Goal: Task Accomplishment & Management: Manage account settings

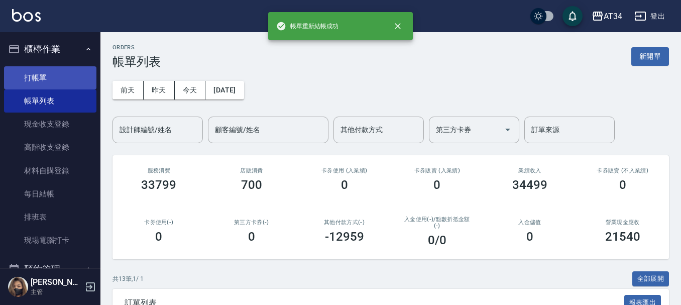
click at [37, 81] on link "打帳單" at bounding box center [50, 77] width 92 height 23
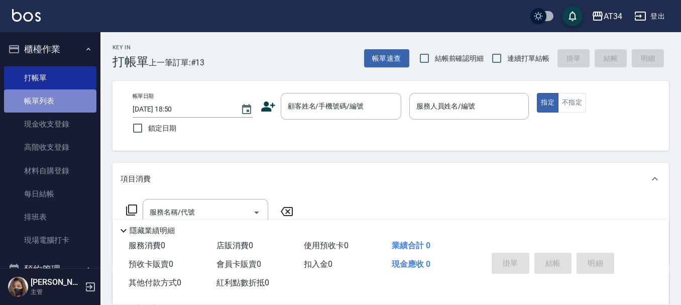
click at [65, 104] on link "帳單列表" at bounding box center [50, 100] width 92 height 23
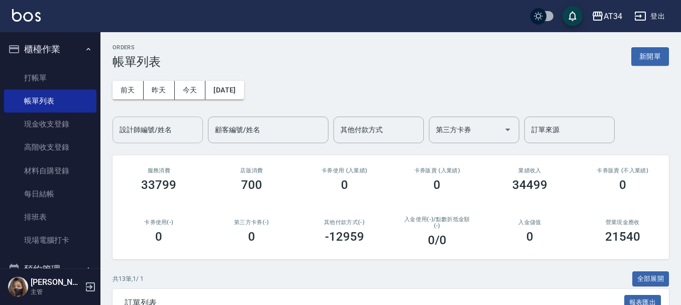
click at [146, 125] on div "設計師編號/姓名 設計師編號/姓名" at bounding box center [158, 130] width 90 height 27
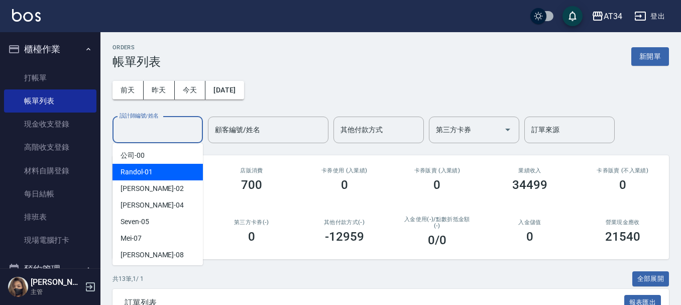
click at [152, 188] on div "Wendy -02" at bounding box center [158, 188] width 90 height 17
type input "Wendy-02"
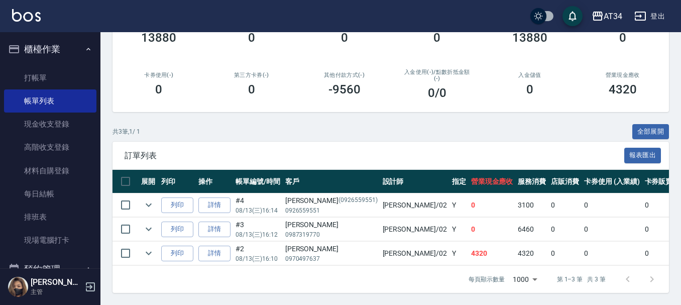
scroll to position [155, 0]
click at [221, 246] on link "詳情" at bounding box center [214, 254] width 32 height 16
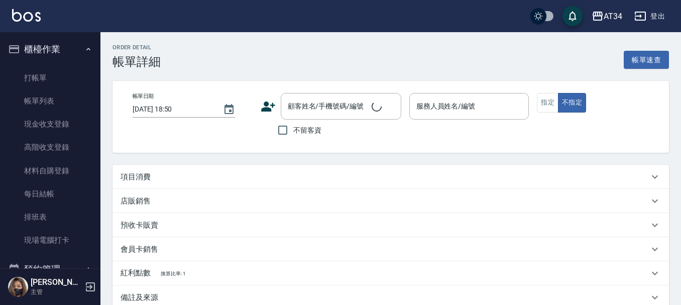
type input "2025/08/13 16:10"
type input "Wendy-02"
type input "430"
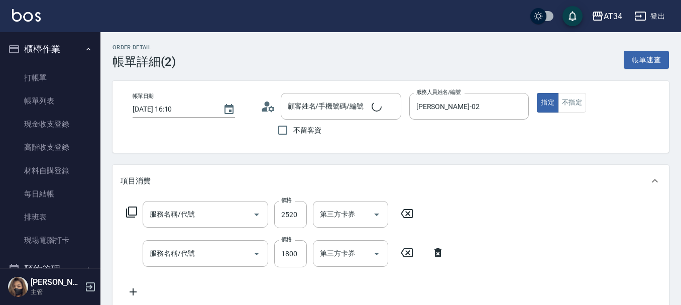
scroll to position [100, 0]
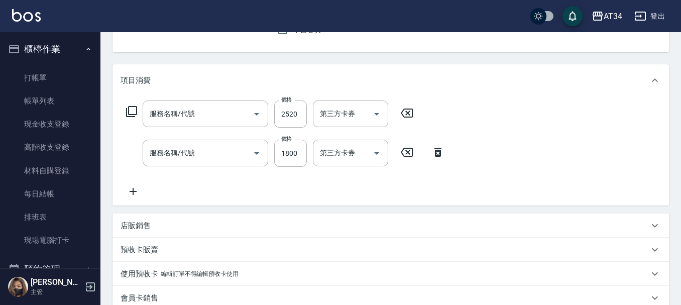
type input "[PERSON_NAME]/0970497637/"
type input "染髮(501)"
type input "自備鉑金(602)"
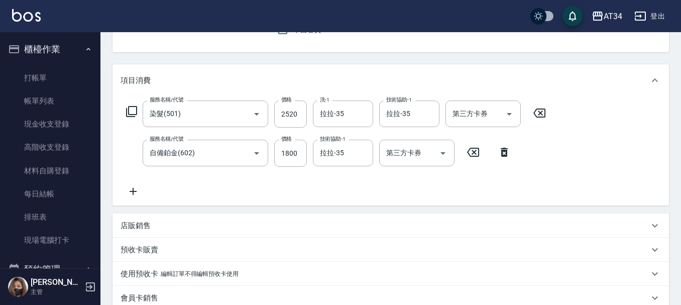
click at [134, 191] on icon at bounding box center [133, 191] width 25 height 12
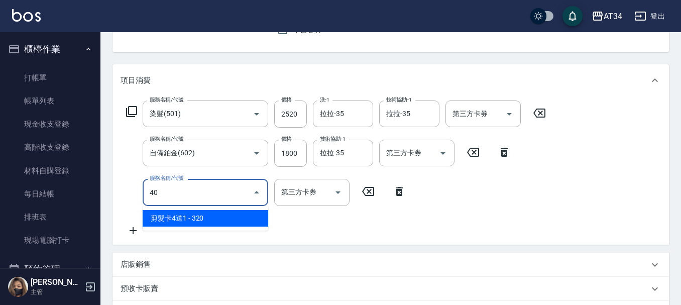
type input "401"
type input "450"
type input "剪髮(401)"
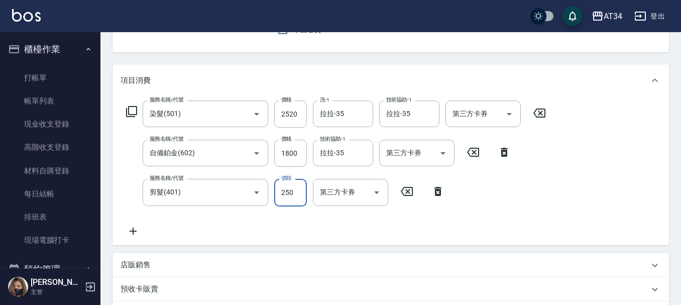
type input "6"
type input "430"
type input "600"
type input "490"
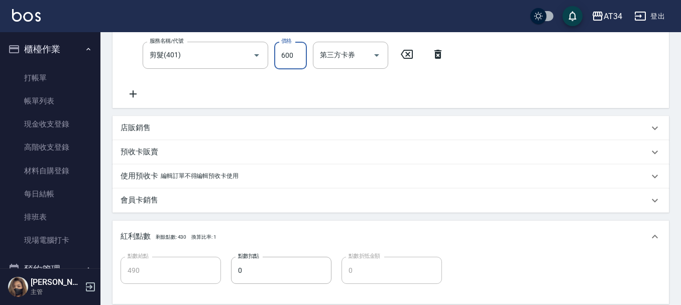
scroll to position [401, 0]
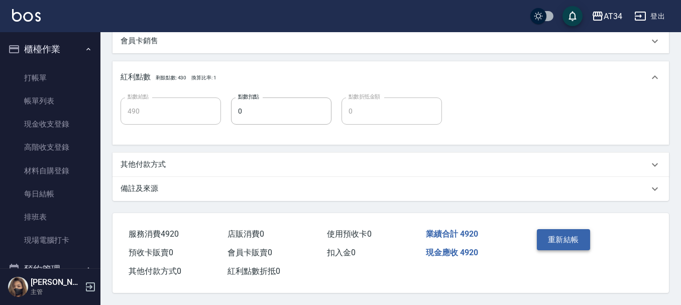
type input "600"
click at [568, 239] on button "重新結帳" at bounding box center [563, 239] width 53 height 21
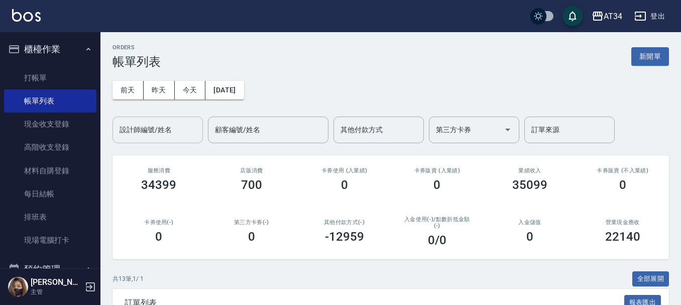
click at [147, 133] on input "設計師編號/姓名" at bounding box center [157, 130] width 81 height 18
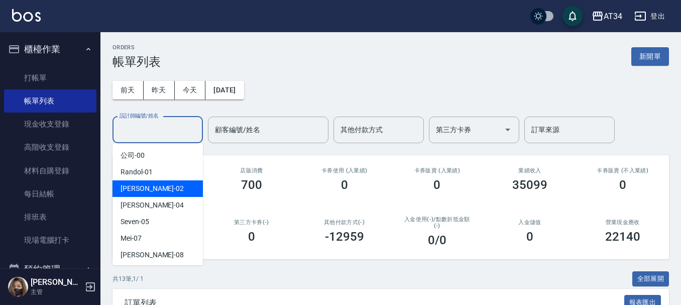
click at [136, 187] on span "Wendy -02" at bounding box center [152, 188] width 63 height 11
type input "Wendy-02"
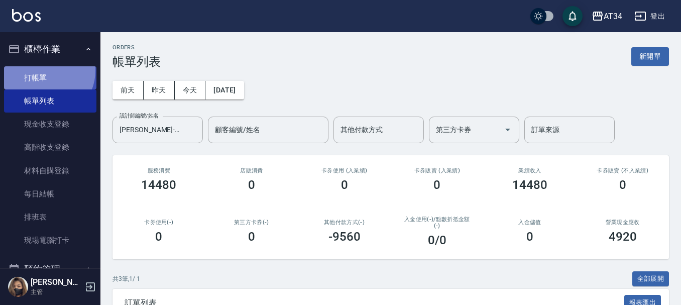
click at [45, 70] on link "打帳單" at bounding box center [50, 77] width 92 height 23
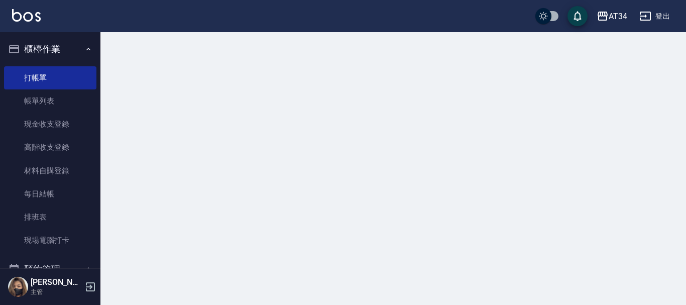
click at [69, 45] on button "櫃檯作業" at bounding box center [50, 49] width 92 height 26
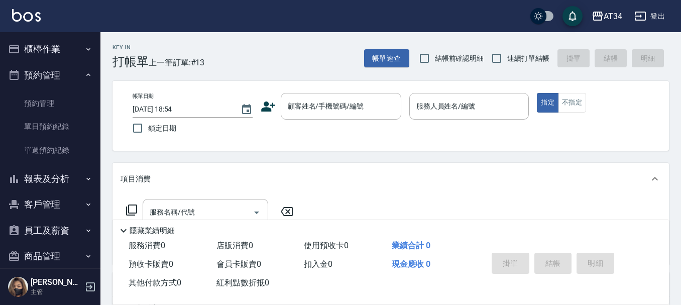
click at [69, 77] on button "預約管理" at bounding box center [50, 75] width 92 height 26
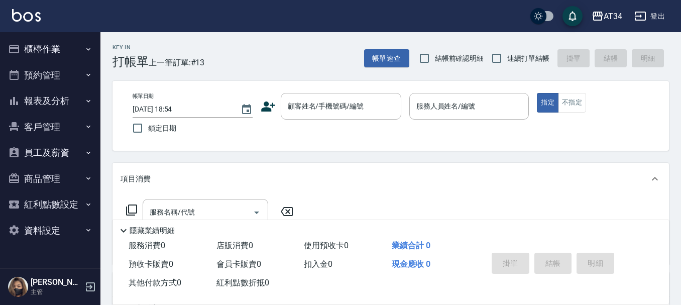
click at [65, 99] on button "報表及分析" at bounding box center [50, 101] width 92 height 26
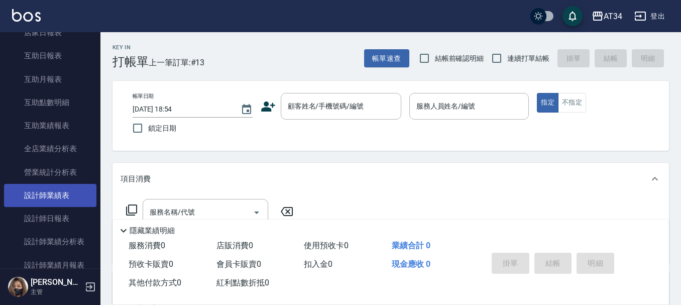
scroll to position [201, 0]
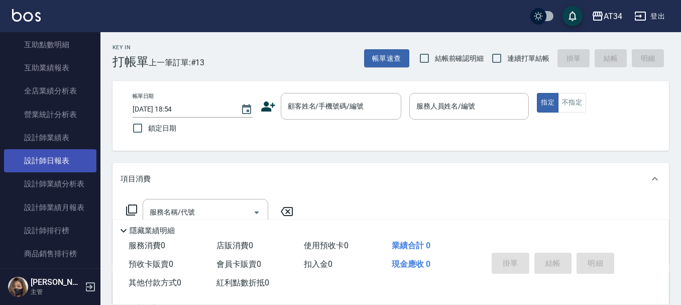
click at [55, 165] on link "設計師日報表" at bounding box center [50, 160] width 92 height 23
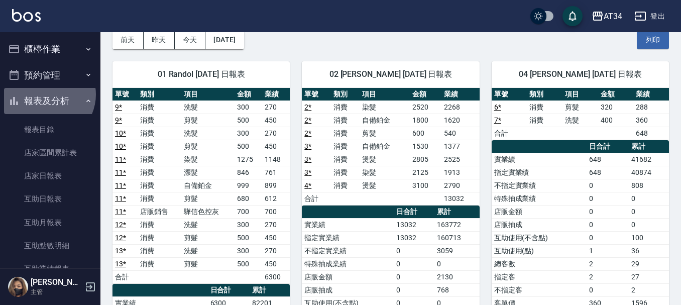
click at [46, 94] on button "報表及分析" at bounding box center [50, 101] width 92 height 26
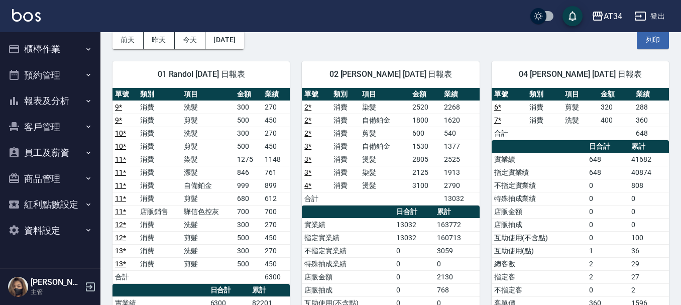
click at [63, 128] on button "客戶管理" at bounding box center [50, 127] width 92 height 26
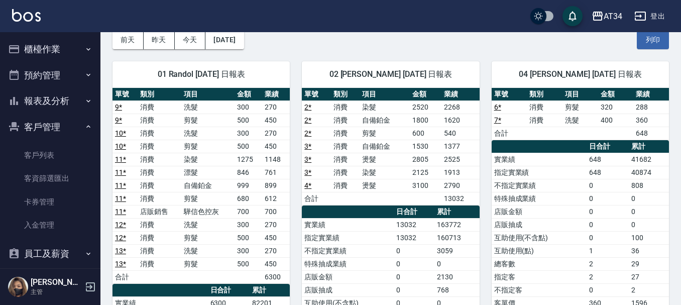
click at [63, 128] on button "客戶管理" at bounding box center [50, 127] width 92 height 26
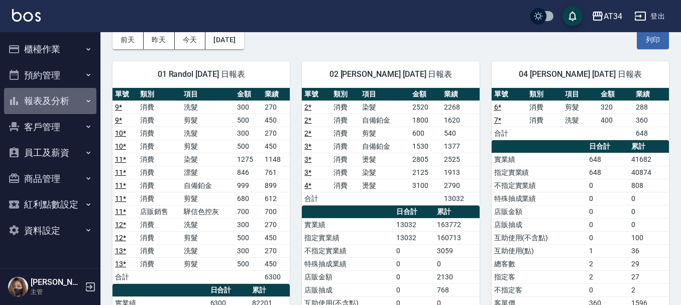
click at [75, 101] on button "報表及分析" at bounding box center [50, 101] width 92 height 26
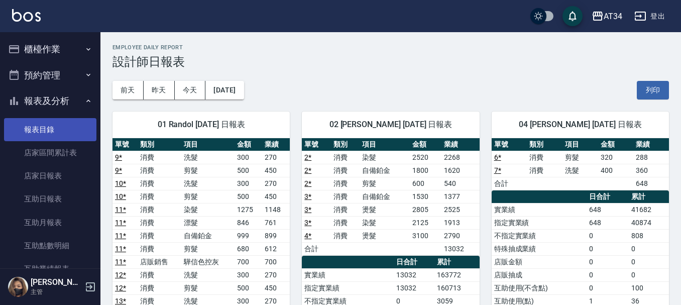
click at [35, 137] on link "報表目錄" at bounding box center [50, 129] width 92 height 23
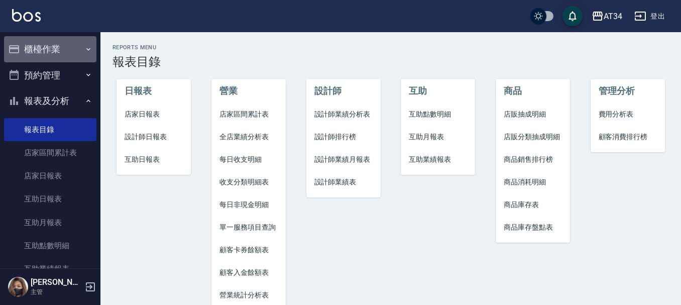
click at [62, 46] on button "櫃檯作業" at bounding box center [50, 49] width 92 height 26
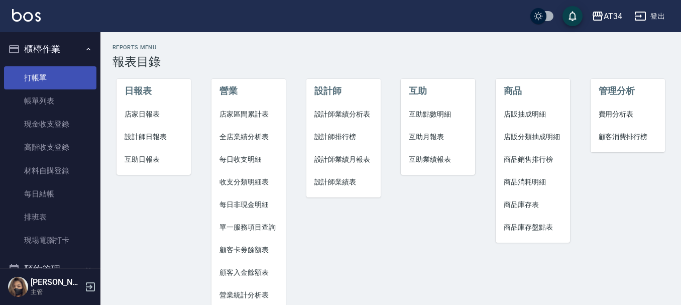
click at [54, 82] on link "打帳單" at bounding box center [50, 77] width 92 height 23
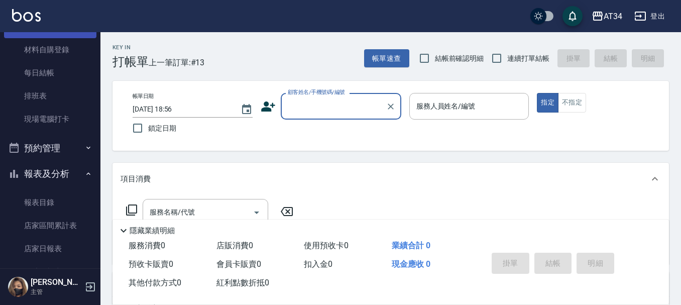
scroll to position [251, 0]
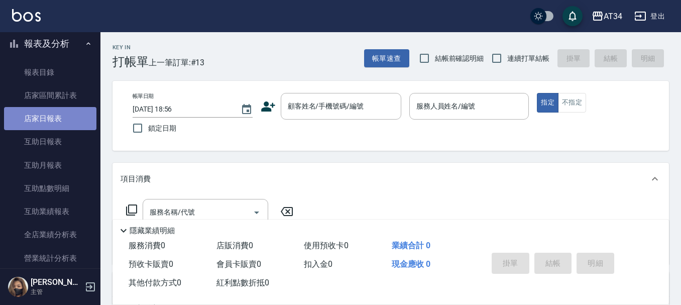
click at [53, 119] on link "店家日報表" at bounding box center [50, 118] width 92 height 23
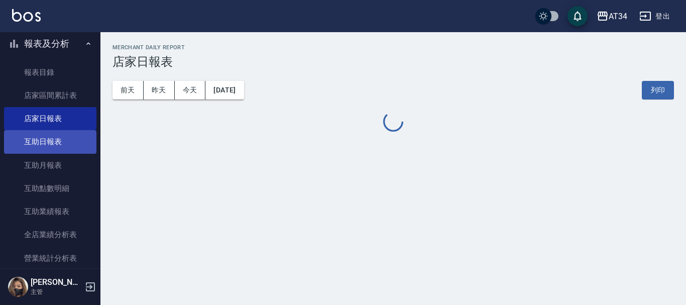
click at [51, 147] on link "互助日報表" at bounding box center [50, 141] width 92 height 23
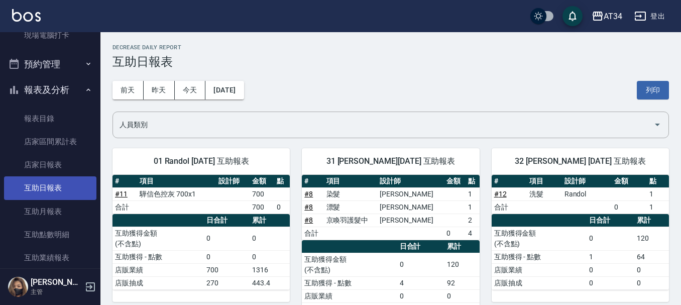
scroll to position [151, 0]
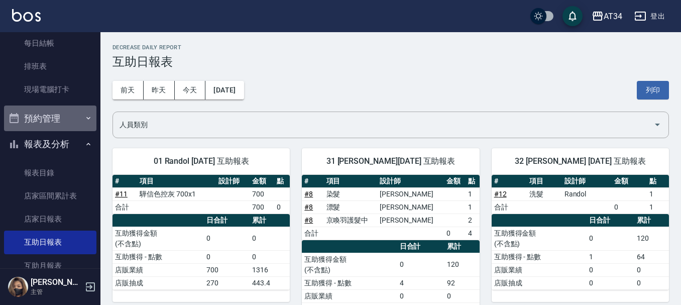
click at [53, 128] on button "預約管理" at bounding box center [50, 119] width 92 height 26
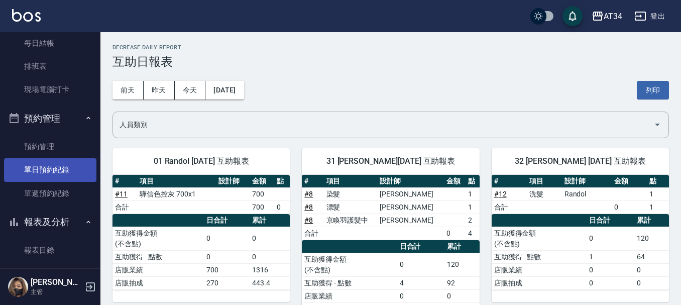
click at [45, 172] on link "單日預約紀錄" at bounding box center [50, 169] width 92 height 23
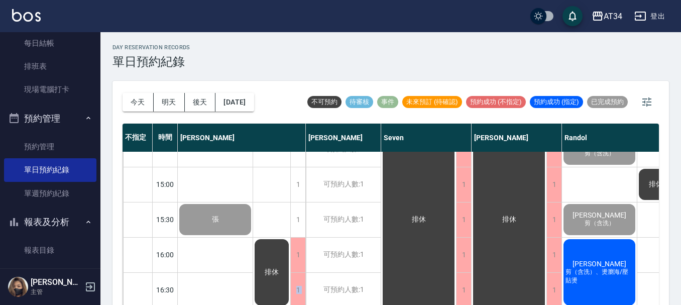
drag, startPoint x: 251, startPoint y: 298, endPoint x: 297, endPoint y: 303, distance: 46.4
click at [297, 303] on div "不指定 時間 Gina Wendy Seven annie Randol Mei Emily Yana Hebe Emma 11:00 11:30 12:00…" at bounding box center [391, 215] width 537 height 183
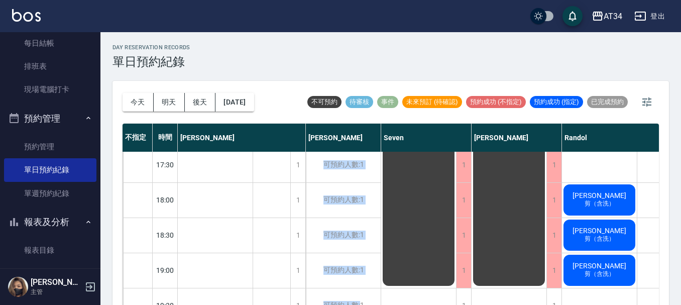
drag, startPoint x: 314, startPoint y: 298, endPoint x: 361, endPoint y: 300, distance: 47.3
click at [361, 300] on div "不指定 時間 Gina Wendy Seven annie Randol Mei Emily Yana Hebe Emma 11:00 11:30 12:00…" at bounding box center [391, 215] width 537 height 183
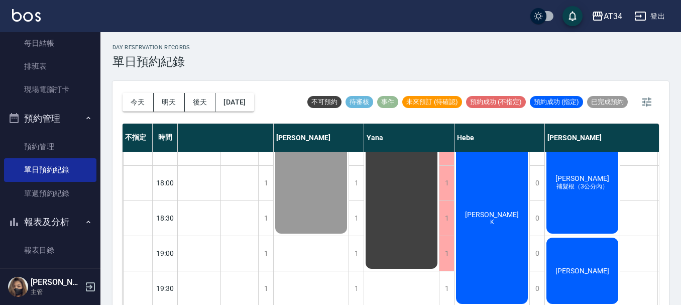
scroll to position [385, 545]
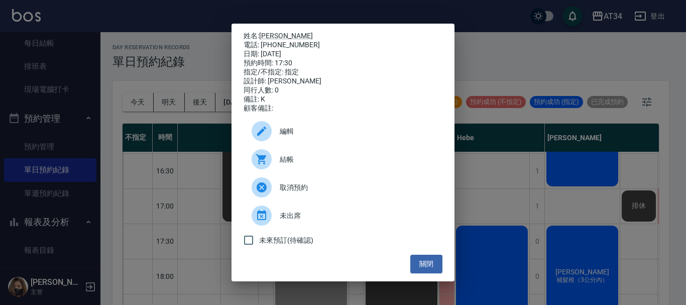
click at [287, 154] on div "結帳" at bounding box center [343, 159] width 199 height 28
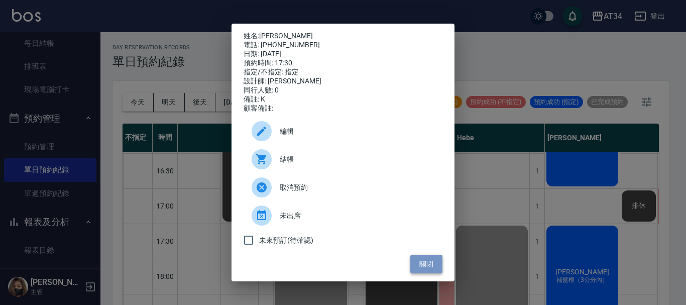
click at [422, 267] on button "關閉" at bounding box center [427, 264] width 32 height 19
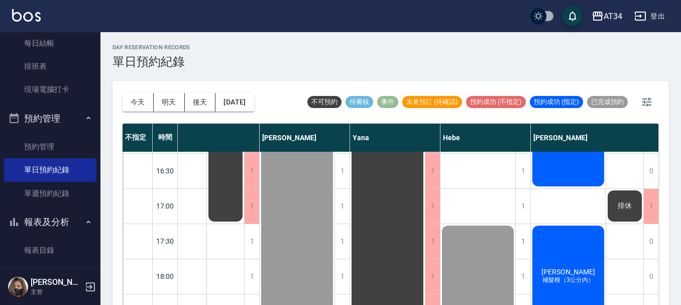
scroll to position [285, 564]
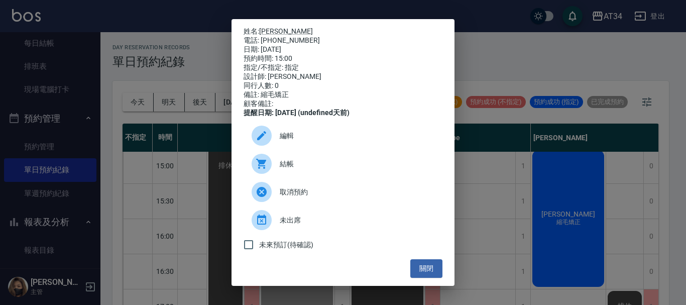
click at [298, 167] on span "結帳" at bounding box center [357, 164] width 155 height 11
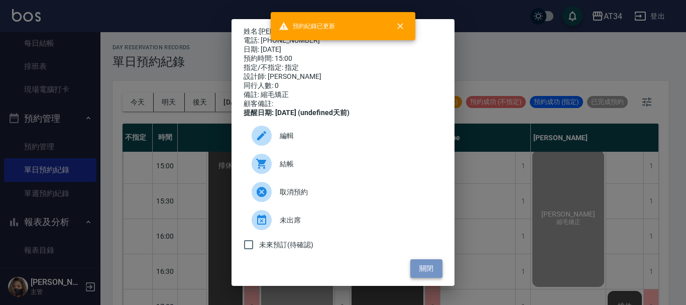
click at [424, 276] on button "關閉" at bounding box center [427, 268] width 32 height 19
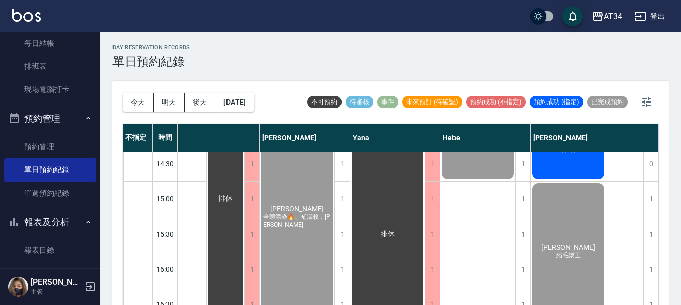
scroll to position [235, 559]
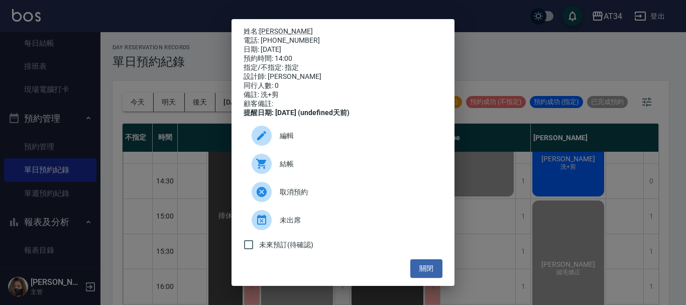
click at [323, 169] on span "結帳" at bounding box center [357, 164] width 155 height 11
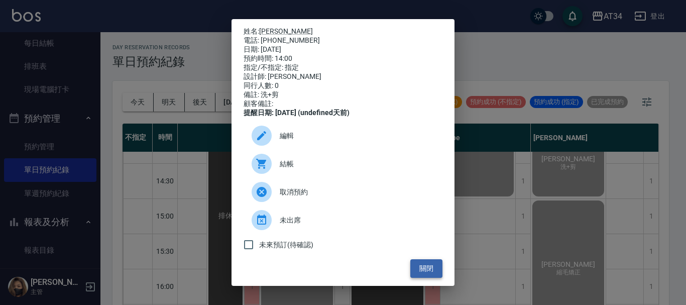
click at [425, 274] on button "關閉" at bounding box center [427, 268] width 32 height 19
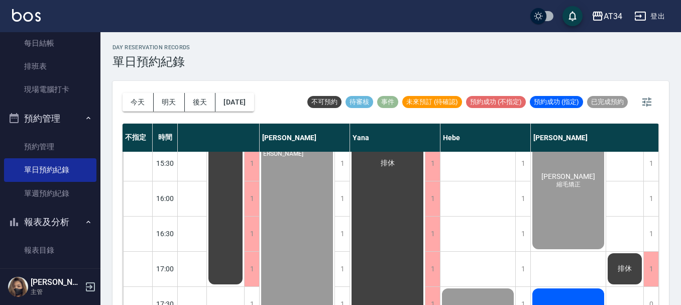
scroll to position [436, 559]
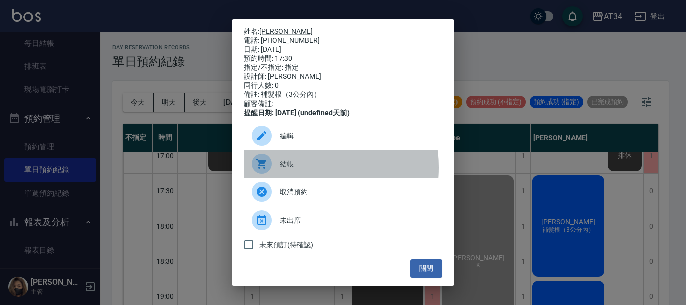
click at [300, 169] on span "結帳" at bounding box center [357, 164] width 155 height 11
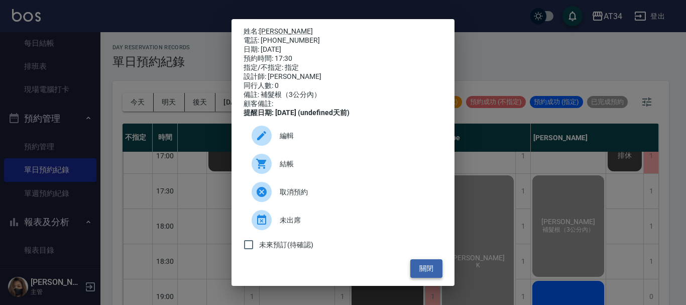
click at [423, 278] on button "關閉" at bounding box center [427, 268] width 32 height 19
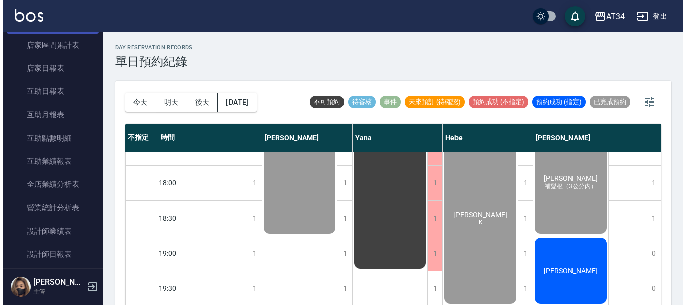
scroll to position [553, 0]
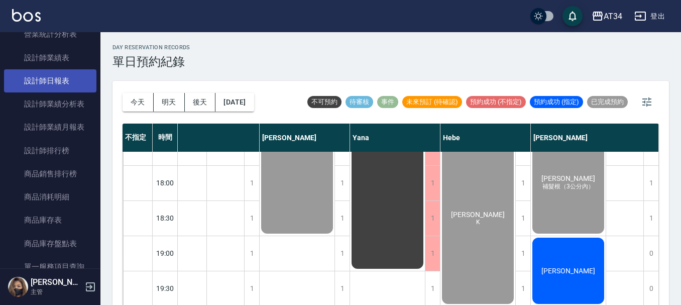
click at [49, 88] on link "設計師日報表" at bounding box center [50, 80] width 92 height 23
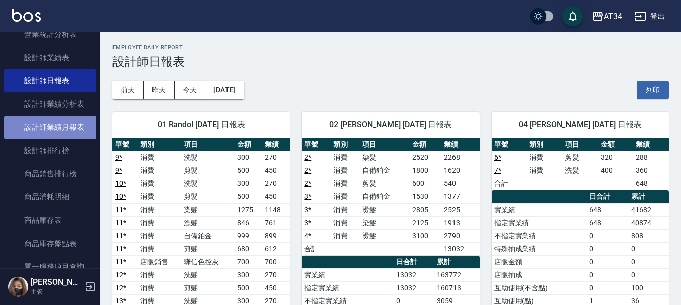
click at [55, 135] on link "設計師業績月報表" at bounding box center [50, 127] width 92 height 23
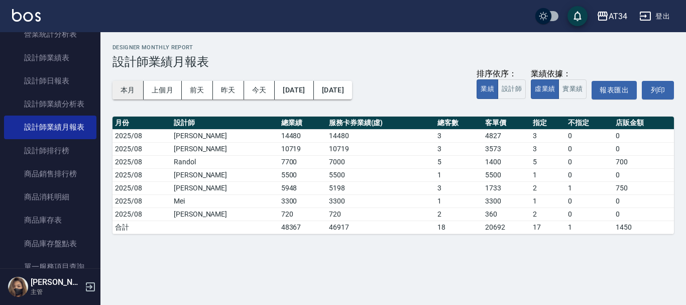
click at [137, 92] on button "本月" at bounding box center [128, 90] width 31 height 19
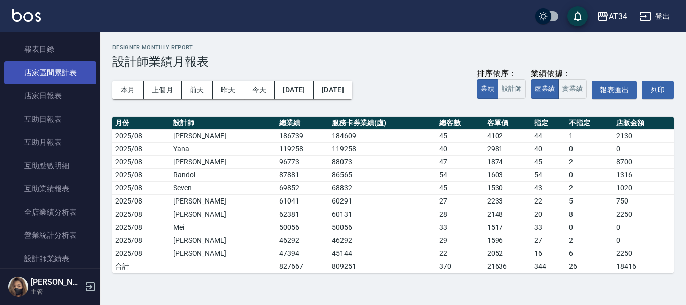
scroll to position [251, 0]
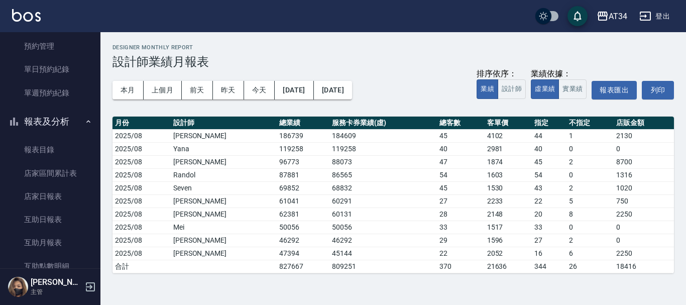
click at [71, 128] on button "報表及分析" at bounding box center [50, 122] width 92 height 26
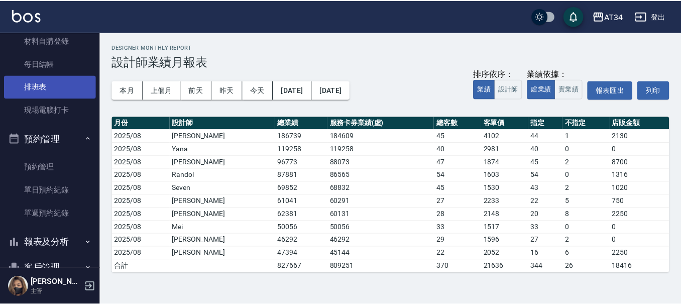
scroll to position [151, 0]
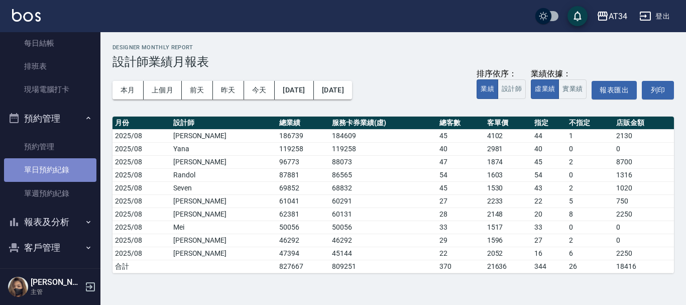
click at [64, 167] on link "單日預約紀錄" at bounding box center [50, 169] width 92 height 23
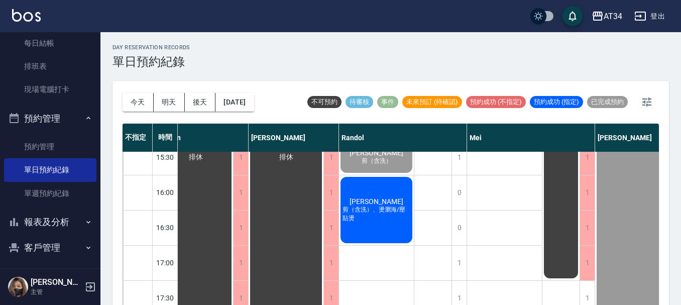
scroll to position [352, 223]
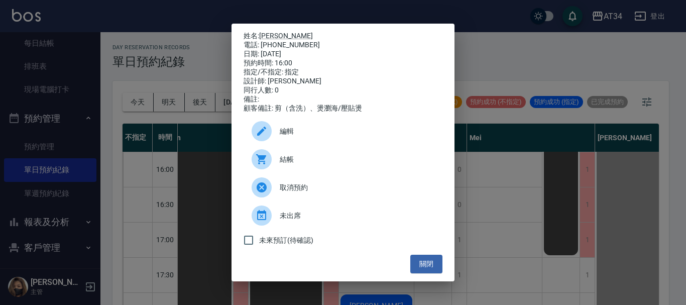
click at [297, 157] on div "結帳" at bounding box center [343, 159] width 199 height 28
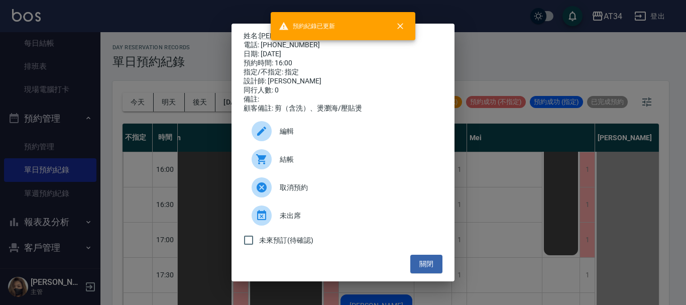
drag, startPoint x: 659, startPoint y: 207, endPoint x: 503, endPoint y: 216, distance: 156.0
click at [658, 208] on div "姓名: 何修維 電話: 0978079072 日期: 2025/08/13 預約時間: 16:00 指定/不指定: 指定 設計師: Randol 同行人數: …" at bounding box center [343, 152] width 686 height 305
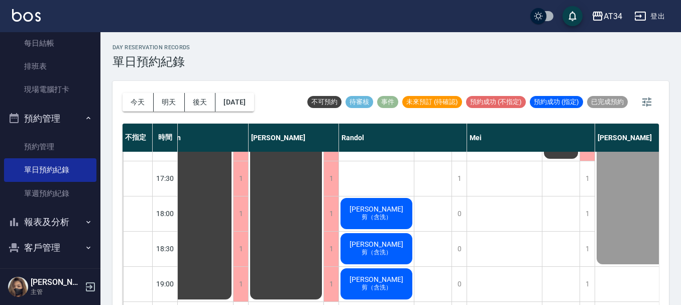
scroll to position [452, 223]
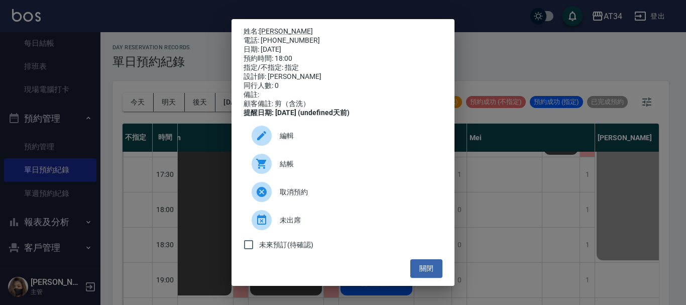
click at [323, 169] on span "結帳" at bounding box center [357, 164] width 155 height 11
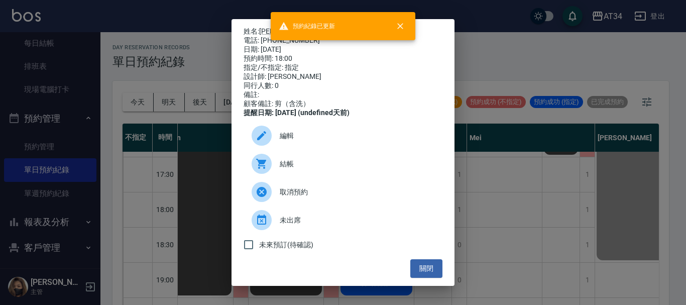
click at [544, 182] on div "姓名: 炳盛 電話: 0985094898 日期: 2025/08/13 預約時間: 18:00 指定/不指定: 指定 設計師: Randol 同行人數: 0…" at bounding box center [343, 152] width 686 height 305
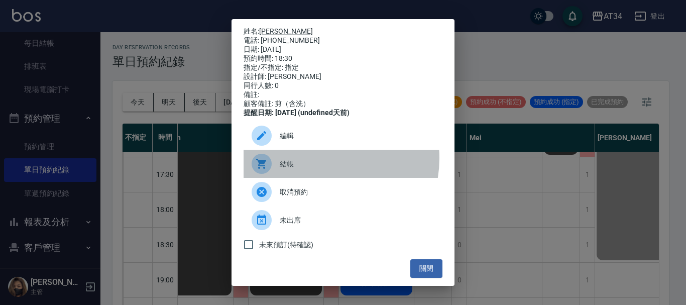
click at [317, 165] on div "結帳" at bounding box center [343, 164] width 199 height 28
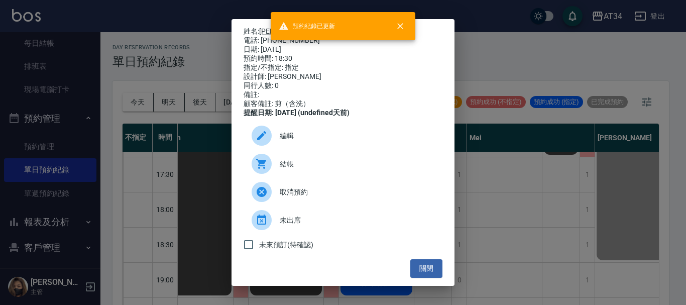
click at [598, 176] on div "姓名: 廖偉榮 電話: 0930060710 日期: 2025/08/13 預約時間: 18:30 指定/不指定: 指定 設計師: Randol 同行人數: …" at bounding box center [343, 152] width 686 height 305
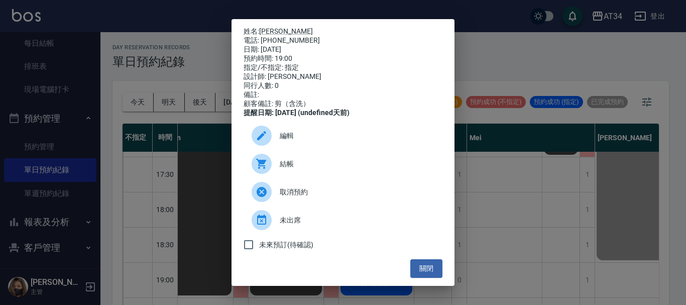
click at [309, 164] on div "結帳" at bounding box center [343, 164] width 199 height 28
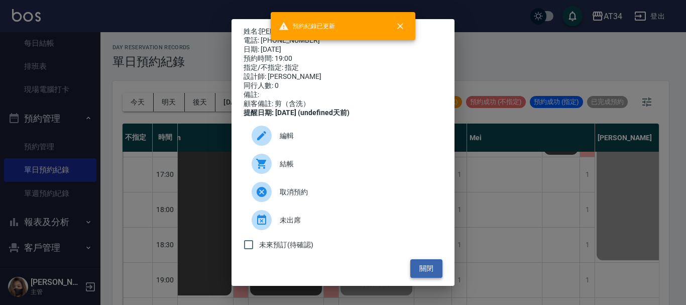
click at [416, 273] on button "關閉" at bounding box center [427, 268] width 32 height 19
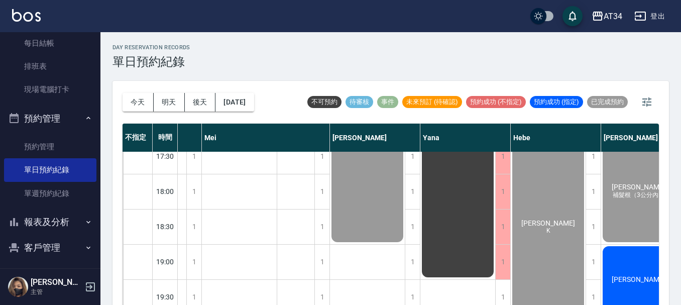
scroll to position [486, 488]
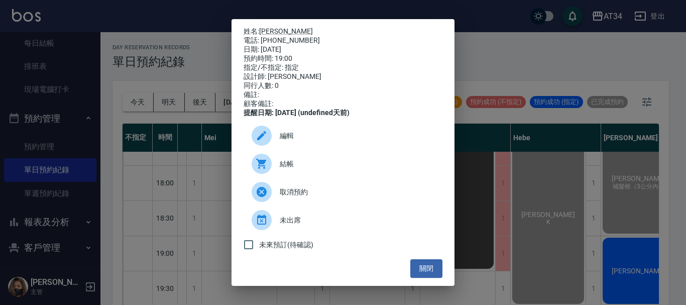
click at [284, 169] on span "結帳" at bounding box center [357, 164] width 155 height 11
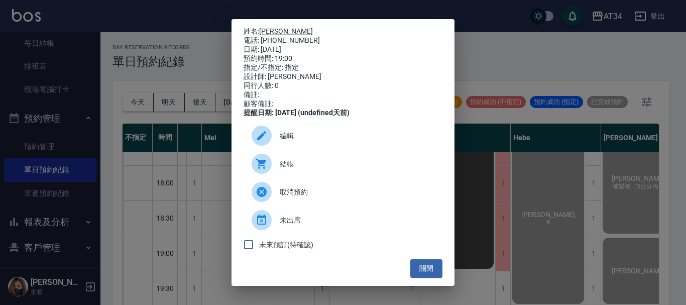
click at [82, 56] on div "姓名: 李耿忠 電話: 0975005121 日期: 2025/08/13 預約時間: 19:00 指定/不指定: 指定 設計師: Emma 同行人數: 0 …" at bounding box center [343, 152] width 686 height 305
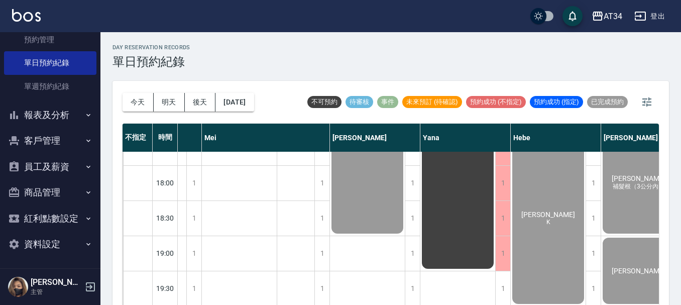
scroll to position [259, 0]
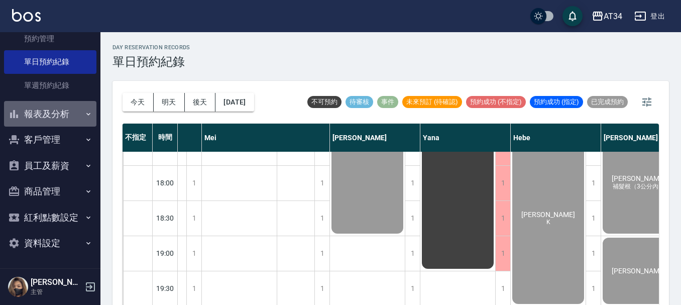
click at [66, 123] on button "報表及分析" at bounding box center [50, 114] width 92 height 26
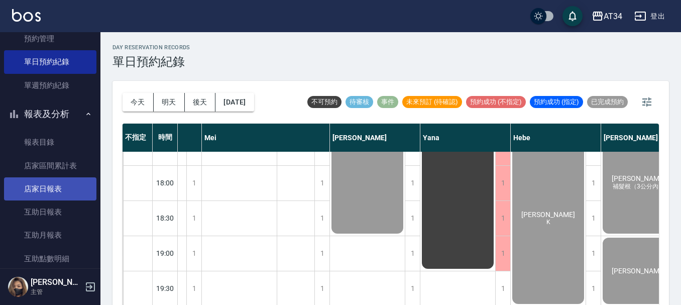
click at [63, 183] on link "店家日報表" at bounding box center [50, 188] width 92 height 23
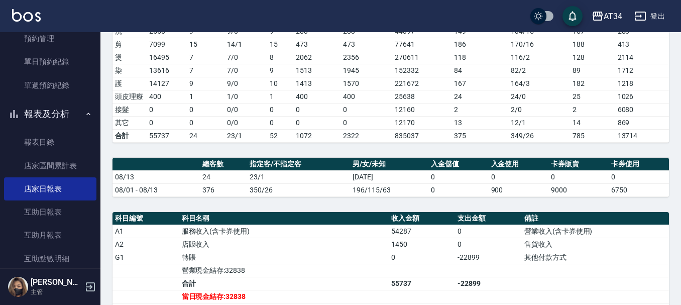
scroll to position [201, 0]
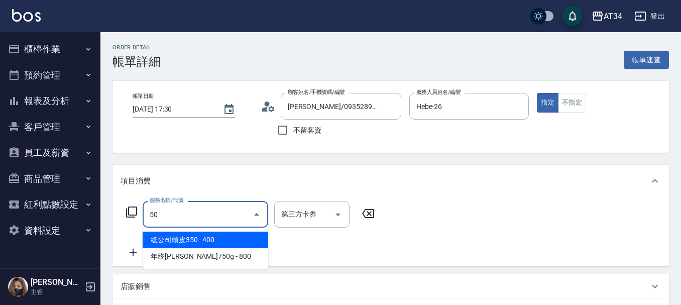
type input "501"
type input "100"
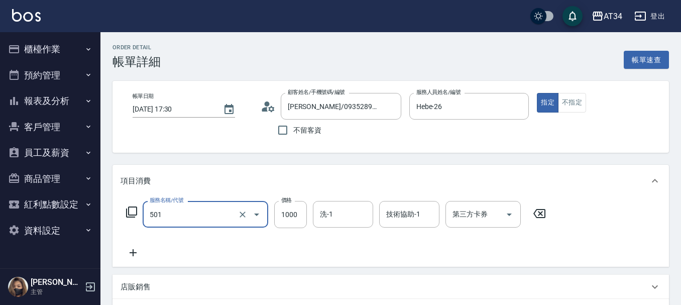
type input "染髮(501)"
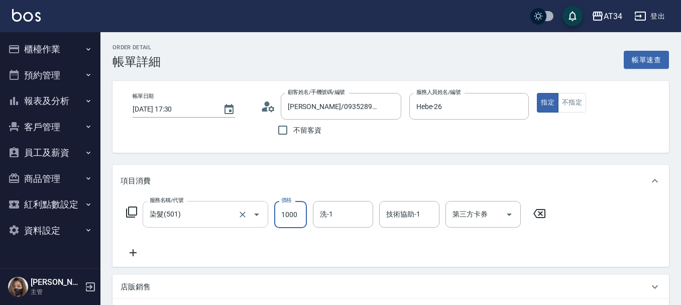
type input "0"
type input "15"
type input "10"
type input "150"
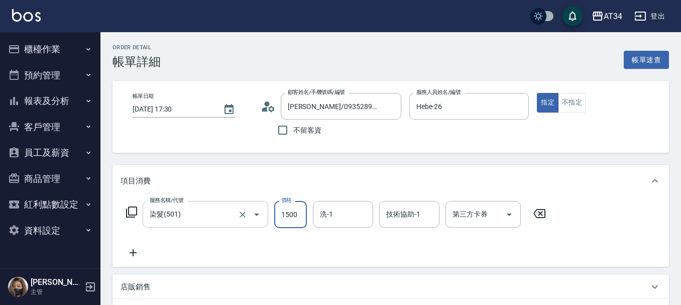
type input "1500"
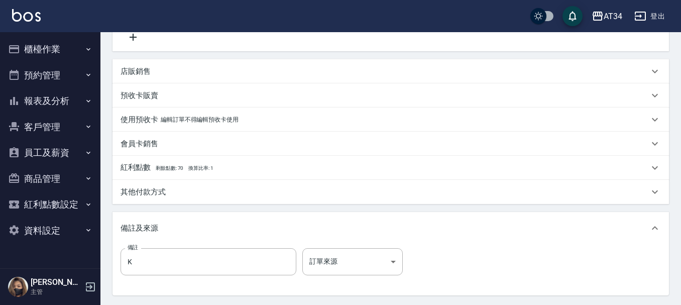
scroll to position [251, 0]
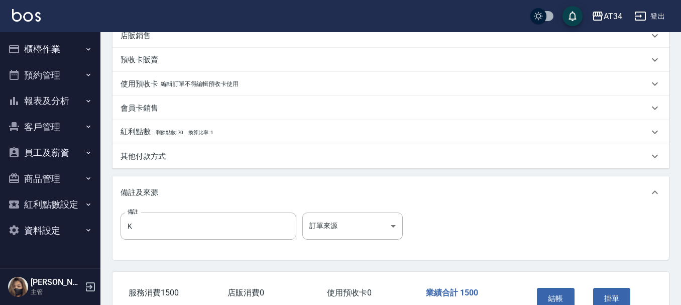
click at [160, 106] on div "會員卡銷售" at bounding box center [385, 108] width 529 height 11
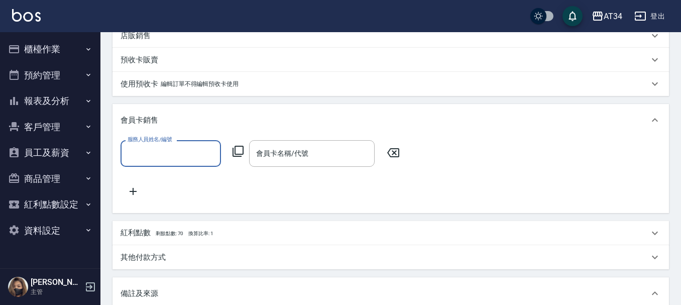
scroll to position [0, 0]
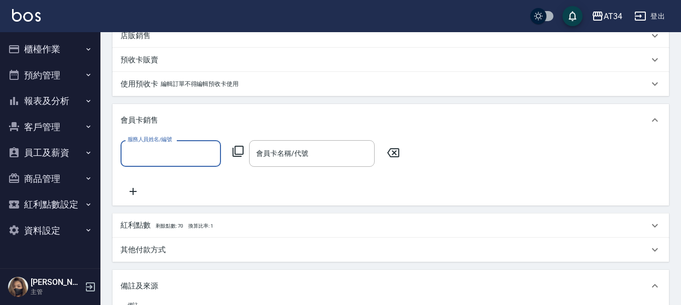
click at [159, 119] on div "會員卡銷售" at bounding box center [385, 120] width 529 height 11
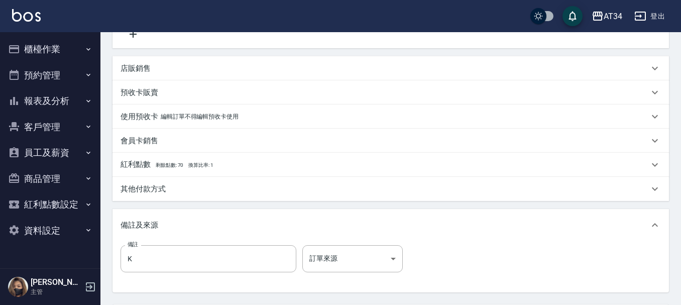
scroll to position [201, 0]
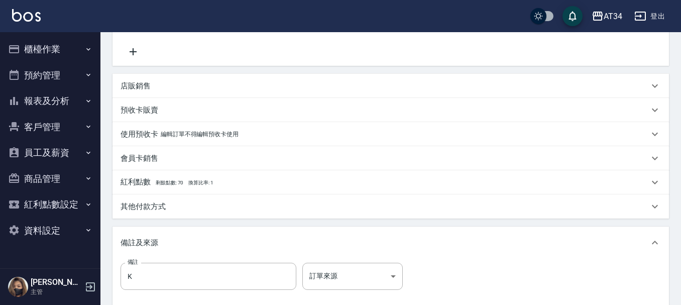
click at [150, 87] on p "店販銷售" at bounding box center [136, 86] width 30 height 11
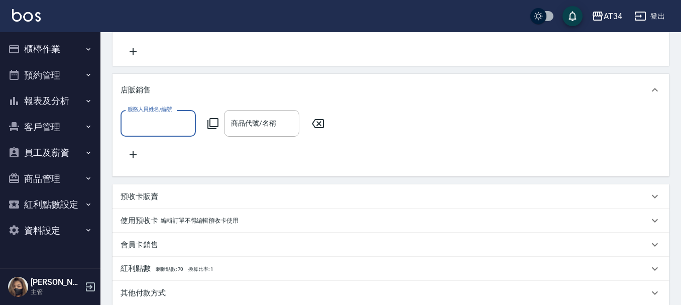
scroll to position [0, 0]
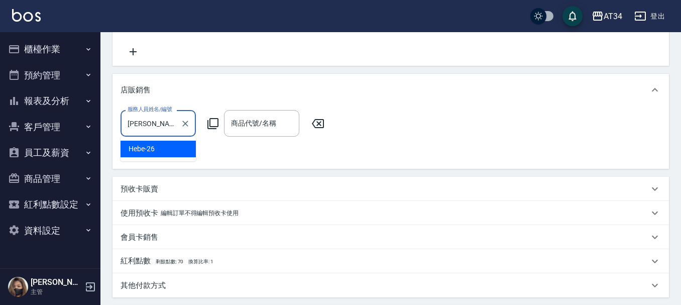
type input "Hebe-26"
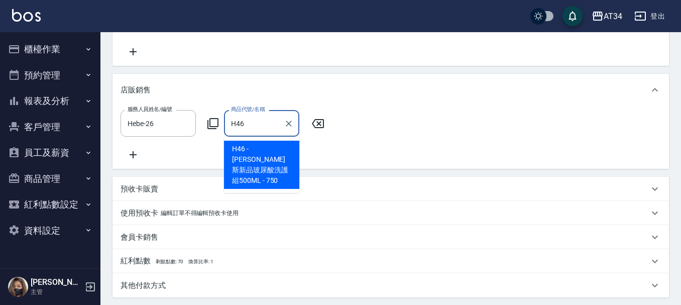
type input "喬娜斯新品玻尿酸洗護組500ML"
type input "220"
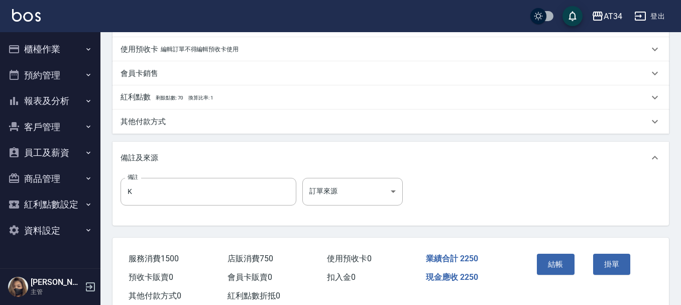
scroll to position [402, 0]
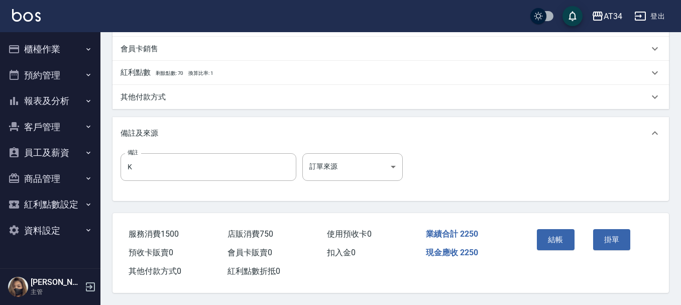
click at [551, 229] on button "結帳" at bounding box center [556, 239] width 38 height 21
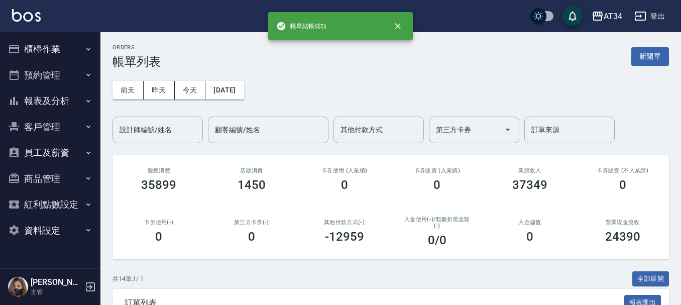
click at [62, 45] on button "櫃檯作業" at bounding box center [50, 49] width 92 height 26
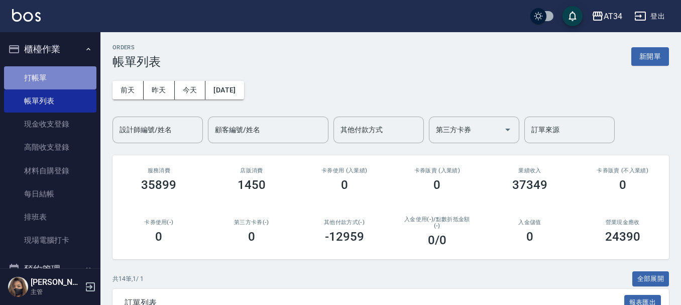
click at [65, 78] on link "打帳單" at bounding box center [50, 77] width 92 height 23
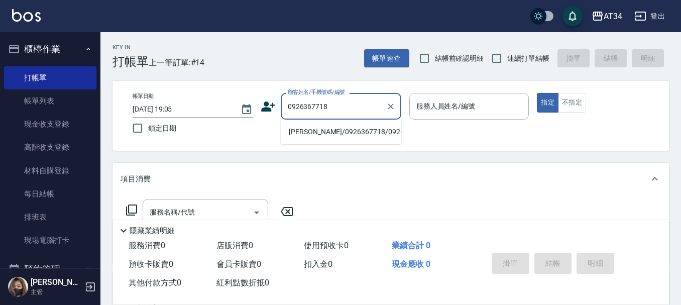
type input "雷承達/0926367718/0926367718"
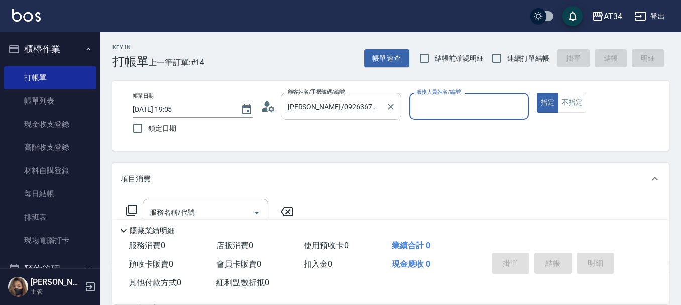
type input "Hebe-26"
click at [578, 101] on button "不指定" at bounding box center [572, 103] width 28 height 20
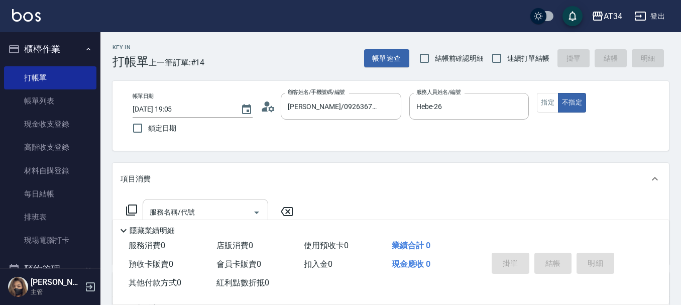
click at [208, 206] on input "服務名稱/代號" at bounding box center [198, 213] width 102 height 18
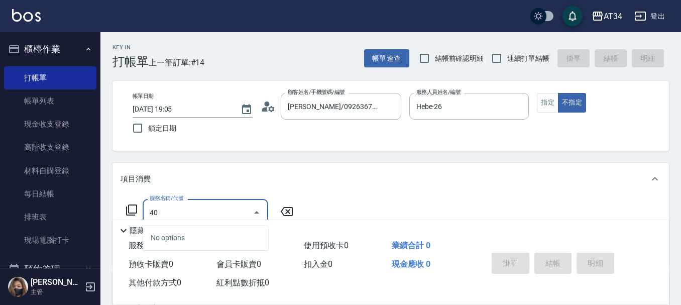
type input "401"
type input "20"
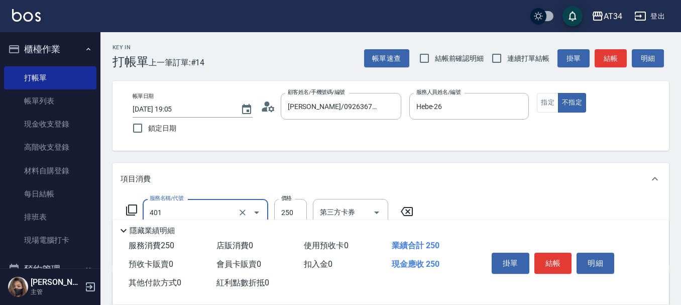
type input "剪髮(401)"
type input "0"
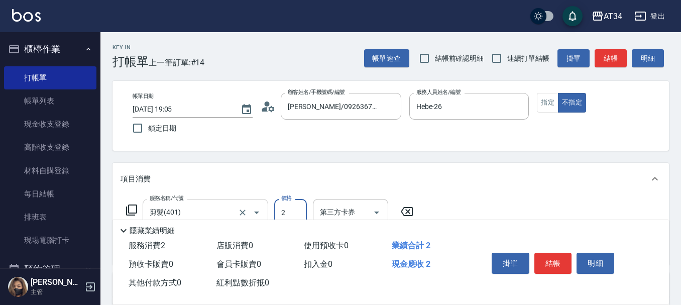
type input "29"
type input "20"
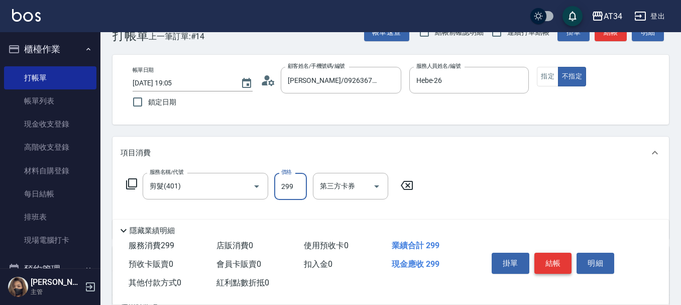
scroll to position [50, 0]
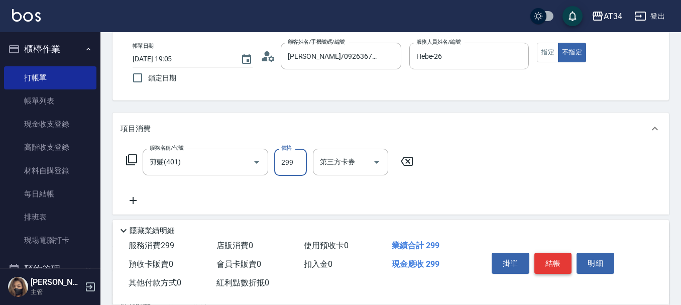
type input "299"
click at [562, 254] on button "結帳" at bounding box center [554, 263] width 38 height 21
click at [562, 254] on div "掛單 結帳 明細" at bounding box center [553, 265] width 131 height 32
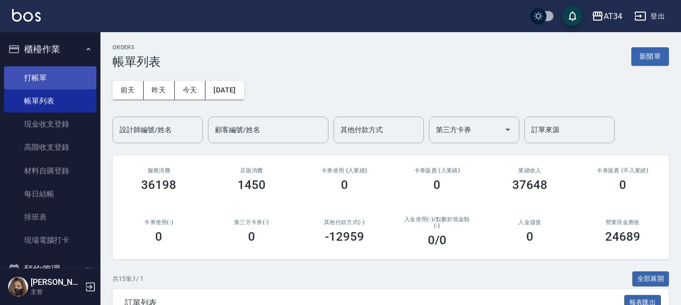
click at [57, 75] on link "打帳單" at bounding box center [50, 77] width 92 height 23
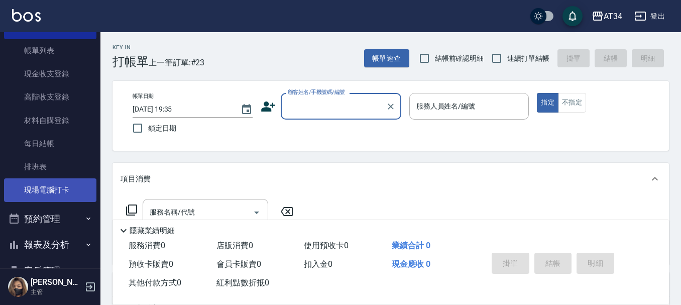
scroll to position [151, 0]
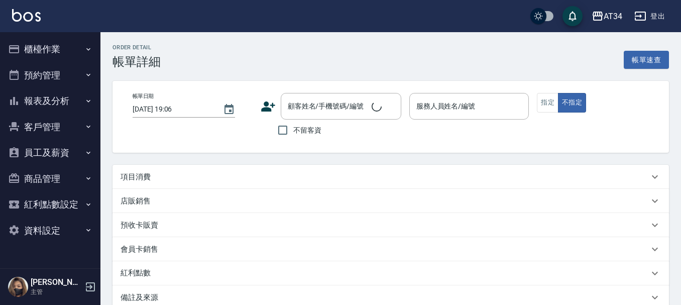
click at [162, 176] on div "項目消費" at bounding box center [385, 177] width 529 height 11
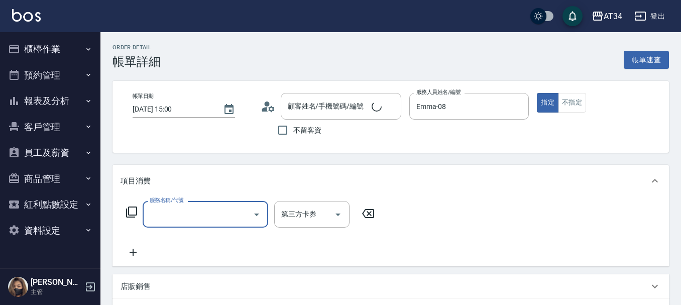
type input "2025/08/13 15:00"
type input "Emma-08"
type input "縮毛矯正"
type input "沈筱芸/0900178863/0900178863"
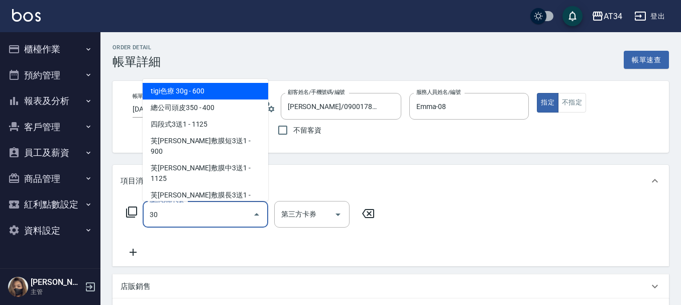
type input "300"
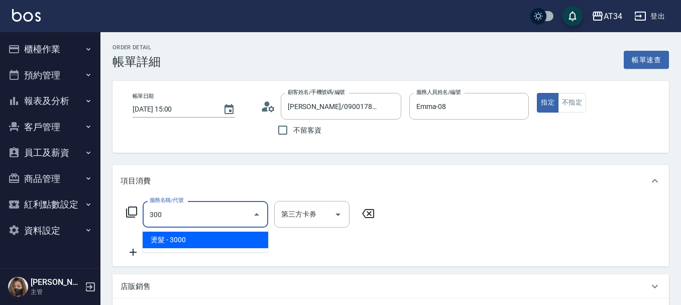
type input "300"
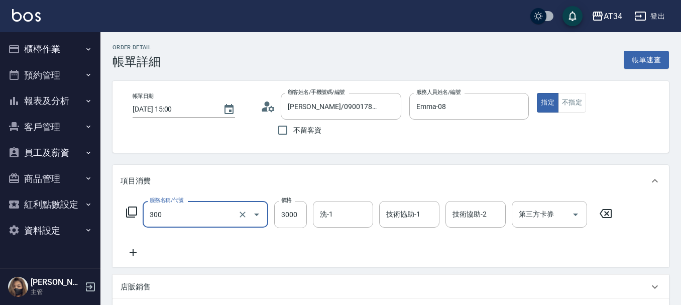
type input "燙髮(300)"
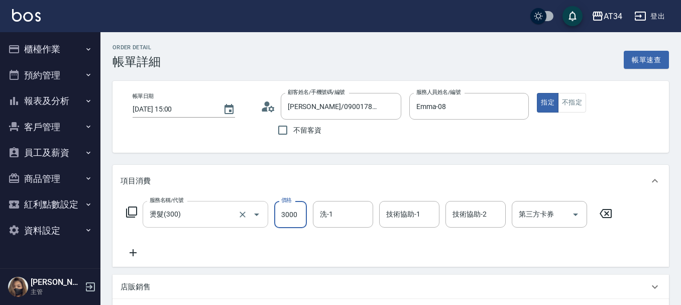
type input "0"
type input "25"
type input "20"
type input "2520"
type input "250"
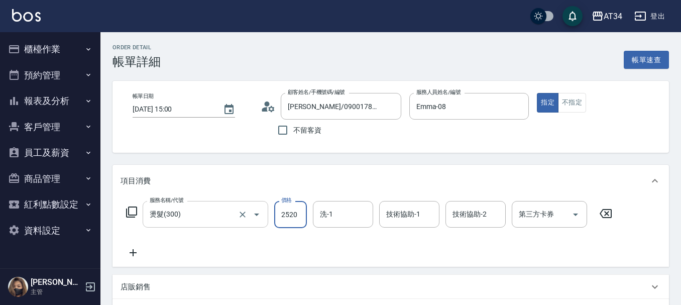
type input "2520"
click at [134, 254] on icon at bounding box center [133, 252] width 7 height 7
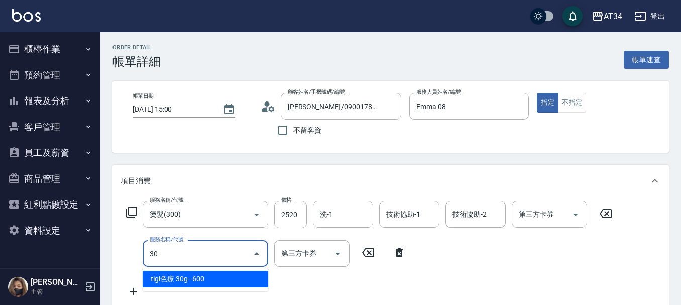
type input "303"
type input "350"
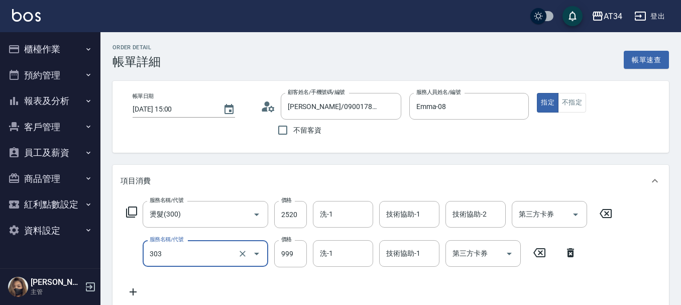
type input "局部燙(303)"
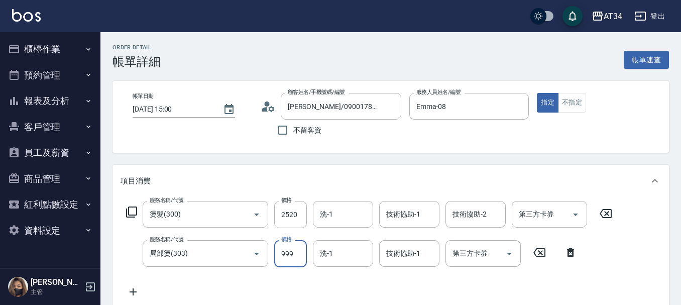
type input "250"
type input "50"
type input "300"
type input "500"
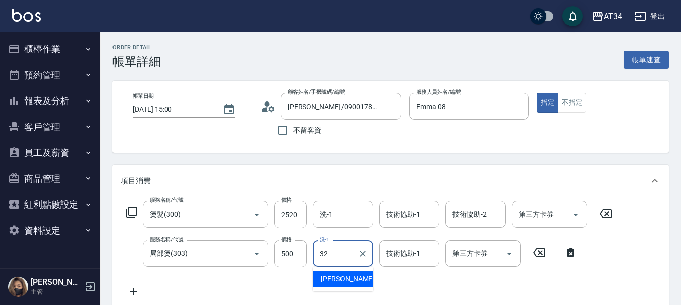
type input "阿源-32"
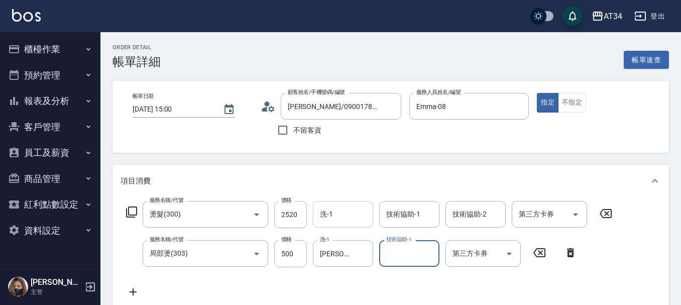
click at [343, 213] on input "洗-1" at bounding box center [343, 215] width 51 height 18
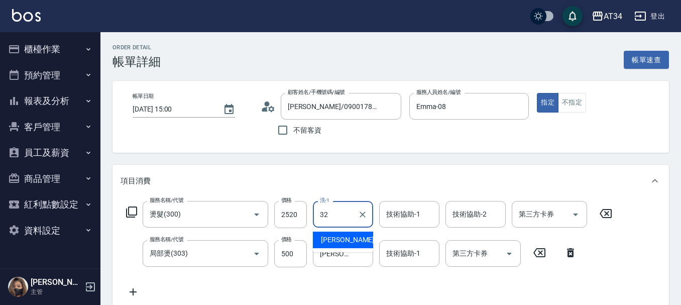
type input "阿源-32"
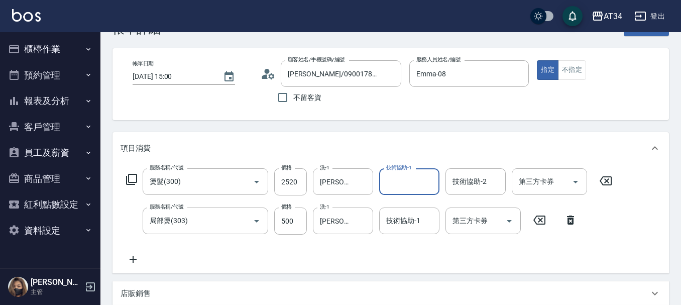
scroll to position [100, 0]
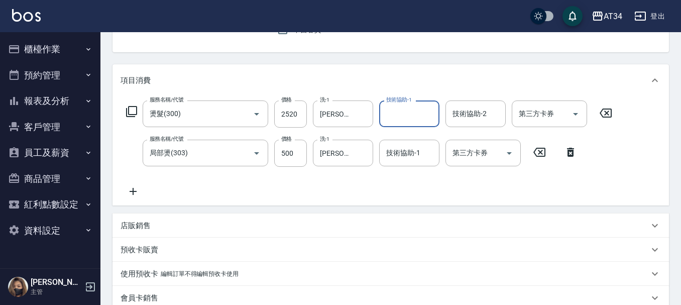
click at [132, 189] on icon at bounding box center [133, 191] width 25 height 12
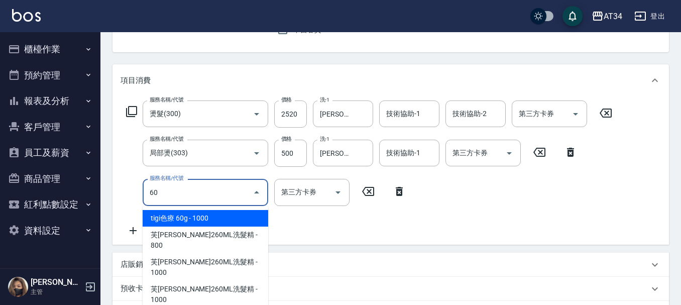
type input "601"
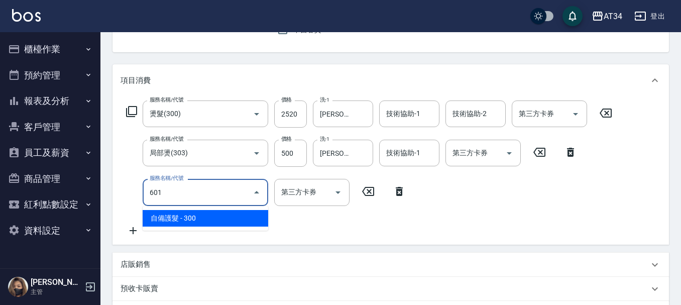
type input "330"
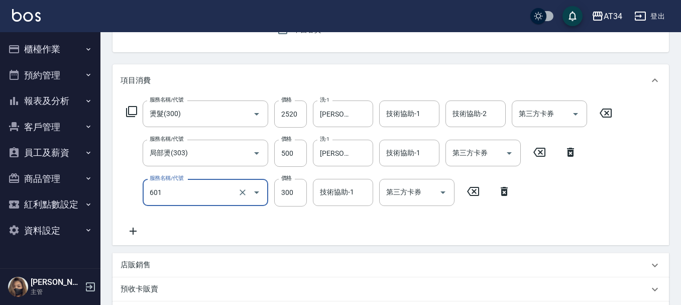
type input "自備護髮(601)"
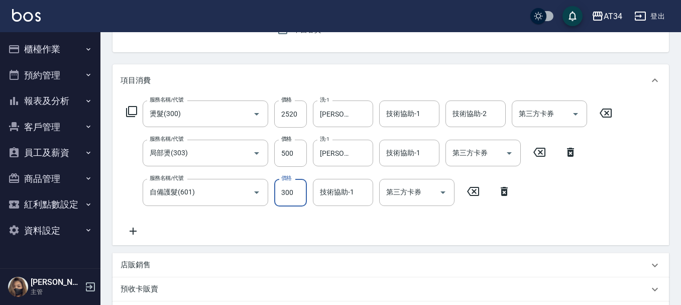
click at [133, 226] on icon at bounding box center [133, 231] width 25 height 12
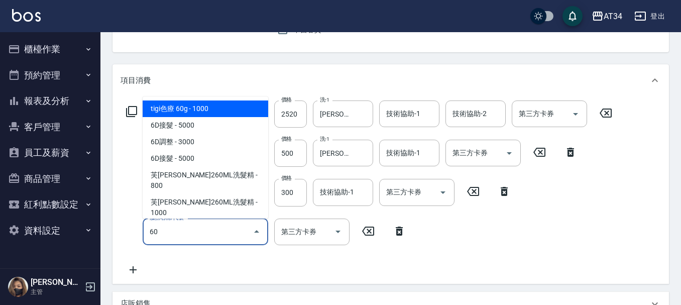
type input "602"
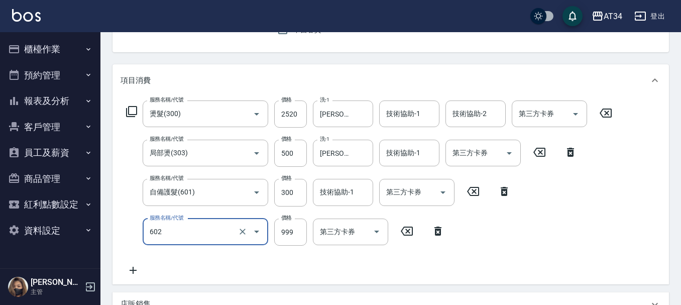
type input "430"
type input "自備鉑金(602)"
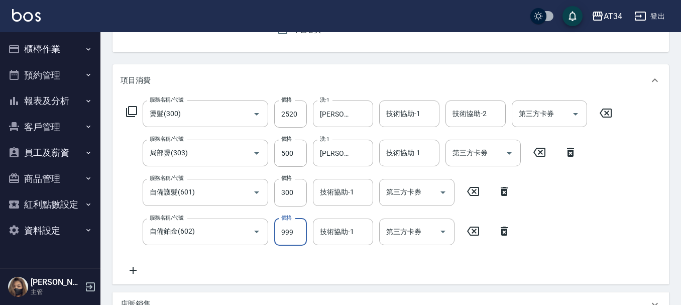
type input "2"
type input "330"
type input "200"
type input "530"
type input "2000"
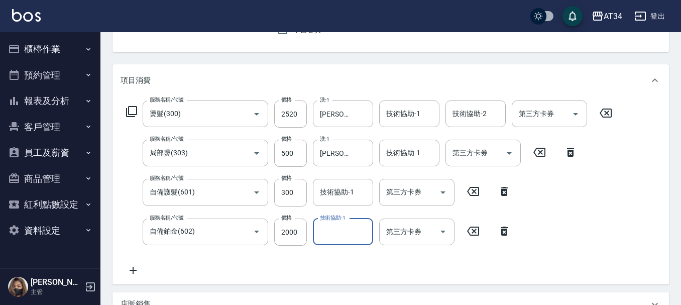
click at [125, 272] on icon at bounding box center [133, 270] width 25 height 12
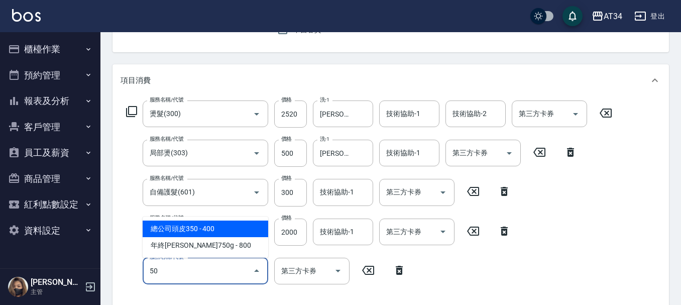
type input "501"
type input "630"
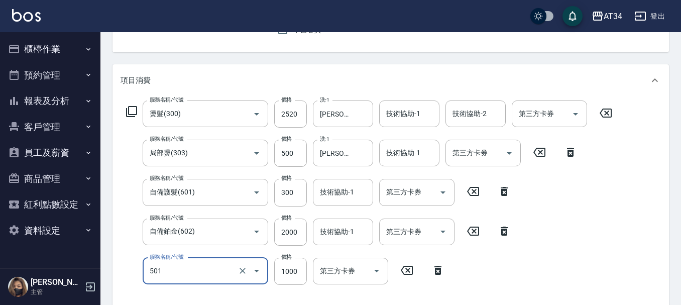
type input "染髮(501)"
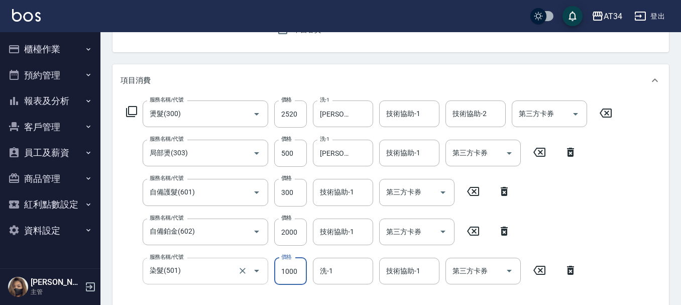
type input "530"
type input "13"
type input "540"
type input "1350"
type input "660"
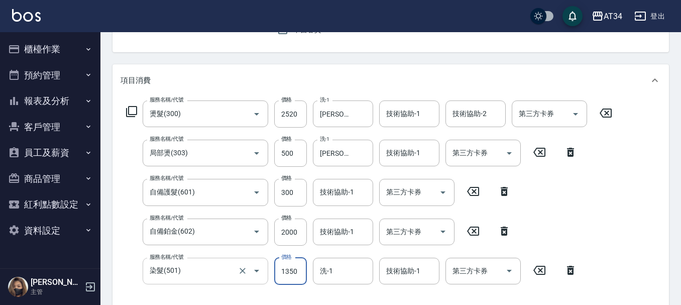
type input "1350"
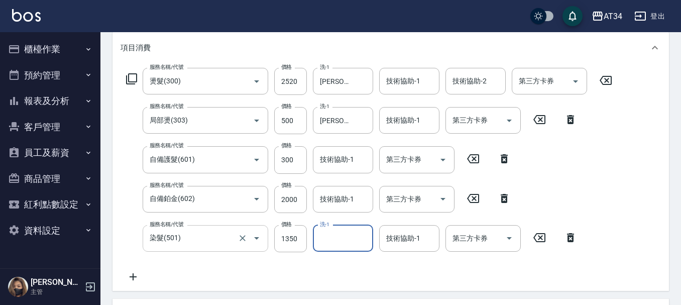
scroll to position [151, 0]
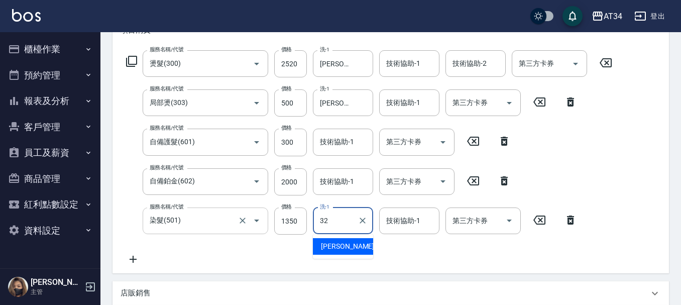
type input "阿源-32"
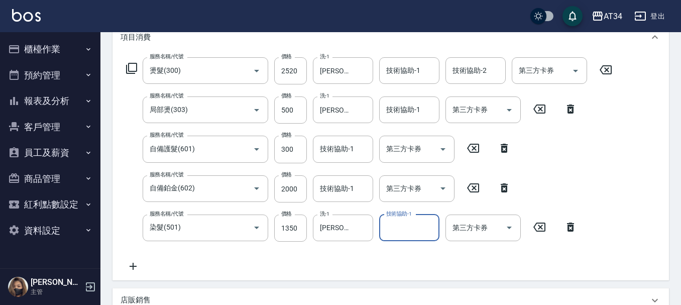
scroll to position [472, 0]
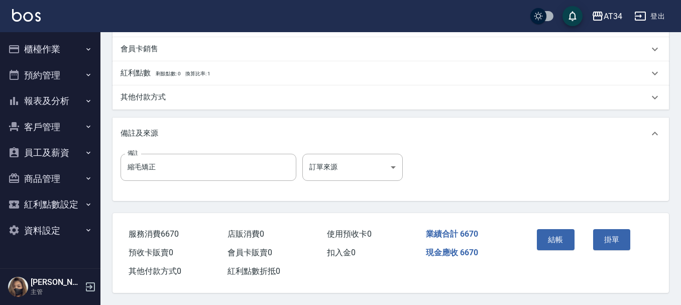
click at [163, 97] on p "其他付款方式" at bounding box center [143, 97] width 45 height 11
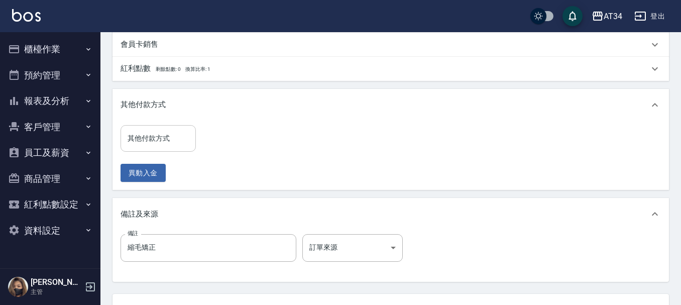
click at [163, 144] on input "其他付款方式" at bounding box center [158, 139] width 66 height 18
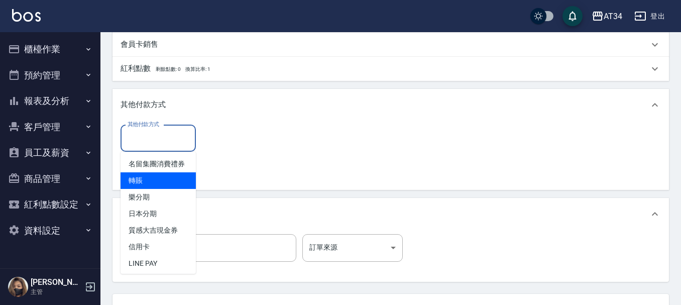
click at [164, 189] on span "轉賬" at bounding box center [158, 180] width 75 height 17
type input "轉賬"
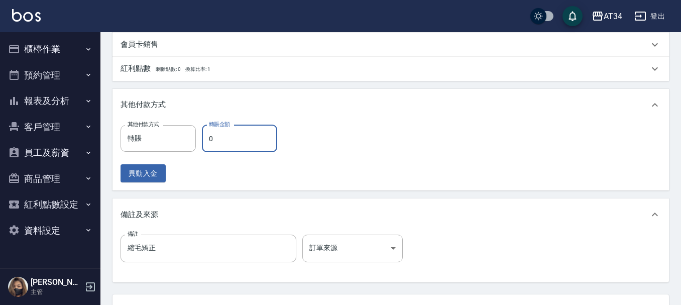
click at [222, 148] on input "0" at bounding box center [239, 138] width 75 height 27
type input "66"
type input "600"
type input "6670"
type input "0"
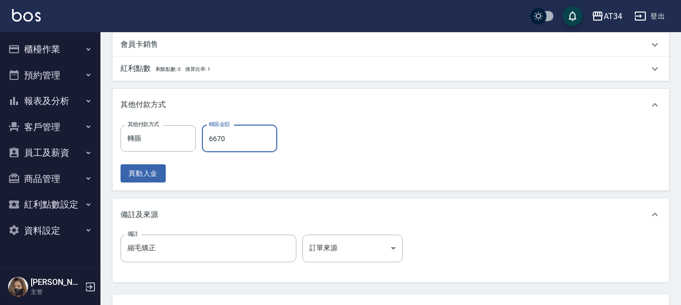
type input "6670"
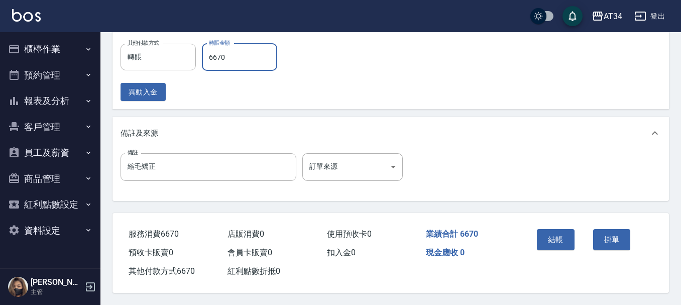
scroll to position [558, 0]
click at [558, 244] on button "結帳" at bounding box center [556, 239] width 38 height 21
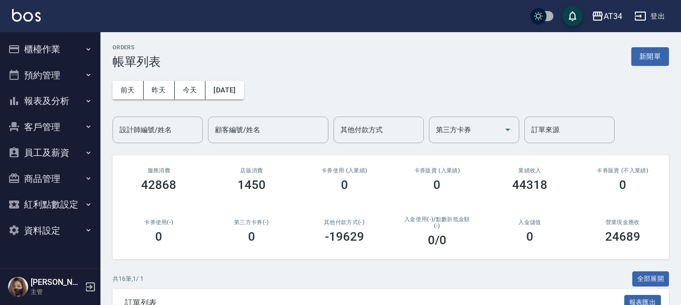
click at [19, 41] on button "櫃檯作業" at bounding box center [50, 49] width 92 height 26
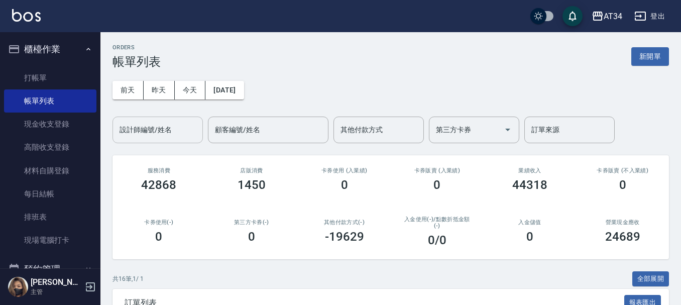
click at [137, 122] on div "設計師編號/姓名 設計師編號/姓名" at bounding box center [158, 130] width 90 height 27
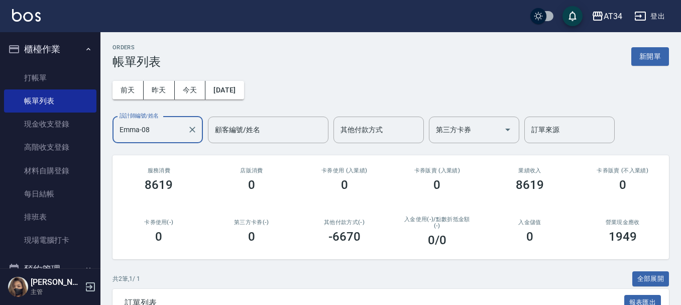
type input "Emma-08"
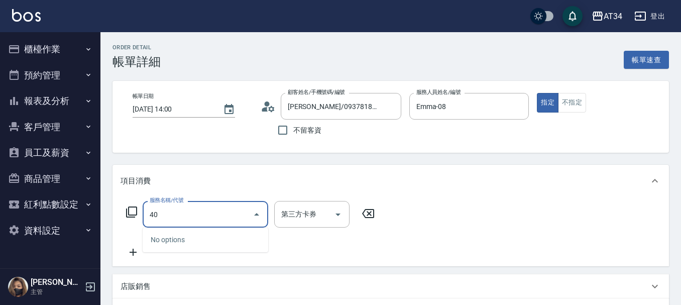
type input "401"
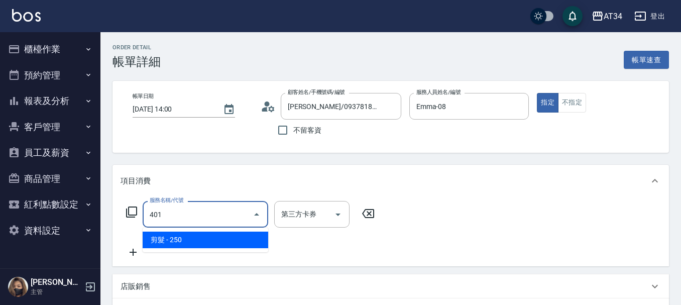
type input "20"
type input "剪髮(401)"
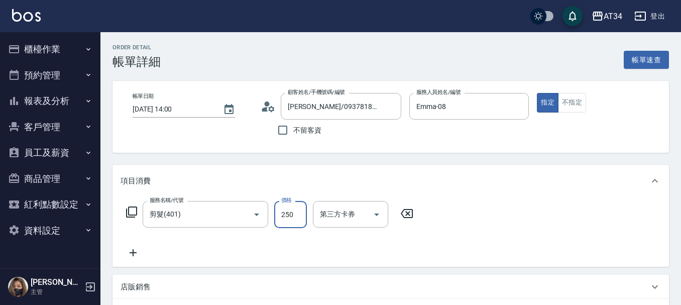
type input "0"
type input "50"
type input "500"
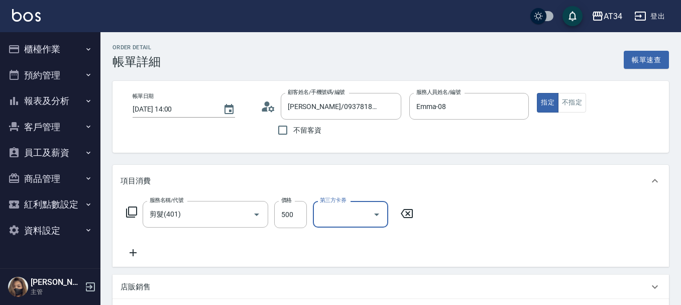
click at [129, 214] on icon at bounding box center [131, 212] width 11 height 11
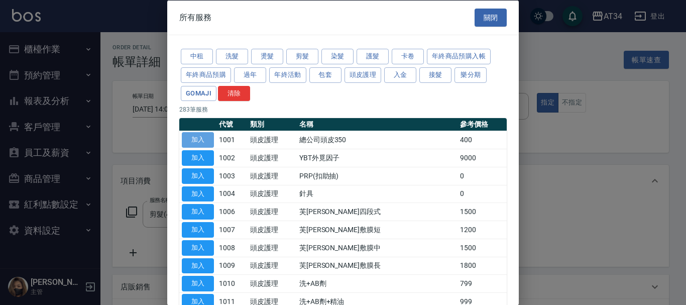
click at [206, 133] on button "加入" at bounding box center [198, 140] width 32 height 16
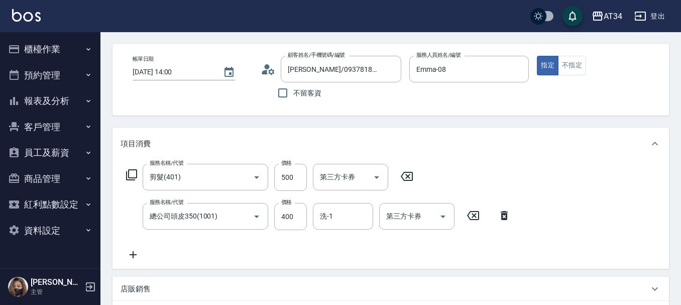
scroll to position [100, 0]
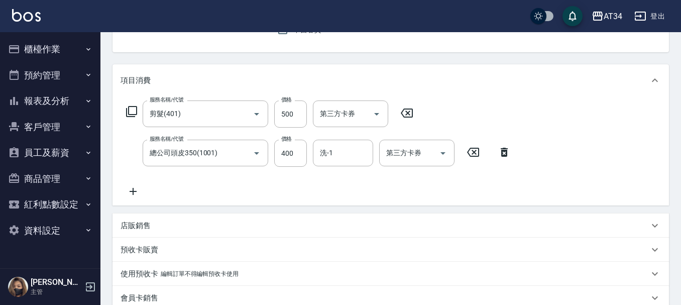
click at [133, 190] on icon at bounding box center [133, 191] width 7 height 7
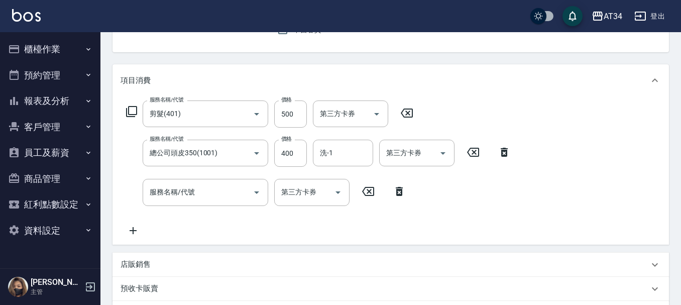
click at [133, 112] on icon at bounding box center [132, 112] width 12 height 12
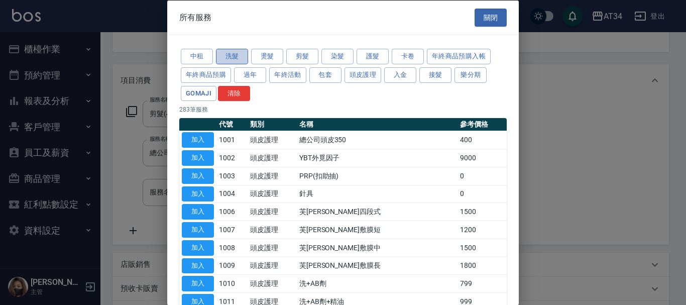
click at [229, 63] on button "洗髮" at bounding box center [232, 57] width 32 height 16
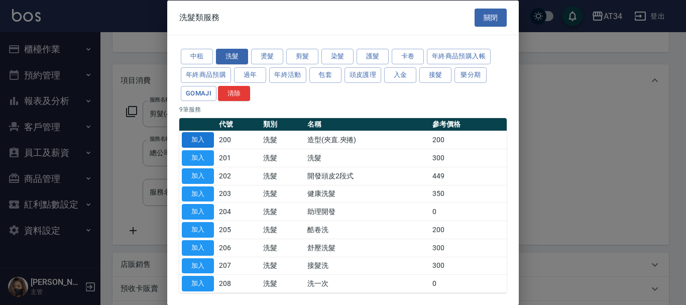
click at [211, 140] on button "加入" at bounding box center [198, 140] width 32 height 16
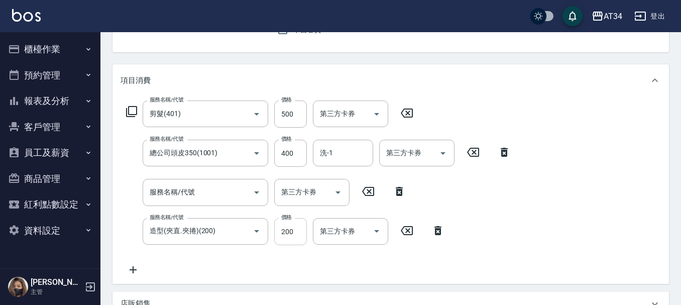
click at [293, 235] on input "200" at bounding box center [290, 231] width 33 height 27
type input "90"
type input "50"
click at [197, 196] on input "服務名稱/代號" at bounding box center [198, 192] width 102 height 18
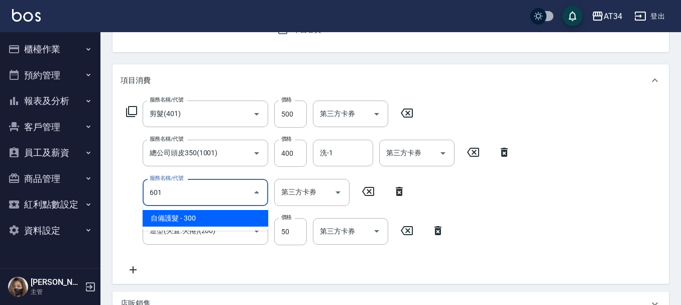
type input "601"
type input "120"
type input "自備護髮(601)"
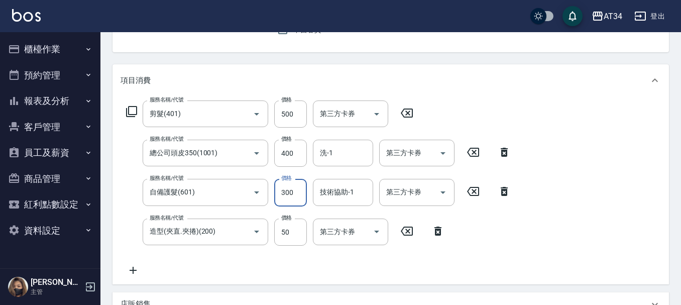
click at [296, 192] on input "300" at bounding box center [290, 192] width 33 height 27
type input "9"
type input "90"
type input "99"
type input "190"
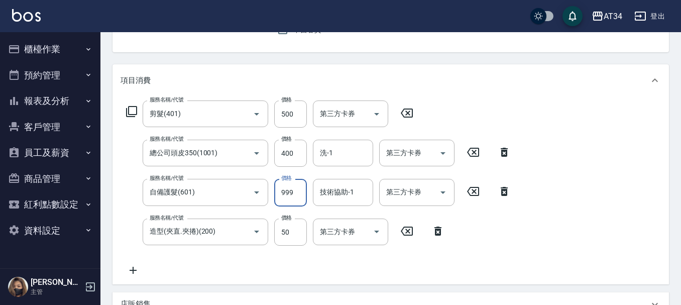
type input "999"
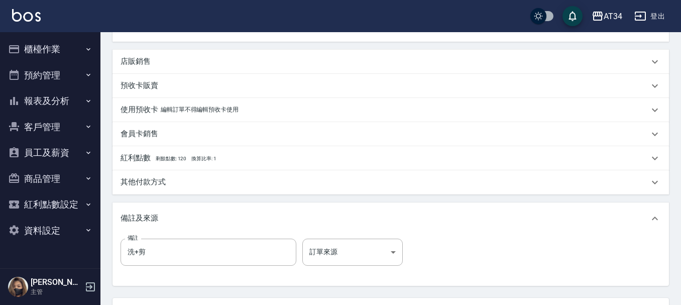
scroll to position [433, 0]
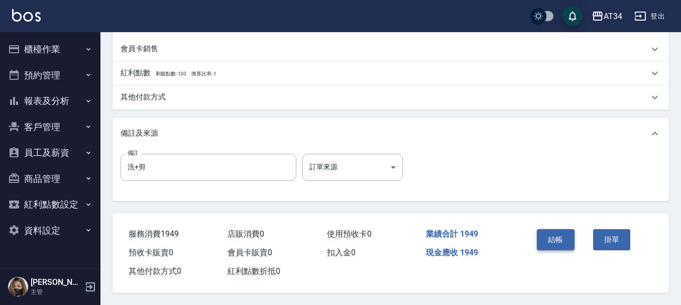
click at [573, 230] on button "結帳" at bounding box center [556, 239] width 38 height 21
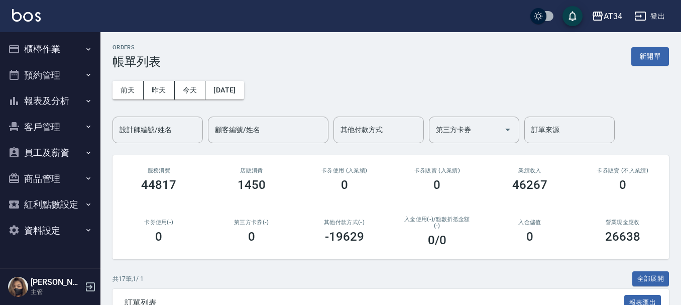
click at [49, 54] on button "櫃檯作業" at bounding box center [50, 49] width 92 height 26
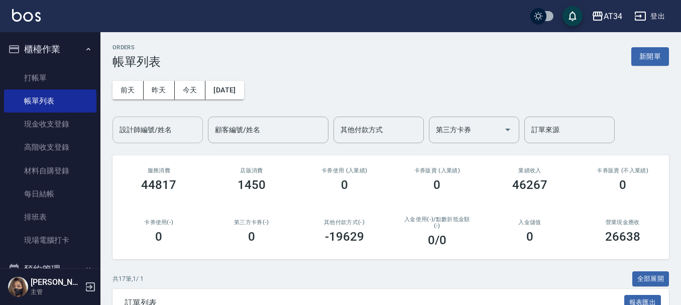
click at [121, 125] on div "設計師編號/姓名 設計師編號/姓名" at bounding box center [158, 130] width 90 height 27
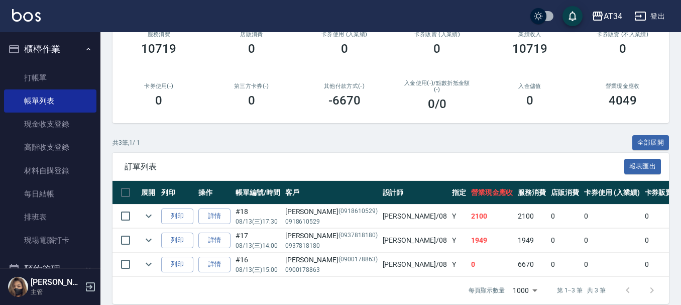
scroll to position [155, 0]
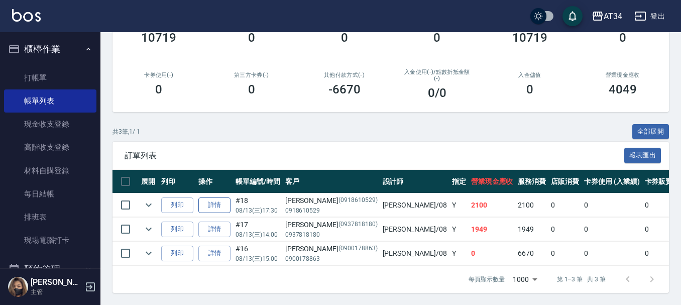
type input "Emma-08"
click at [221, 197] on link "詳情" at bounding box center [214, 205] width 32 height 16
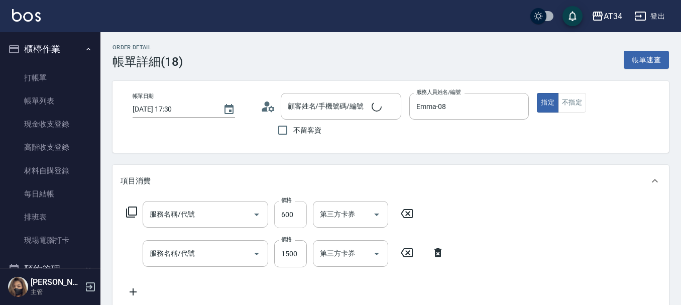
type input "[DATE] 17:30"
type input "Emma-08"
type input "210"
type input "補髮根（3公分內）"
type input "日式結構二段(S)(604)"
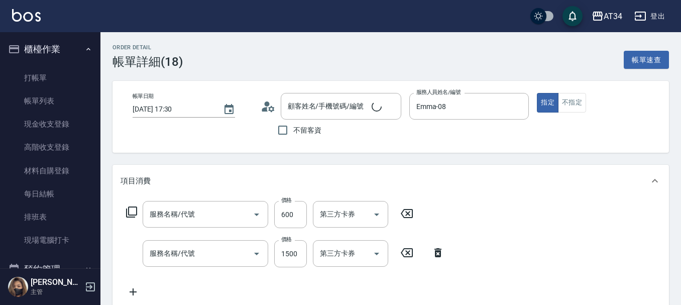
type input "染髮(501)"
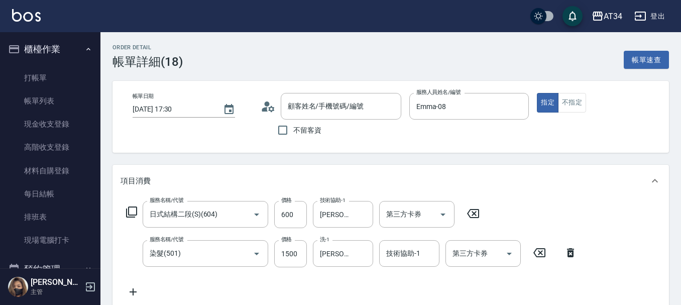
type input "任俊鑫/0918610529/0918610529"
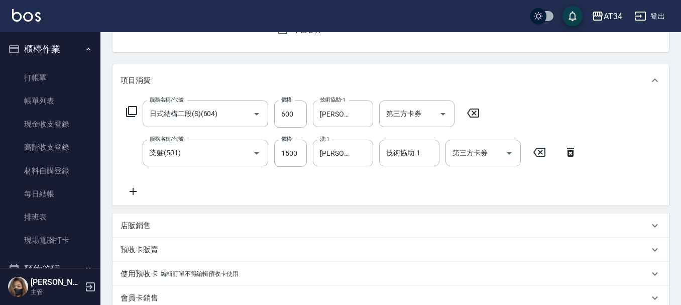
click at [136, 193] on icon at bounding box center [133, 191] width 25 height 12
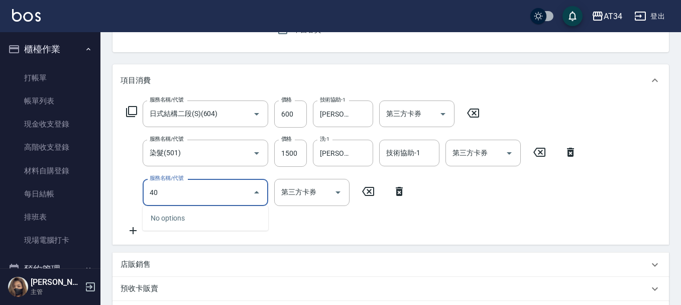
type input "401"
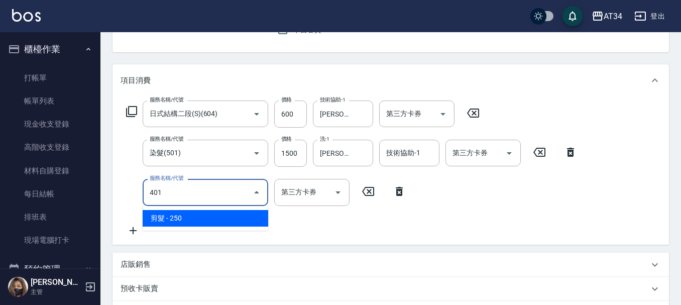
type input "230"
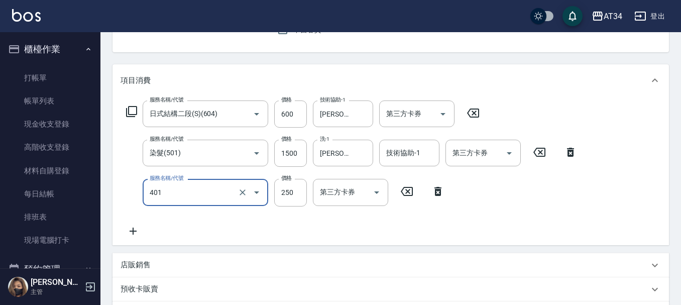
type input "剪髮(401)"
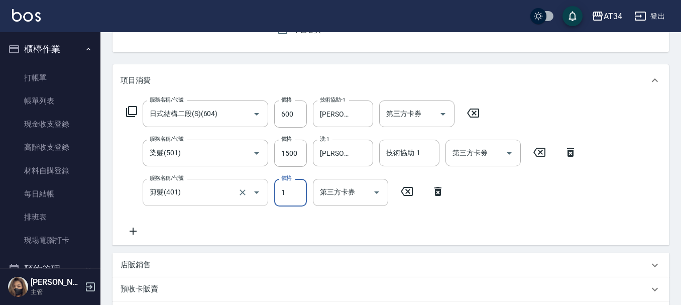
type input "210"
type input "10"
type input "220"
type input "100"
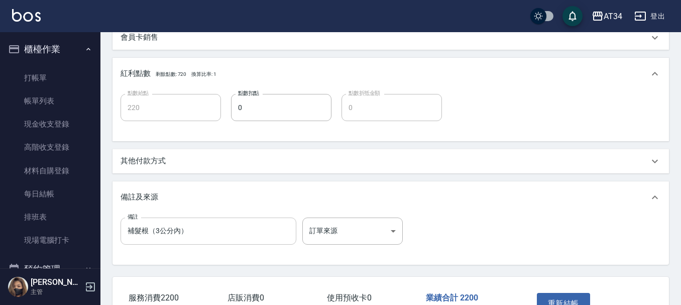
scroll to position [469, 0]
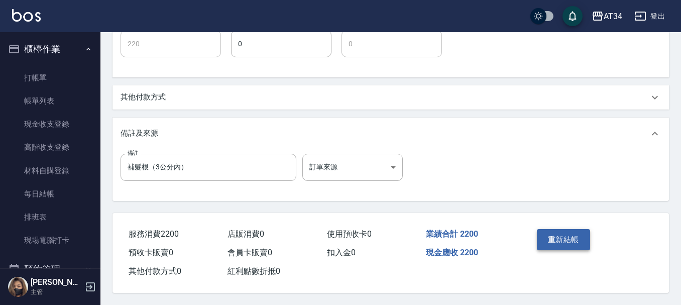
click at [574, 233] on button "重新結帳" at bounding box center [563, 239] width 53 height 21
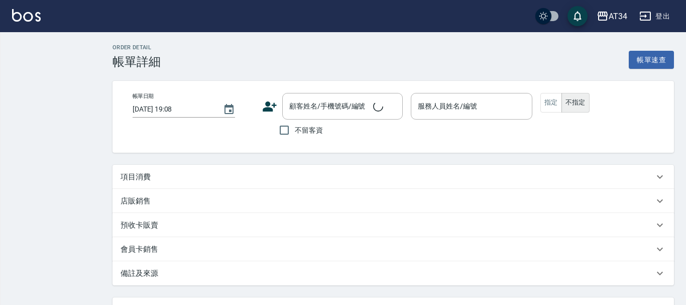
click at [174, 185] on div "項目消費" at bounding box center [394, 177] width 562 height 24
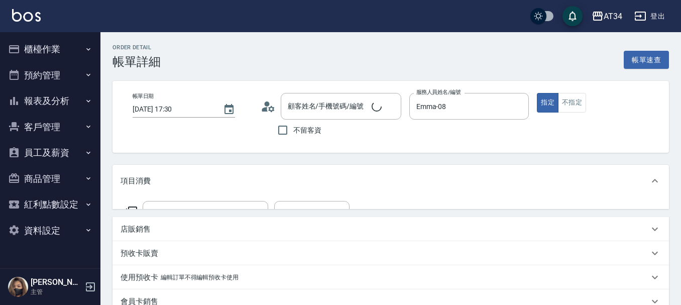
type input "[DATE] 17:30"
type input "Emma-08"
type input "補髮根（3公分內）"
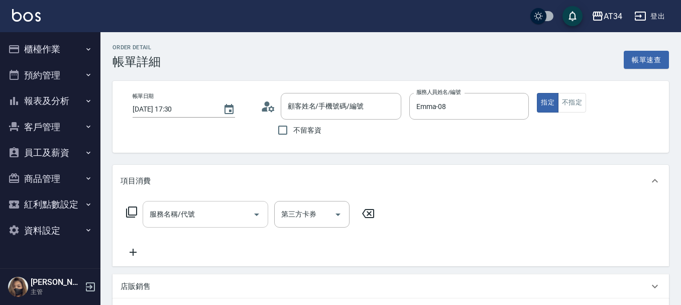
type input "[PERSON_NAME]/0918610529/0918610529"
click at [168, 221] on input "服務名稱/代號" at bounding box center [198, 215] width 102 height 18
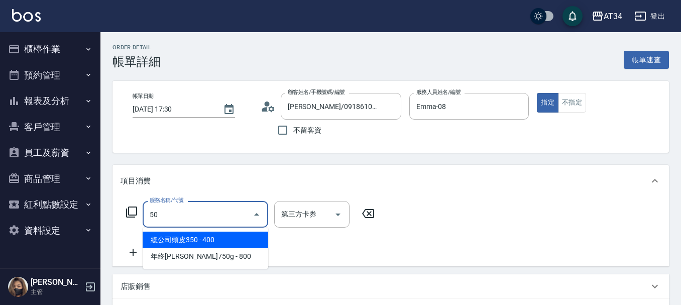
type input "501"
type input "100"
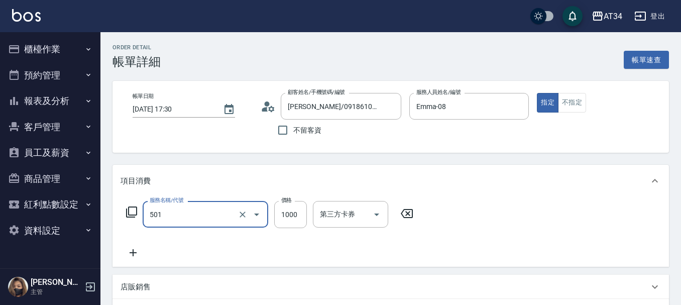
type input "染髮(501)"
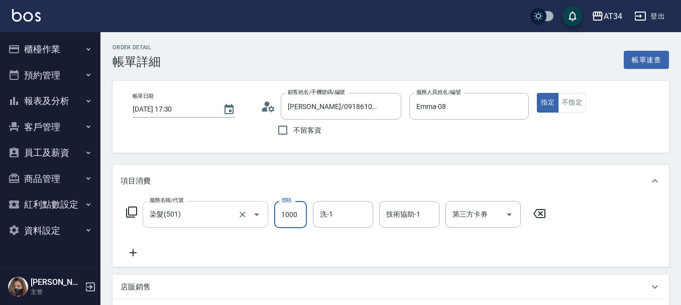
type input "0"
type input "15"
type input "10"
type input "150"
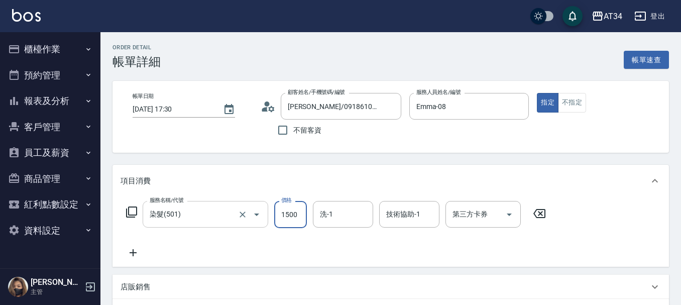
type input "1500"
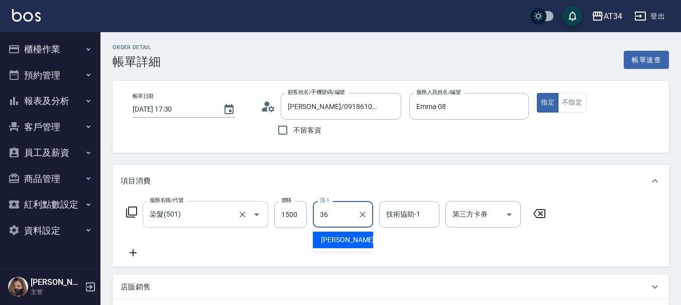
type input "[PERSON_NAME]-36"
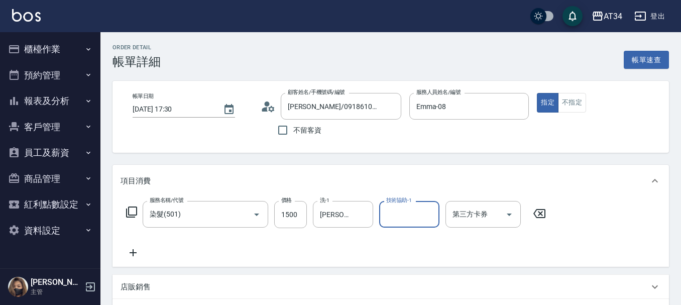
click at [132, 213] on icon at bounding box center [132, 212] width 12 height 12
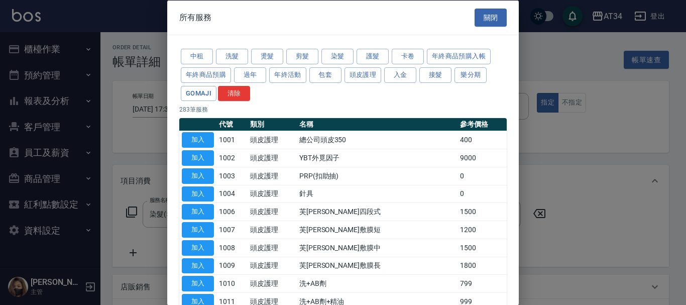
click at [125, 236] on div at bounding box center [343, 152] width 686 height 305
click at [134, 238] on div at bounding box center [343, 152] width 686 height 305
click at [492, 13] on button "關閉" at bounding box center [491, 17] width 32 height 19
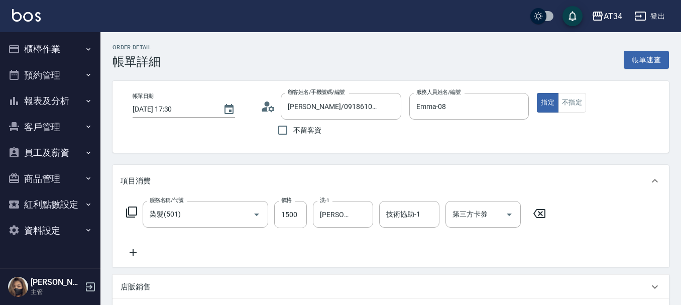
click at [131, 209] on icon at bounding box center [132, 212] width 12 height 12
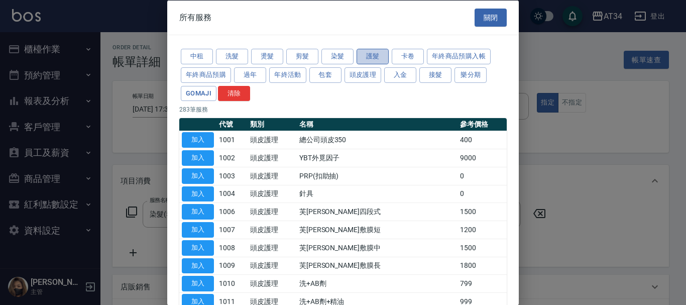
click at [373, 55] on button "護髮" at bounding box center [373, 57] width 32 height 16
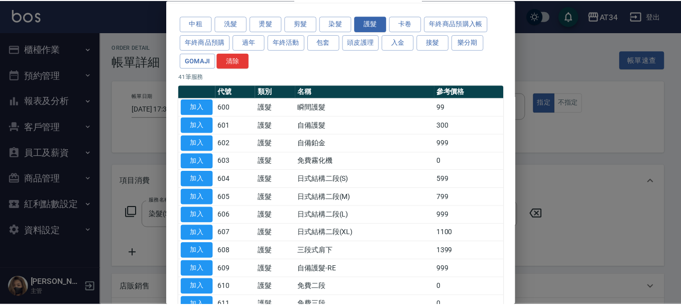
scroll to position [50, 0]
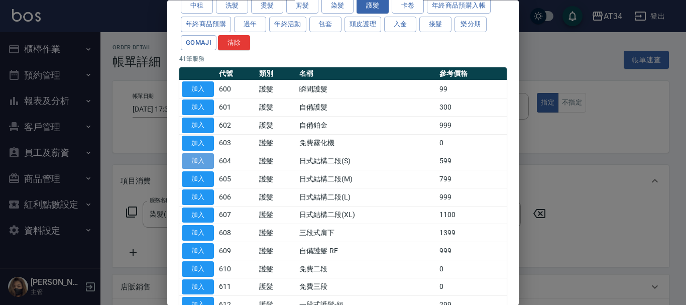
click at [197, 156] on button "加入" at bounding box center [198, 162] width 32 height 16
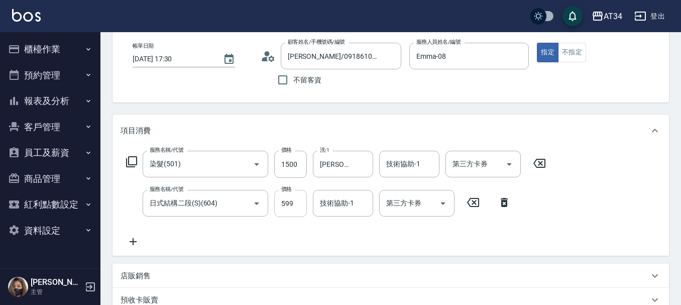
click at [293, 199] on input "599" at bounding box center [290, 203] width 33 height 27
type input "150"
type input "60"
type input "210"
type input "600"
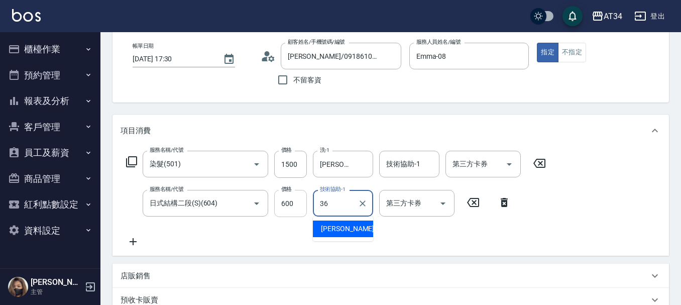
type input "[PERSON_NAME]-36"
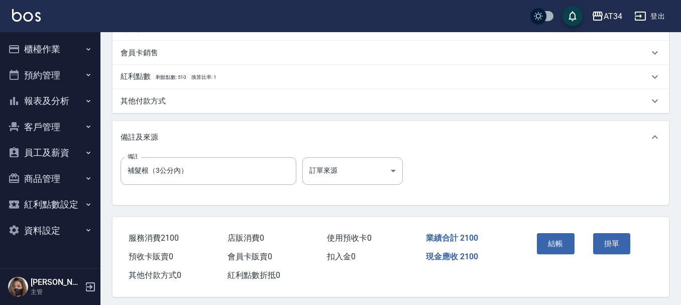
scroll to position [354, 0]
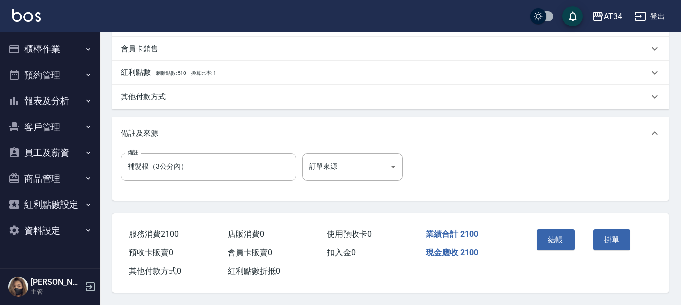
click at [542, 251] on div "結帳" at bounding box center [561, 247] width 56 height 44
click at [545, 243] on button "結帳" at bounding box center [556, 239] width 38 height 21
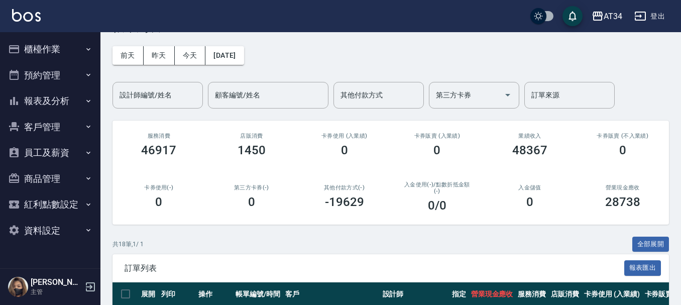
scroll to position [50, 0]
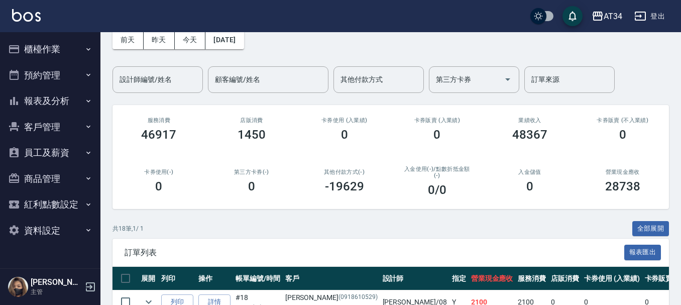
click at [39, 96] on button "報表及分析" at bounding box center [50, 101] width 92 height 26
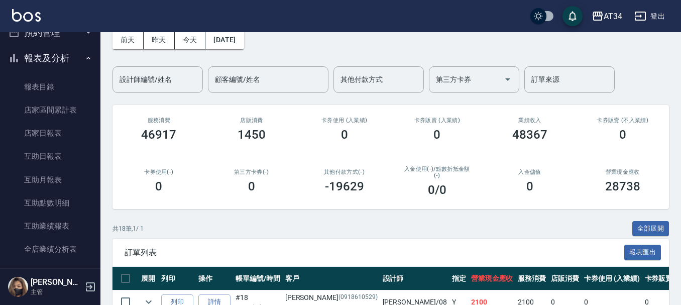
scroll to position [0, 0]
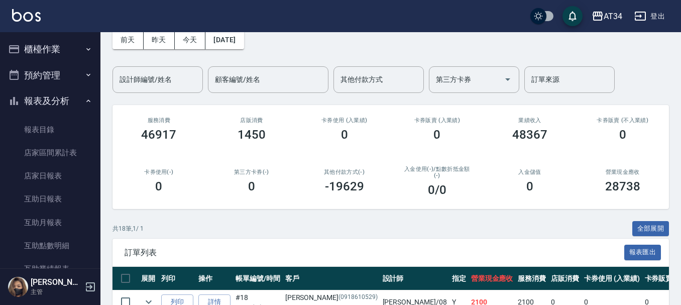
click at [54, 106] on button "報表及分析" at bounding box center [50, 101] width 92 height 26
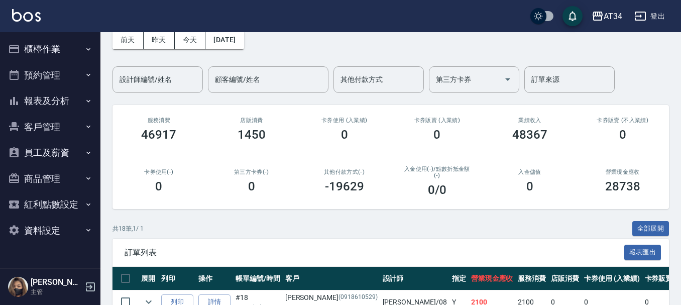
click at [85, 52] on icon "button" at bounding box center [88, 49] width 8 height 8
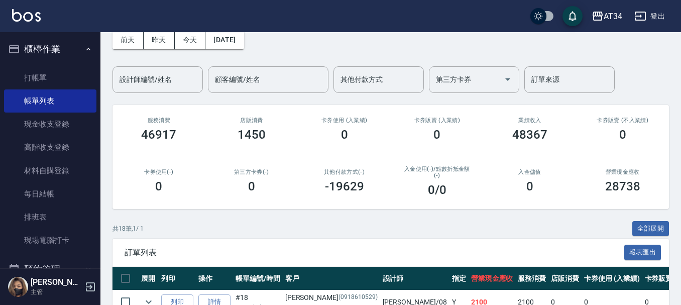
click at [85, 52] on icon "button" at bounding box center [88, 49] width 8 height 8
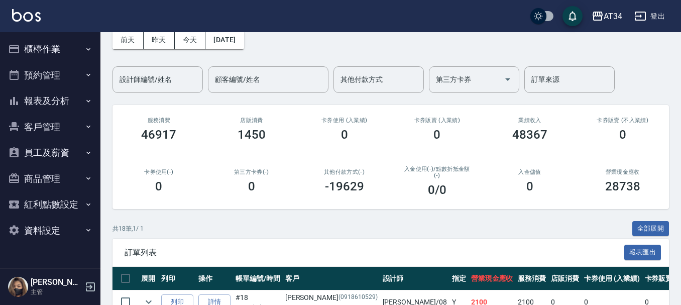
click at [85, 52] on icon "button" at bounding box center [88, 49] width 8 height 8
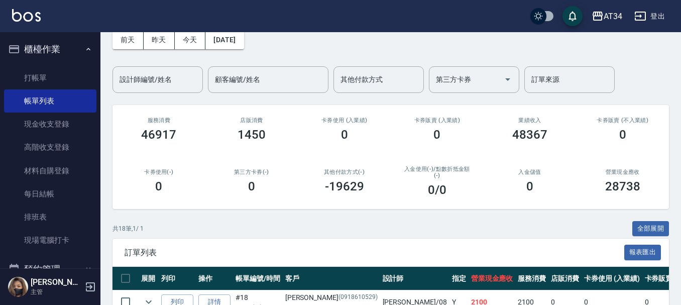
click at [46, 47] on button "櫃檯作業" at bounding box center [50, 49] width 92 height 26
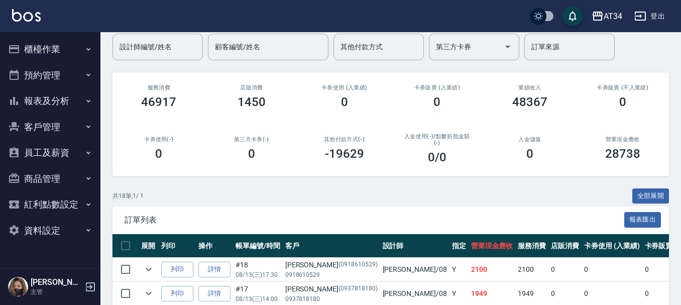
scroll to position [100, 0]
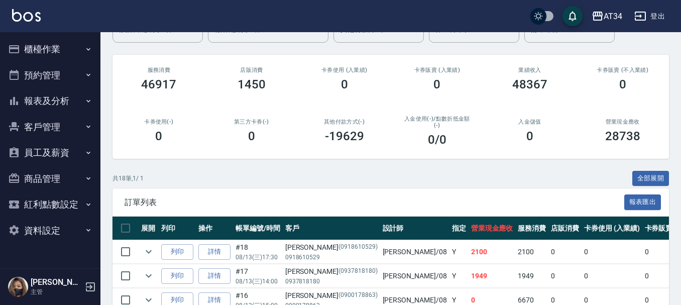
click at [54, 69] on button "預約管理" at bounding box center [50, 75] width 92 height 26
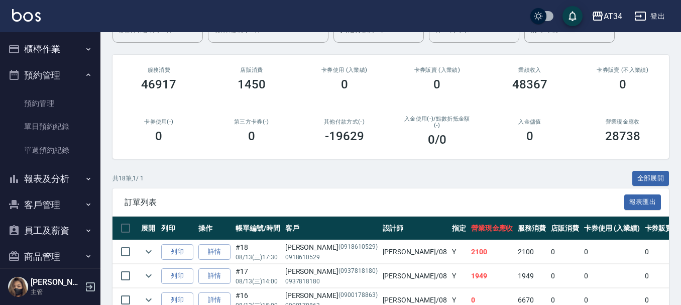
click at [54, 69] on button "預約管理" at bounding box center [50, 75] width 92 height 26
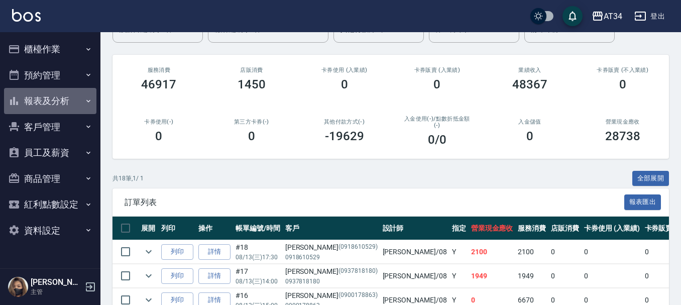
click at [61, 100] on button "報表及分析" at bounding box center [50, 101] width 92 height 26
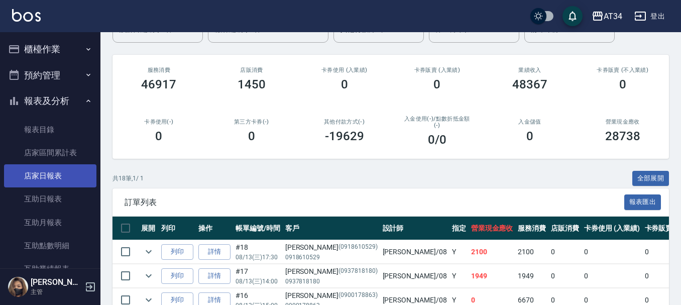
click at [41, 186] on link "店家日報表" at bounding box center [50, 175] width 92 height 23
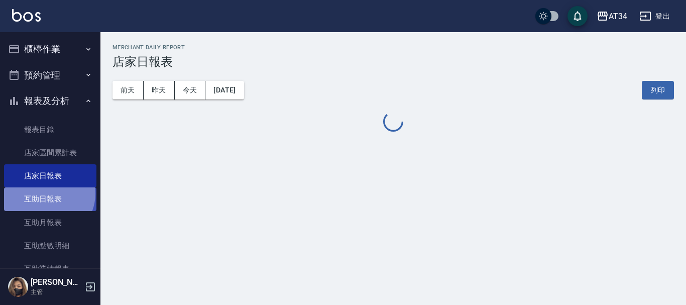
click at [47, 193] on link "互助日報表" at bounding box center [50, 198] width 92 height 23
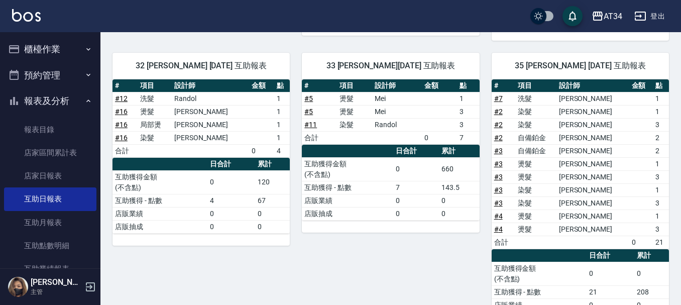
scroll to position [137, 0]
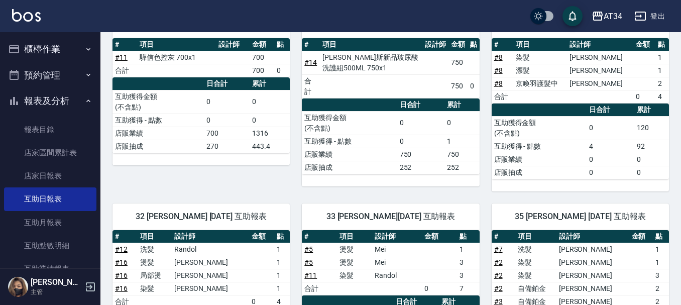
click at [35, 99] on button "報表及分析" at bounding box center [50, 101] width 92 height 26
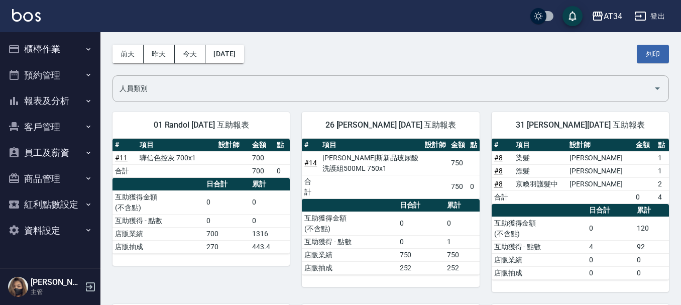
scroll to position [0, 0]
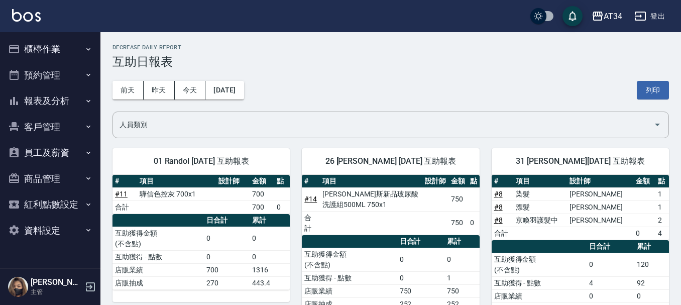
click at [58, 76] on button "預約管理" at bounding box center [50, 75] width 92 height 26
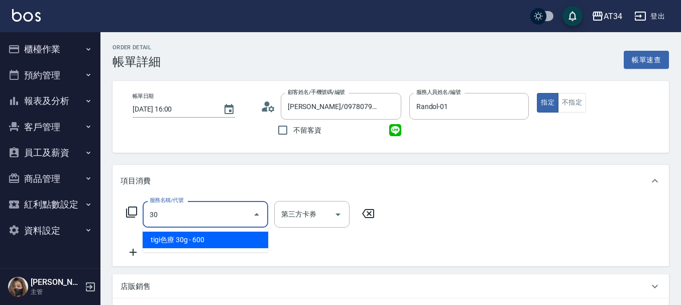
type input "303"
type input "90"
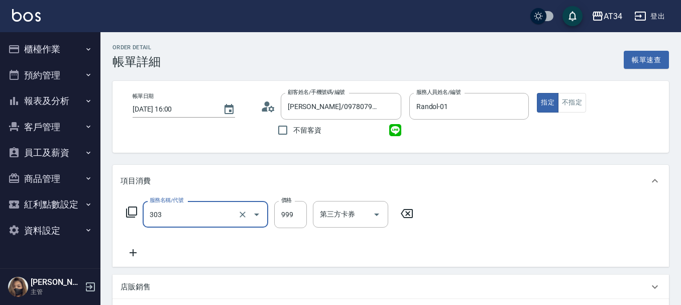
type input "局部燙(303)"
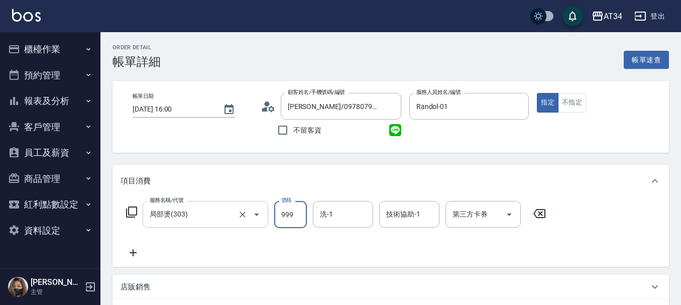
type input "0"
type input "50"
type input "500"
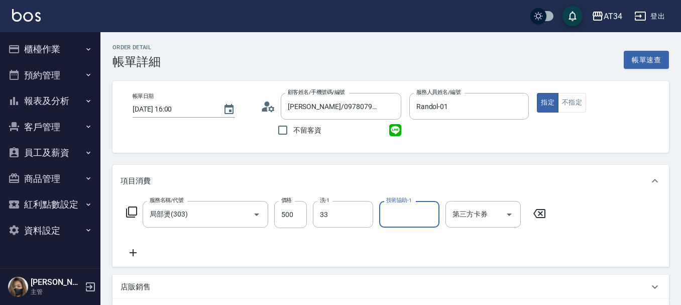
type input "IVY-33"
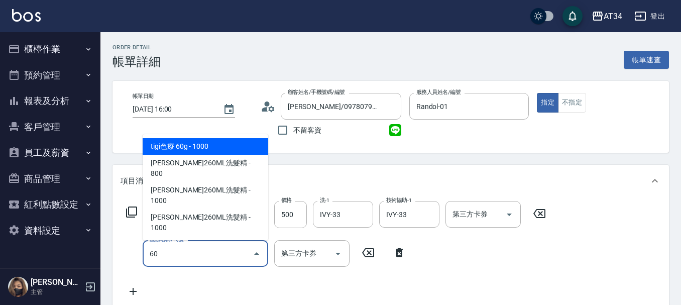
type input "6"
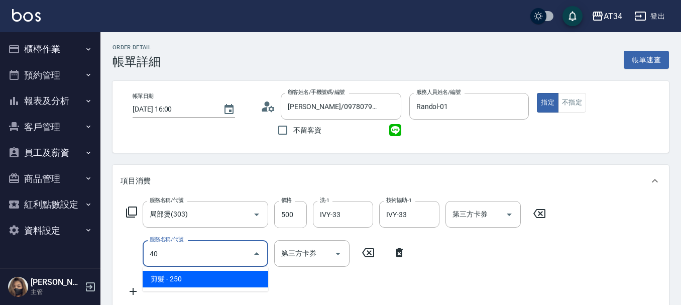
type input "401"
type input "70"
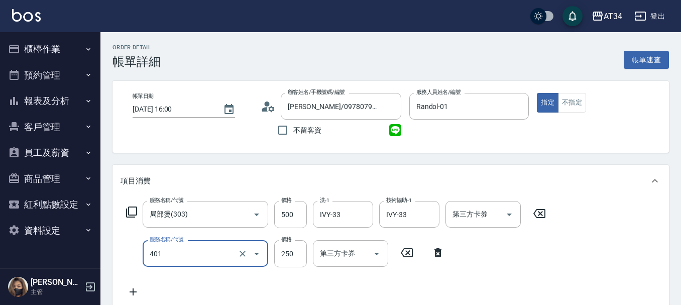
type input "剪髮(401)"
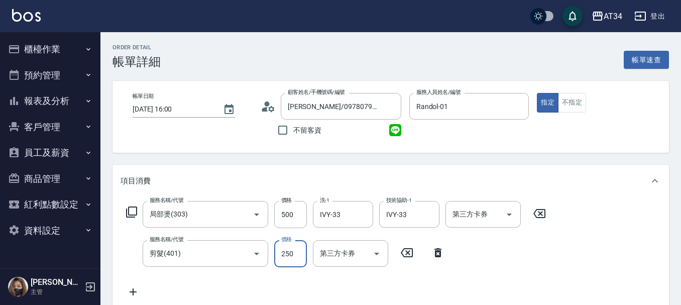
type input "50"
type input "80"
type input "130"
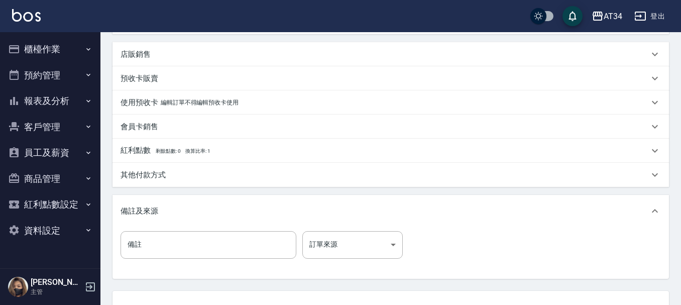
scroll to position [354, 0]
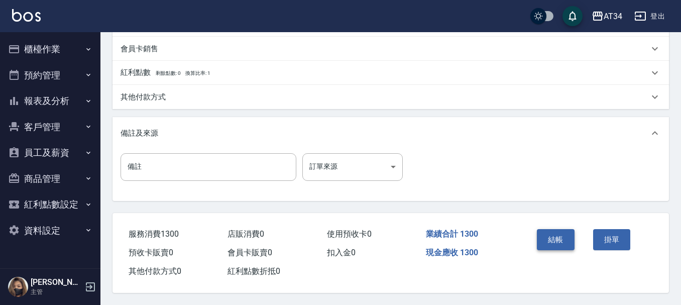
type input "800"
click at [548, 234] on button "結帳" at bounding box center [556, 239] width 38 height 21
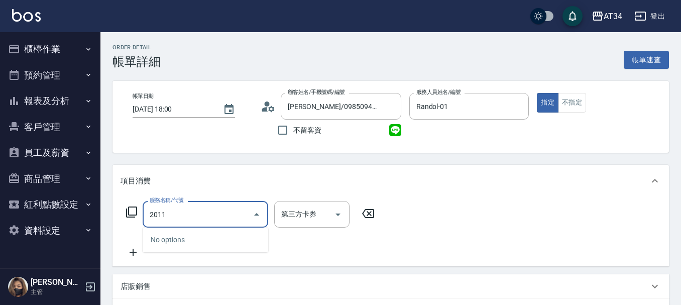
type input "201"
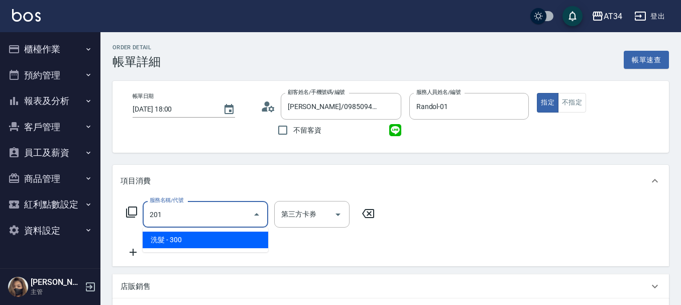
type input "30"
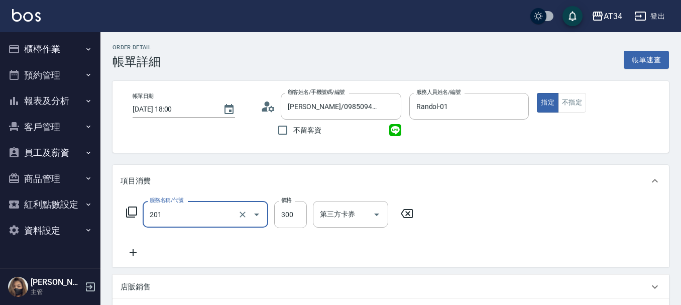
type input "洗髮(201)"
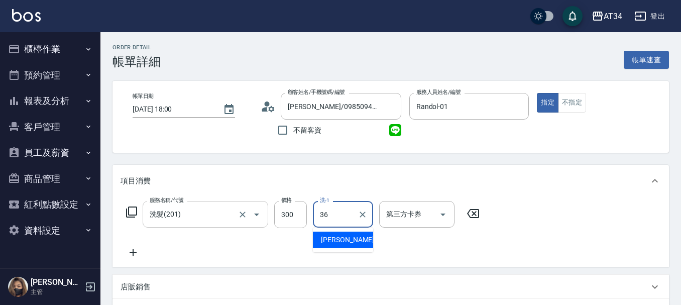
type input "[PERSON_NAME]-36"
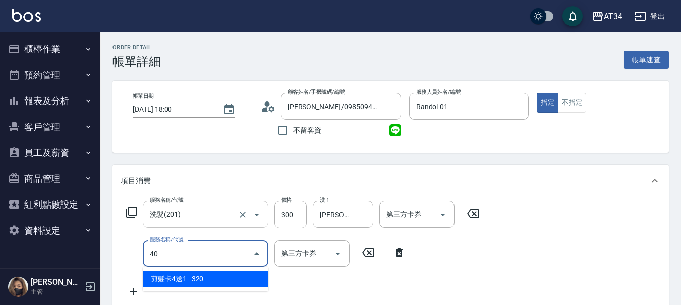
type input "401"
type input "50"
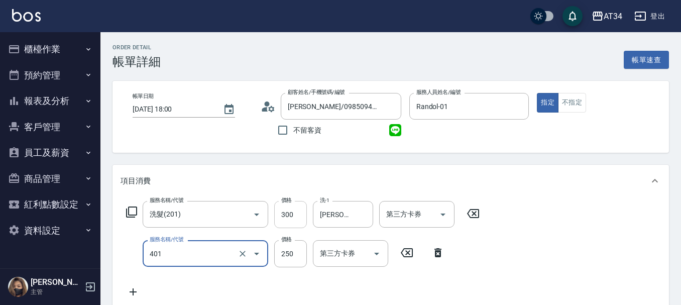
type input "剪髮(401)"
type input "5"
type input "30"
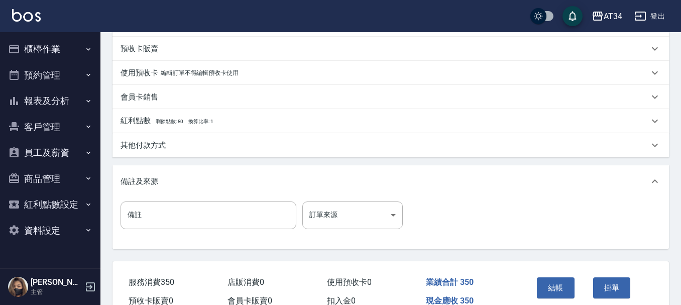
type input "500"
type input "80"
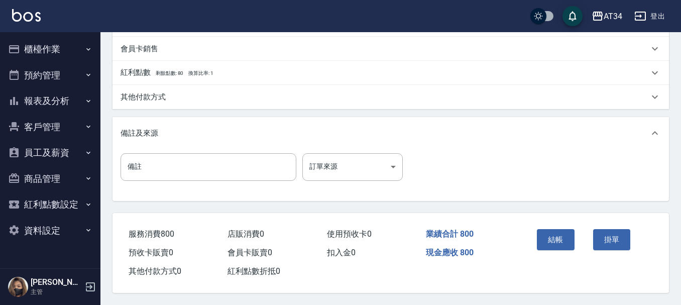
scroll to position [354, 0]
type input "500"
click at [559, 232] on button "結帳" at bounding box center [556, 239] width 38 height 21
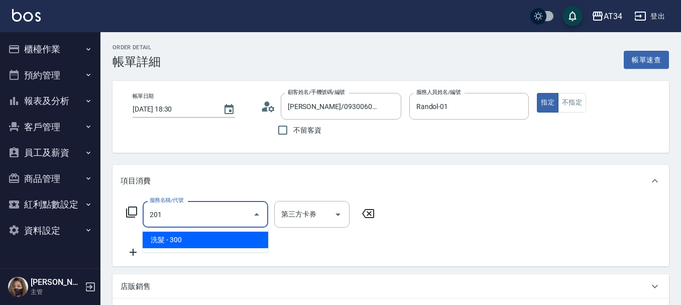
type input "30"
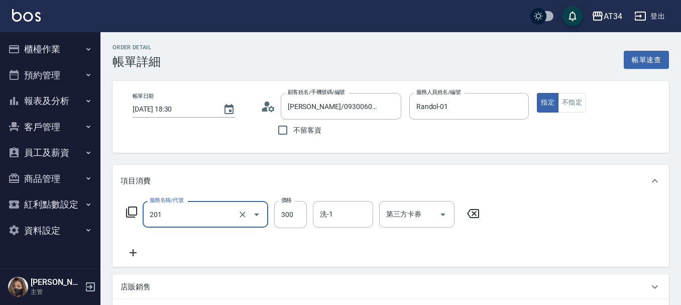
type input "洗髮(201)"
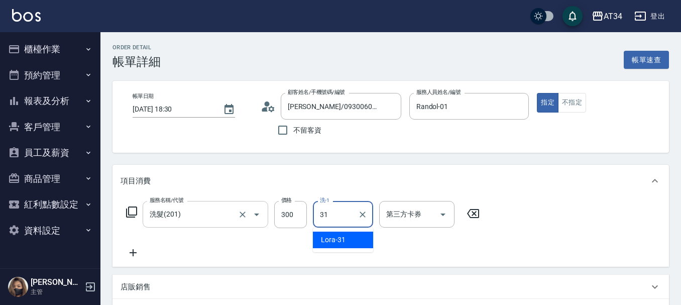
type input "Lora-31"
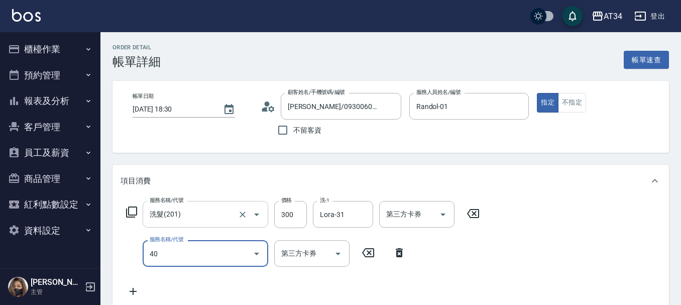
type input "401"
type input "50"
type input "剪髮(401)"
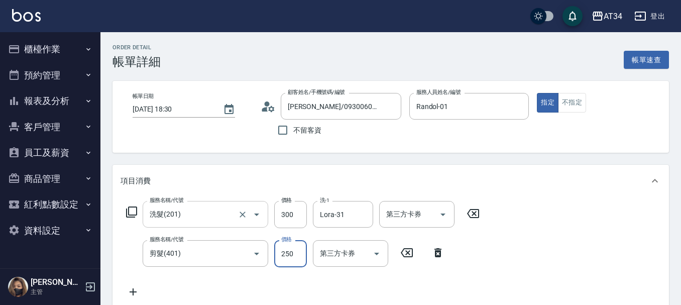
type input "30"
type input "50"
type input "80"
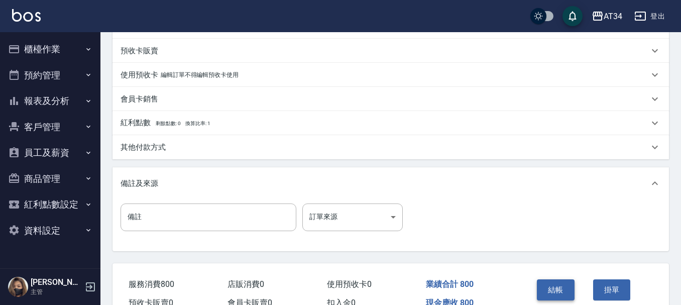
scroll to position [354, 0]
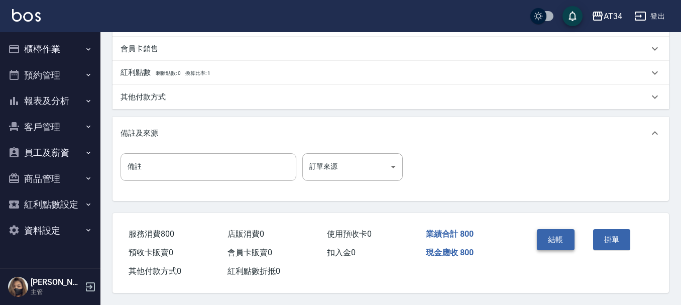
type input "500"
click at [560, 241] on button "結帳" at bounding box center [556, 239] width 38 height 21
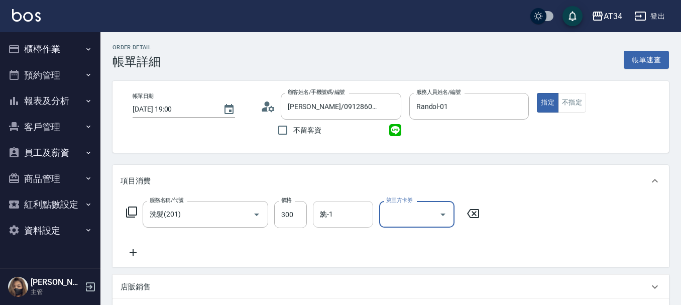
click at [345, 220] on input "3" at bounding box center [343, 215] width 51 height 18
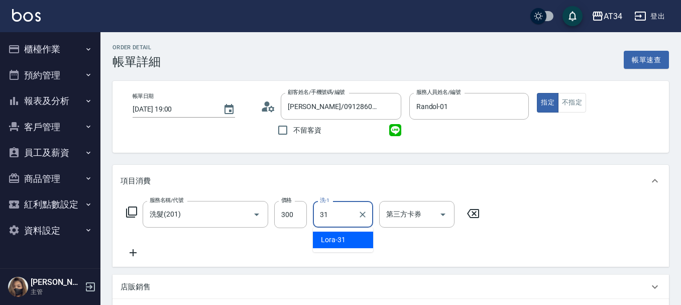
type input "Lora-31"
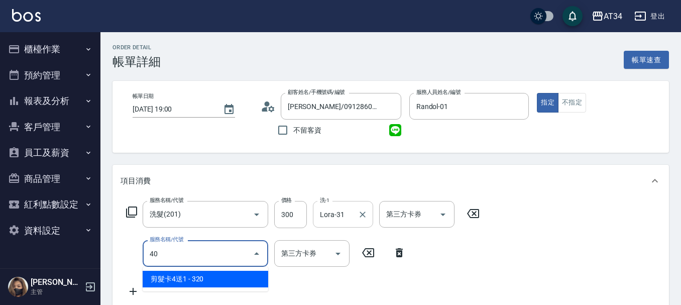
type input "401"
type input "50"
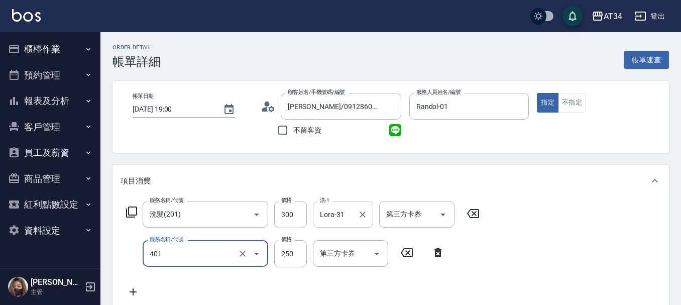
type input "剪髮(401)"
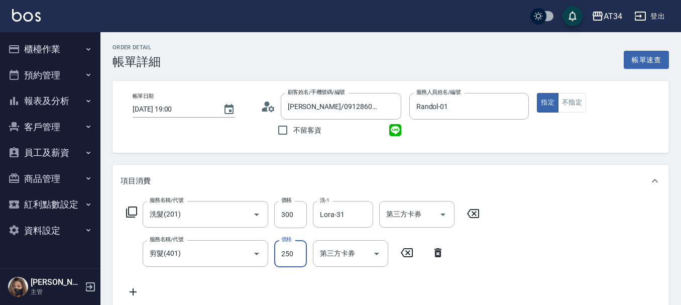
click at [288, 259] on input "250" at bounding box center [290, 253] width 33 height 27
type input "30"
type input "500"
type input "80"
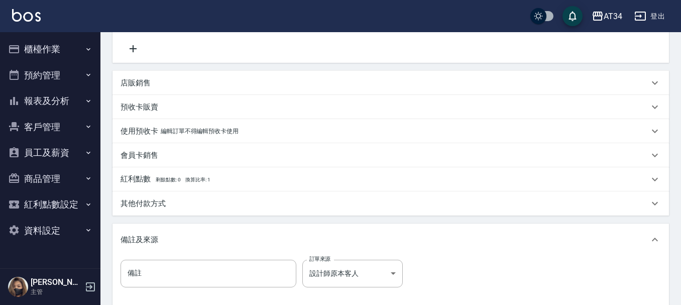
scroll to position [354, 0]
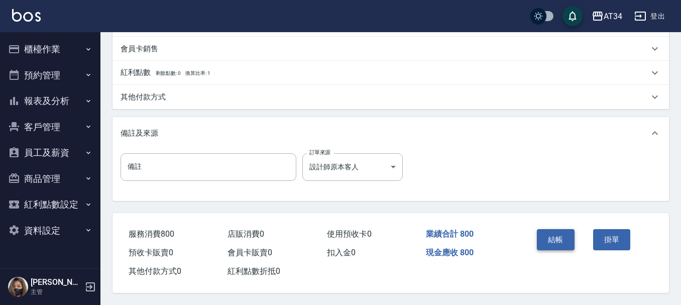
type input "500"
click at [554, 230] on button "結帳" at bounding box center [556, 239] width 38 height 21
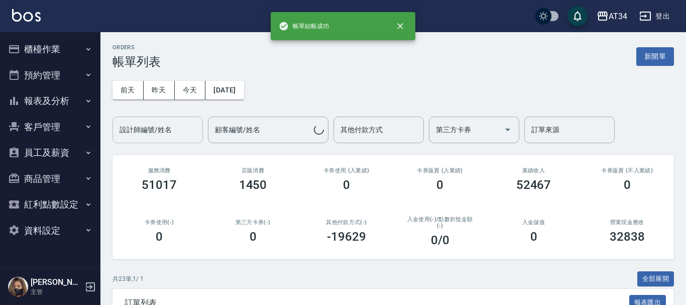
click at [187, 123] on input "設計師編號/姓名" at bounding box center [157, 130] width 81 height 18
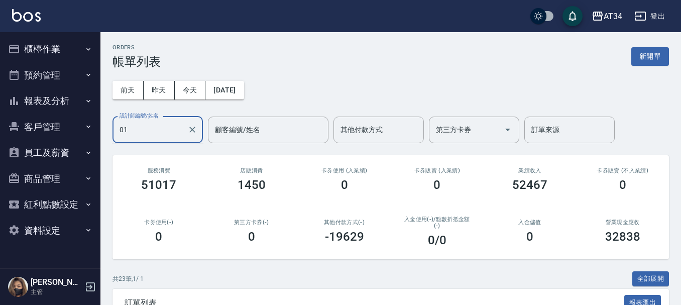
type input "Randol-01"
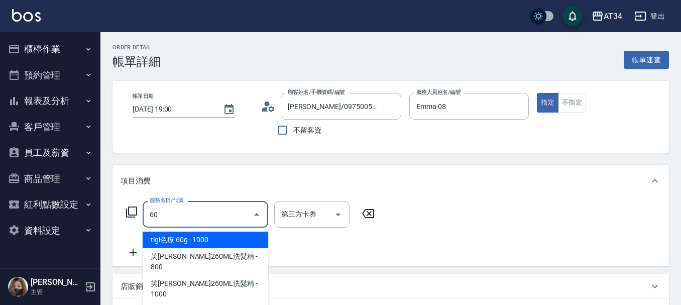
type input "601"
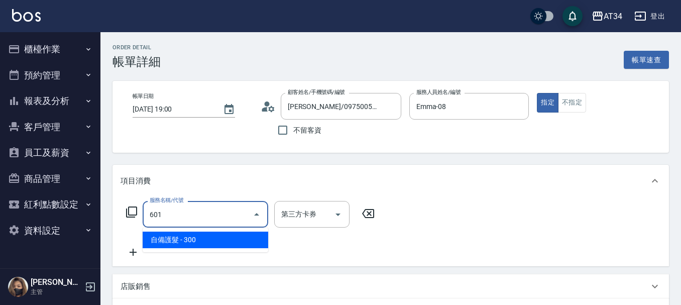
type input "30"
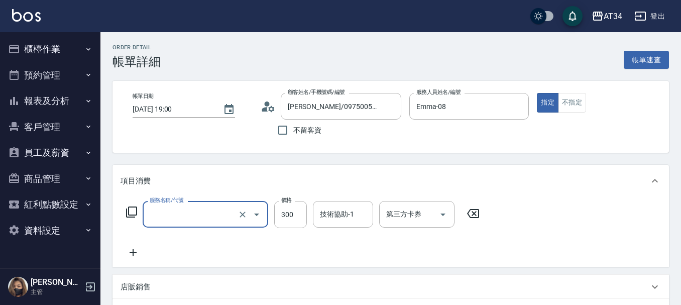
type input "0"
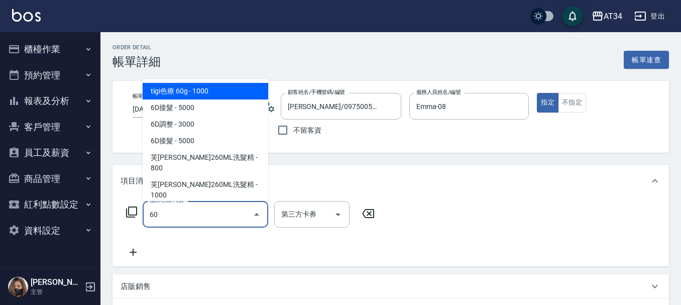
type input "602"
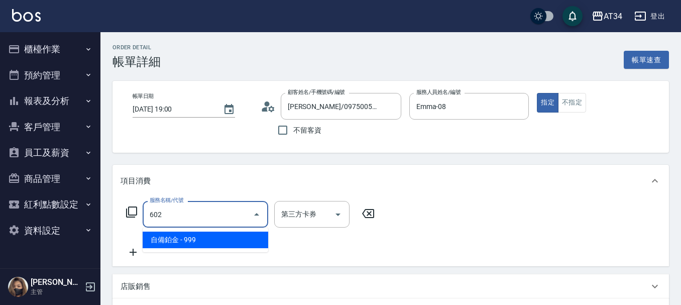
type input "90"
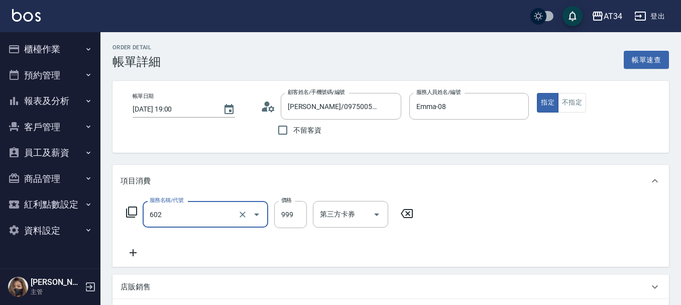
type input "自備鉑金(602)"
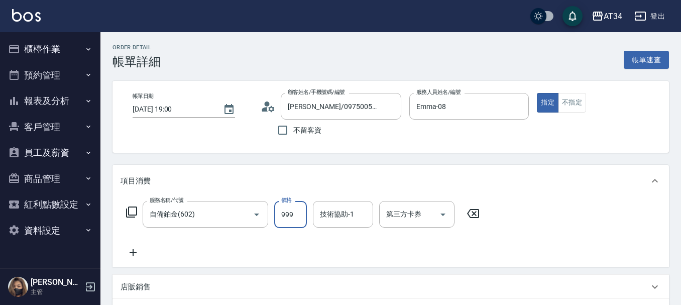
type input "0"
type input "12"
type input "10"
type input "120"
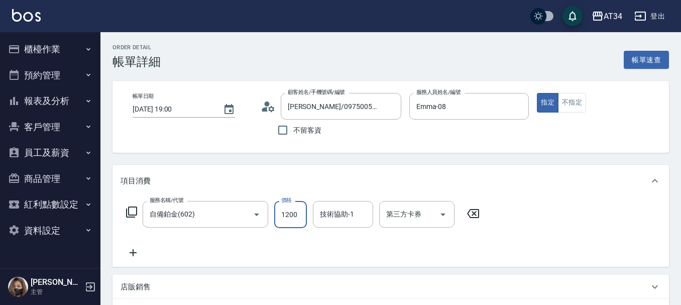
type input "1200"
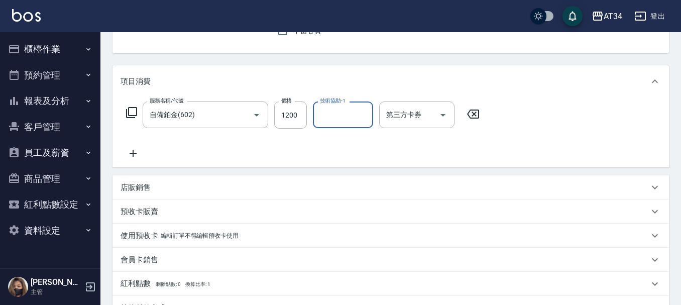
scroll to position [100, 0]
click at [137, 151] on icon at bounding box center [133, 152] width 25 height 12
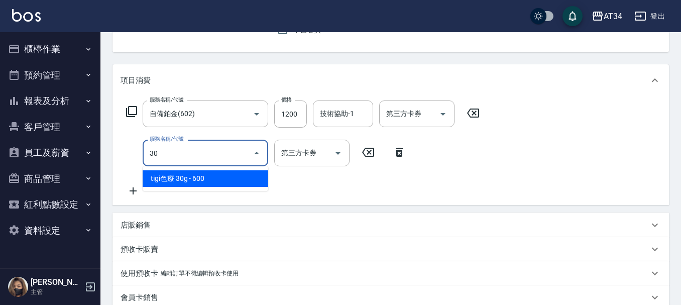
type input "300"
type input "420"
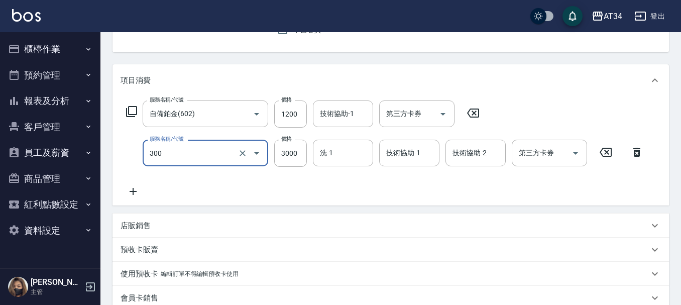
type input "燙髮(300)"
type input "120"
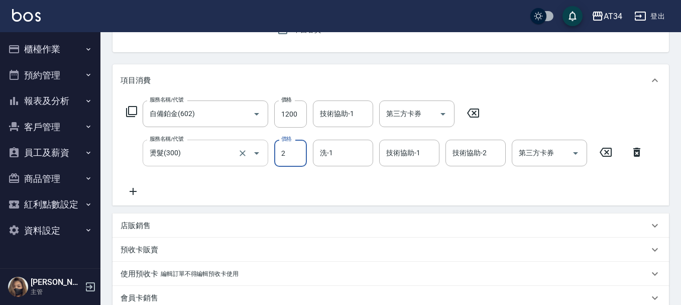
type input "20"
type input "140"
type input "207"
type input "320"
type input "2070"
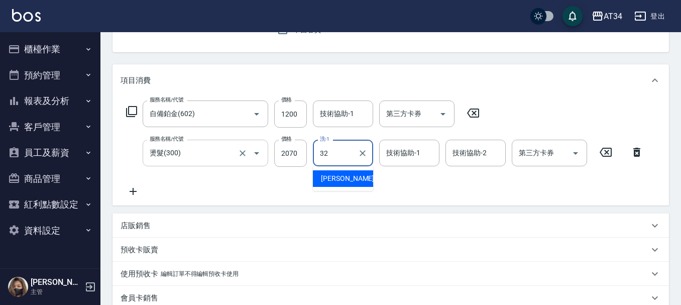
type input "阿源-32"
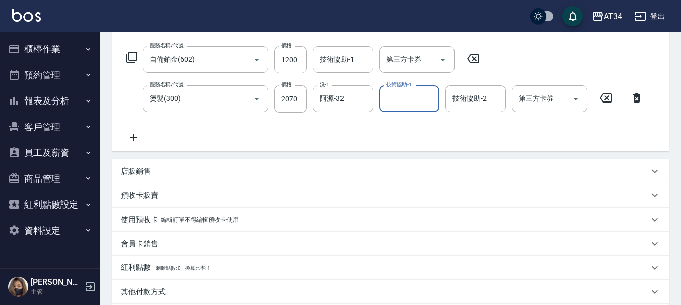
scroll to position [286, 0]
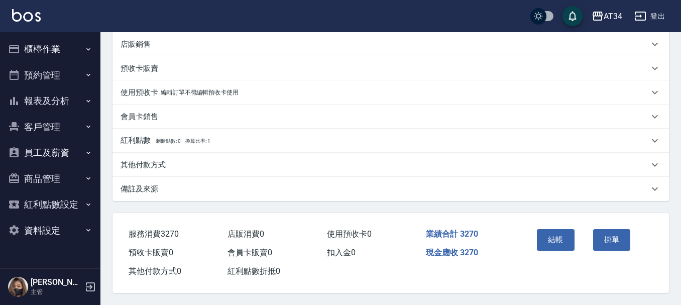
click at [151, 160] on p "其他付款方式" at bounding box center [143, 165] width 45 height 11
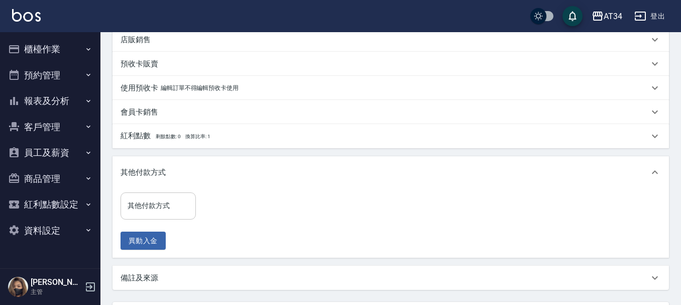
click at [153, 207] on input "其他付款方式" at bounding box center [158, 206] width 66 height 18
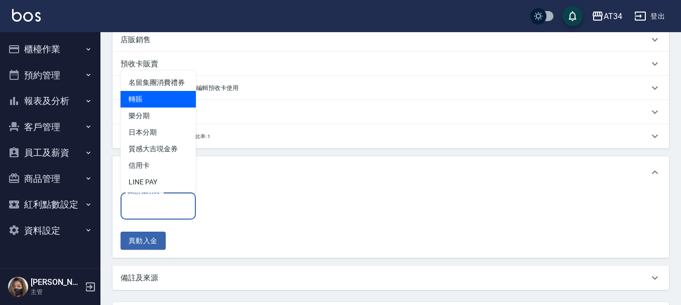
click at [146, 107] on span "轉賬" at bounding box center [158, 99] width 75 height 17
type input "轉賬"
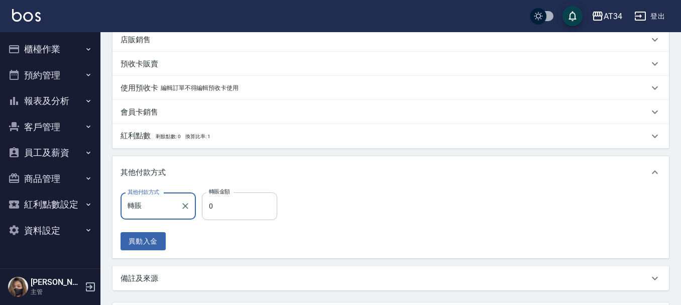
click at [218, 202] on input "0" at bounding box center [239, 205] width 75 height 27
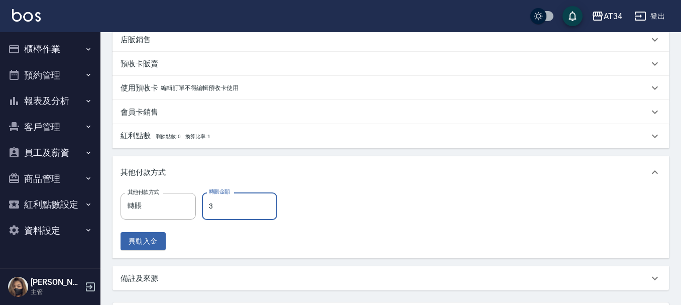
type input "32"
type input "290"
type input "3270"
type input "0"
type input "3270"
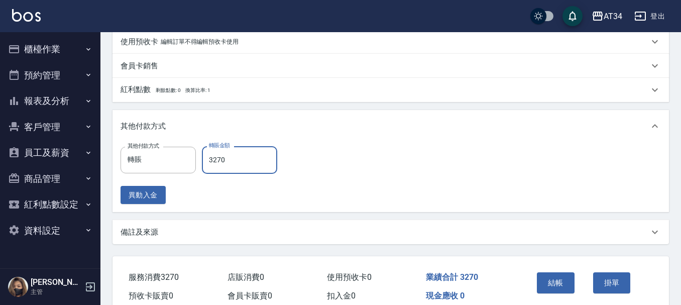
scroll to position [380, 0]
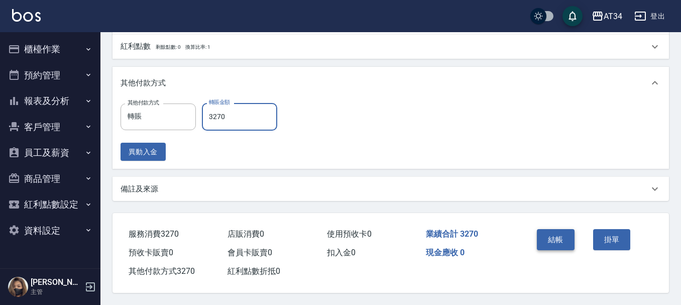
click at [567, 234] on button "結帳" at bounding box center [556, 239] width 38 height 21
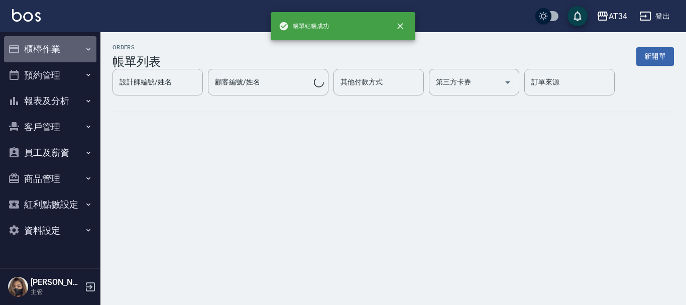
click at [65, 50] on button "櫃檯作業" at bounding box center [50, 49] width 92 height 26
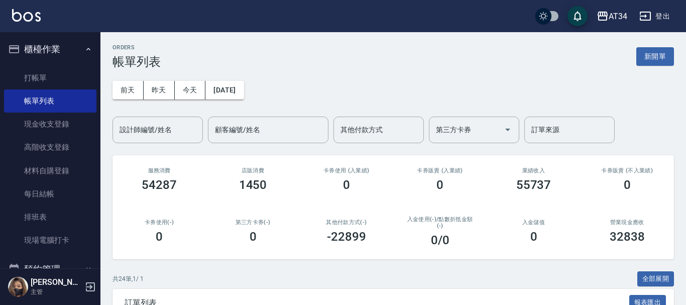
click at [135, 130] on div "設計師編號/姓名 設計師編號/姓名" at bounding box center [158, 130] width 90 height 27
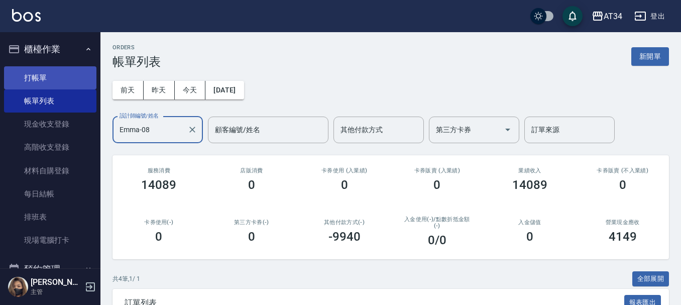
type input "Emma-08"
click at [50, 80] on link "打帳單" at bounding box center [50, 77] width 92 height 23
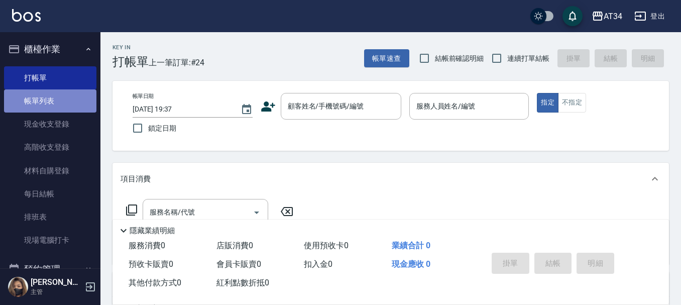
click at [76, 95] on link "帳單列表" at bounding box center [50, 100] width 92 height 23
click at [48, 97] on link "帳單列表" at bounding box center [50, 100] width 92 height 23
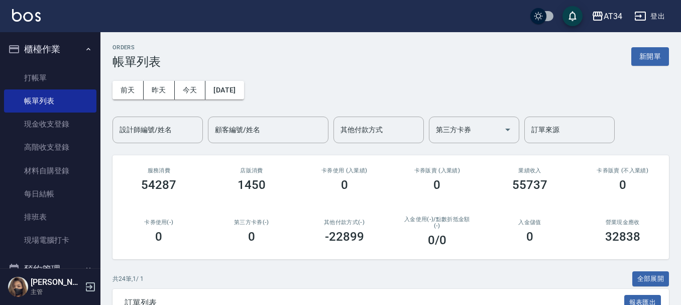
click at [136, 141] on div "設計師編號/姓名" at bounding box center [158, 130] width 90 height 27
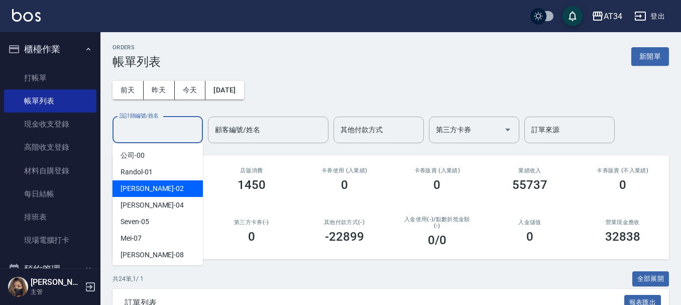
click at [153, 184] on div "[PERSON_NAME] -02" at bounding box center [158, 188] width 90 height 17
type input "[PERSON_NAME]-02"
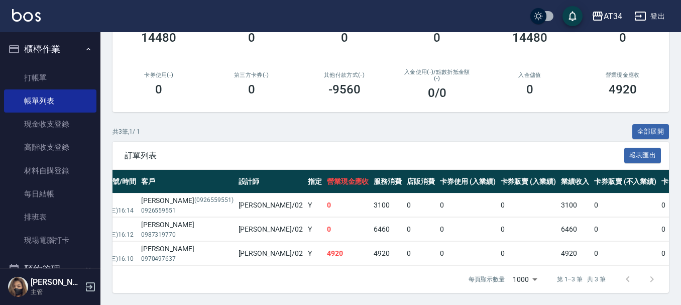
scroll to position [0, 82]
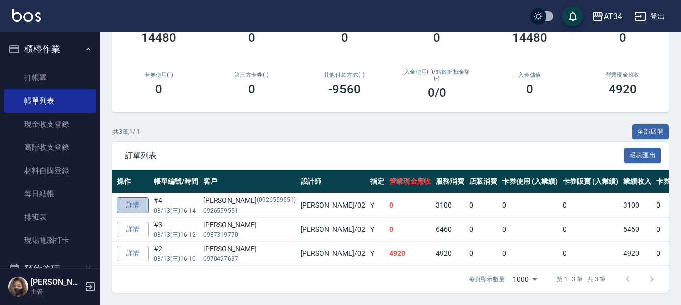
click at [148, 198] on link "詳情" at bounding box center [133, 205] width 32 height 16
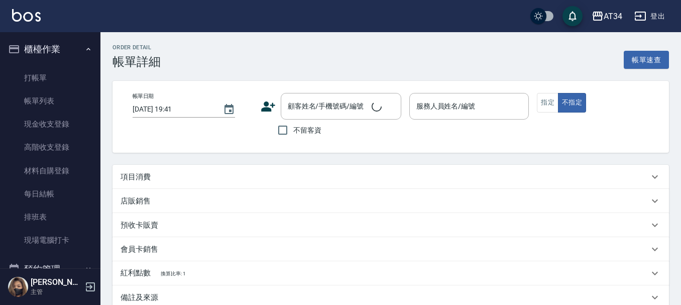
type input "[DATE] 16:14"
type input "[PERSON_NAME]-02"
type input "0"
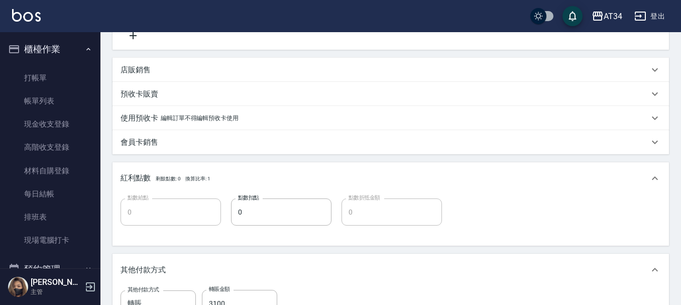
scroll to position [251, 0]
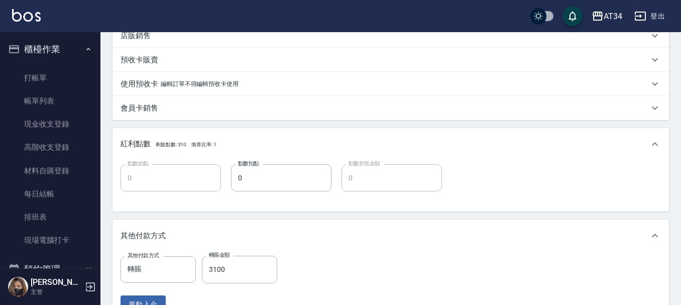
type input "[PERSON_NAME]/0926559551/0926559551"
type input "燙髮(301)"
click at [221, 262] on input "3100" at bounding box center [239, 269] width 75 height 27
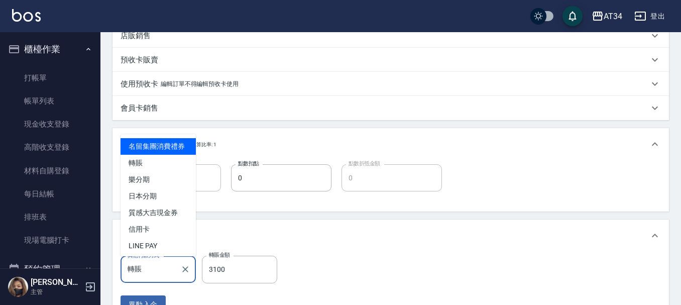
click at [164, 261] on input "轉賬" at bounding box center [150, 270] width 51 height 18
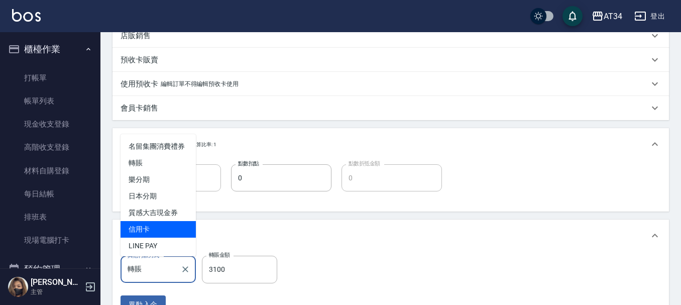
click at [154, 234] on span "信用卡" at bounding box center [158, 229] width 75 height 17
type input "信用卡"
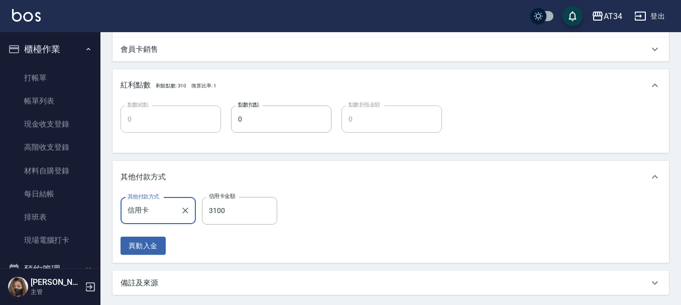
scroll to position [409, 0]
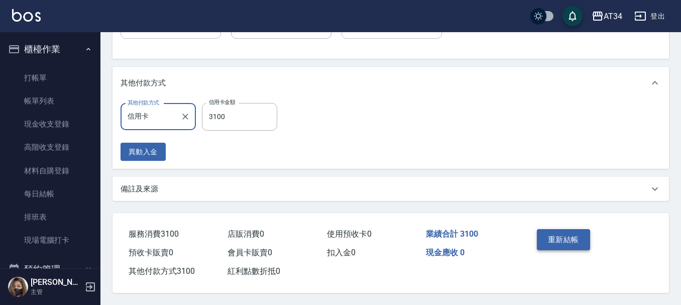
click at [566, 236] on button "重新結帳" at bounding box center [563, 239] width 53 height 21
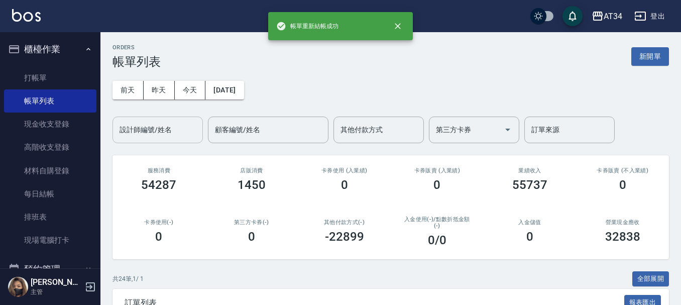
click at [175, 120] on div "設計師編號/姓名" at bounding box center [158, 130] width 90 height 27
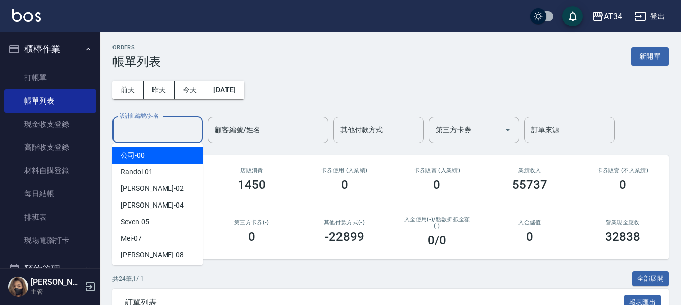
click at [308, 79] on div "[DATE] [DATE] [DATE] [DATE] 設計師編號/姓名 設計師編號/姓名 顧客編號/姓名 顧客編號/姓名 其他付款方式 其他付款方式 第三方…" at bounding box center [391, 106] width 557 height 74
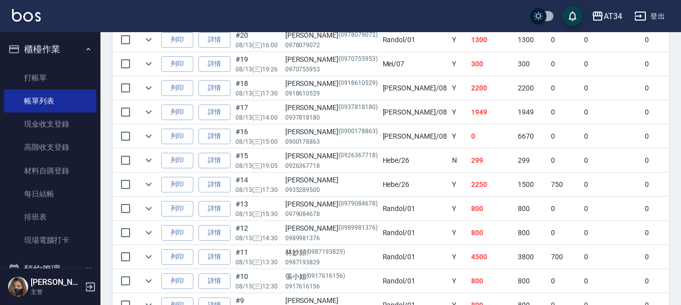
scroll to position [402, 0]
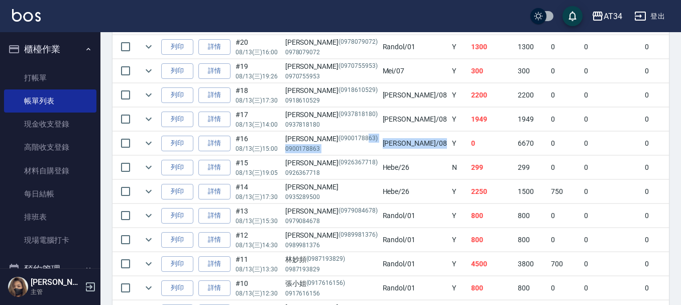
drag, startPoint x: 349, startPoint y: 145, endPoint x: 336, endPoint y: 143, distance: 13.3
click at [336, 143] on tr "列印 詳情 #16 08/13 (三) 15:00 [PERSON_NAME](0900178863) 0900178863 [PERSON_NAME] /0…" at bounding box center [671, 144] width 1116 height 24
click at [469, 147] on td "0" at bounding box center [492, 144] width 47 height 24
drag, startPoint x: 446, startPoint y: 141, endPoint x: 316, endPoint y: 141, distance: 129.6
click at [316, 141] on tr "列印 詳情 #16 08/13 (三) 15:00 [PERSON_NAME](0900178863) 0900178863 [PERSON_NAME] /0…" at bounding box center [671, 144] width 1116 height 24
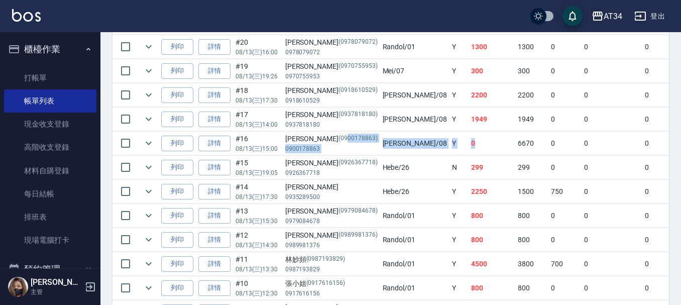
click at [469, 145] on td "0" at bounding box center [492, 144] width 47 height 24
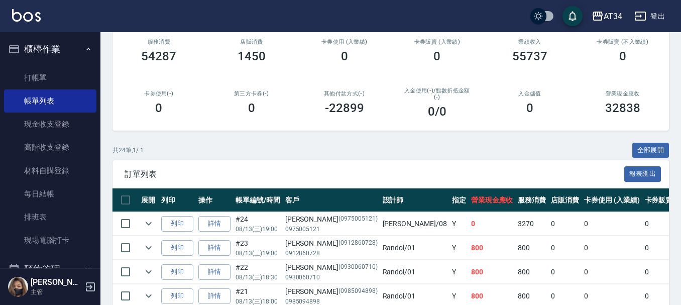
scroll to position [151, 0]
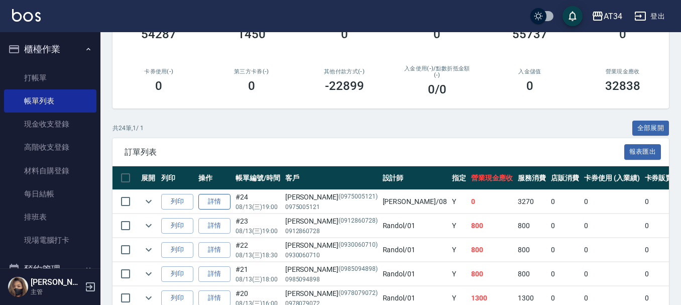
click at [217, 206] on link "詳情" at bounding box center [214, 202] width 32 height 16
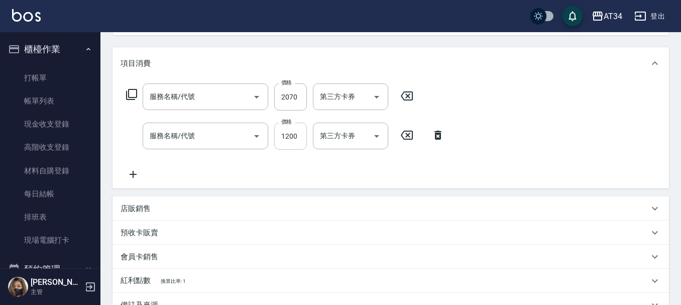
type input "[DATE] 19:00"
type input "Emma-08"
type input "0"
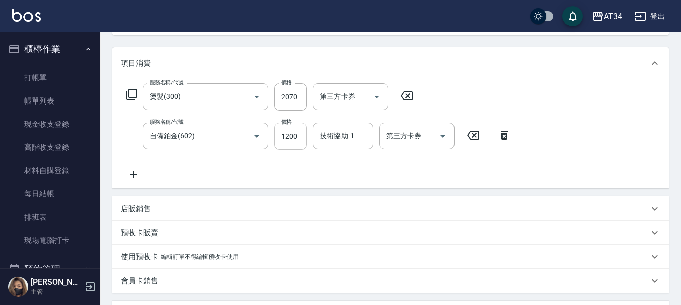
type input "燙髮(300)"
type input "自備鉑金(602)"
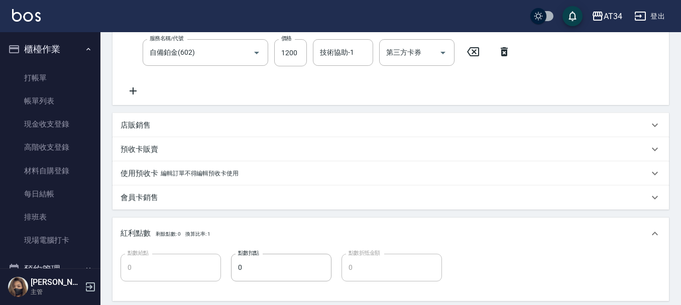
type input "[PERSON_NAME]/0975005121/0975005121"
click at [352, 48] on div "技術協助-1 技術協助-1" at bounding box center [343, 52] width 60 height 27
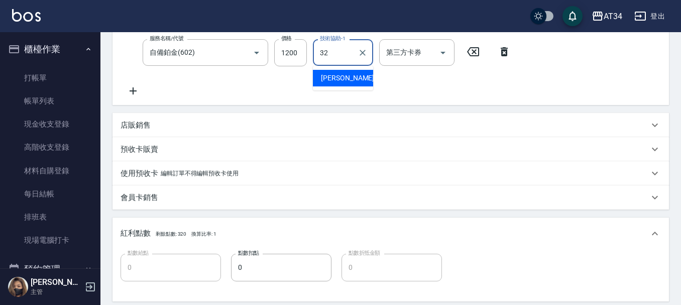
type input "阿源-32"
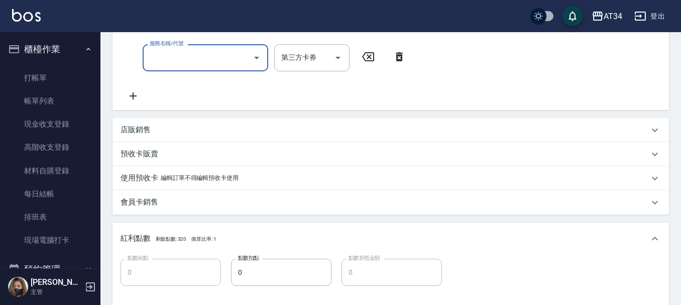
scroll to position [135, 0]
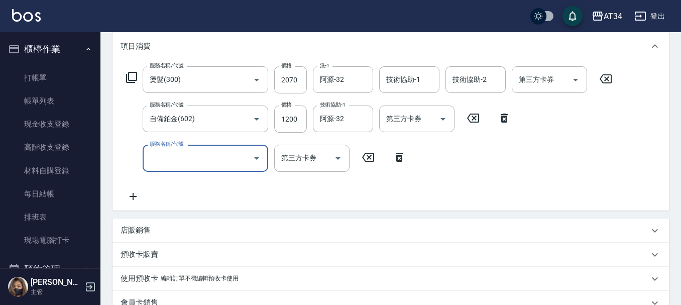
click at [396, 157] on icon at bounding box center [399, 157] width 25 height 12
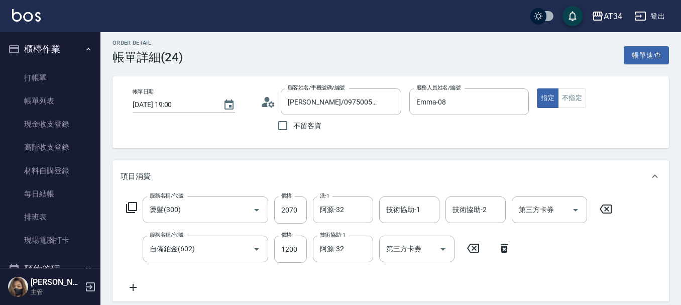
scroll to position [0, 0]
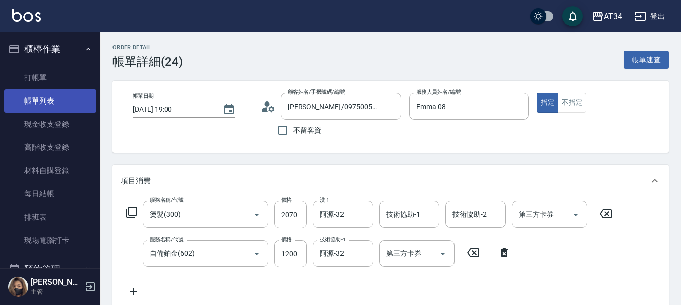
click at [52, 98] on link "帳單列表" at bounding box center [50, 100] width 92 height 23
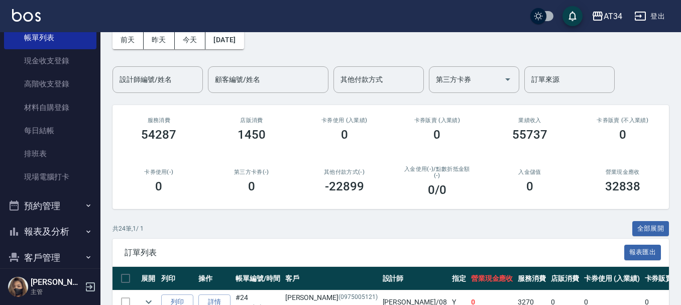
scroll to position [151, 0]
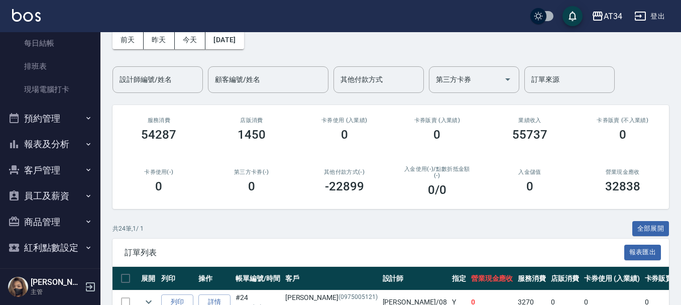
click at [71, 143] on button "報表及分析" at bounding box center [50, 144] width 92 height 26
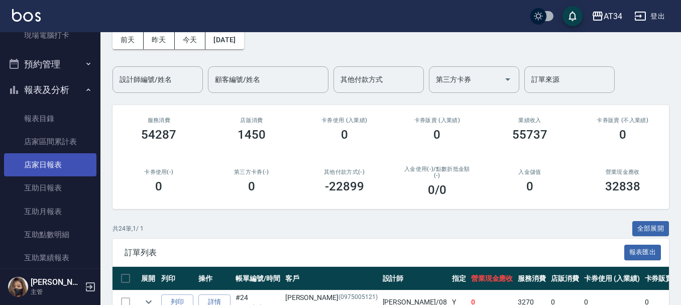
scroll to position [301, 0]
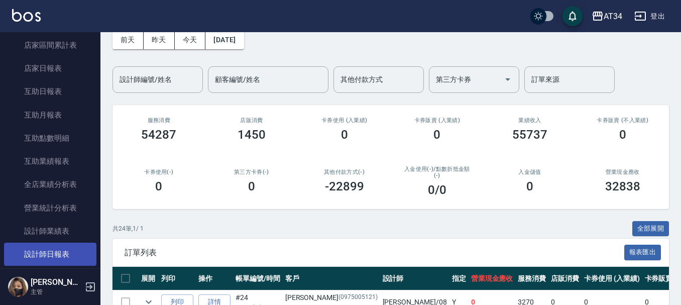
click at [74, 252] on link "設計師日報表" at bounding box center [50, 254] width 92 height 23
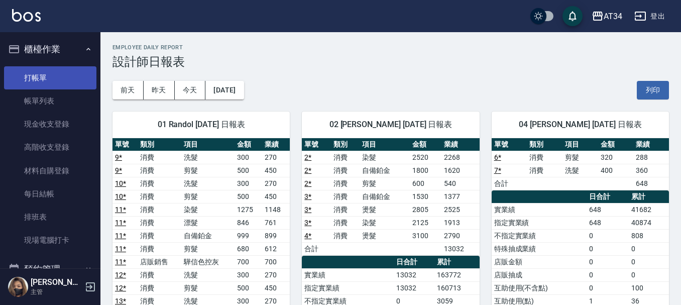
click at [66, 78] on link "打帳單" at bounding box center [50, 77] width 92 height 23
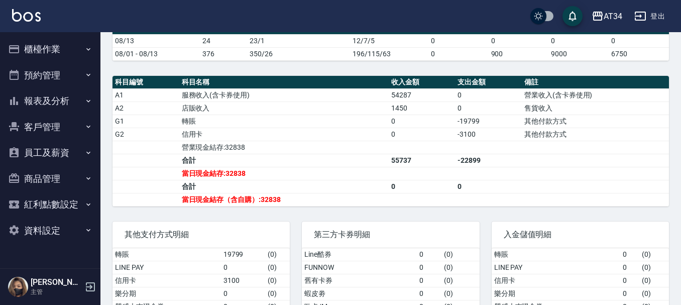
scroll to position [301, 0]
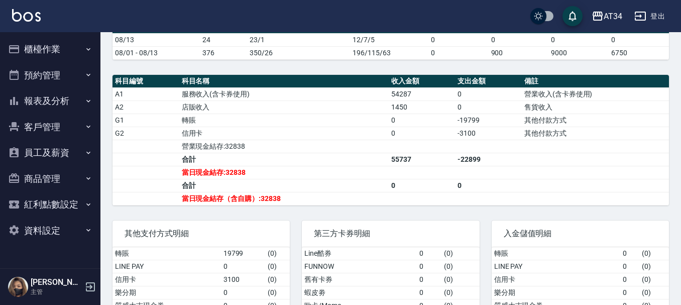
click at [67, 45] on button "櫃檯作業" at bounding box center [50, 49] width 92 height 26
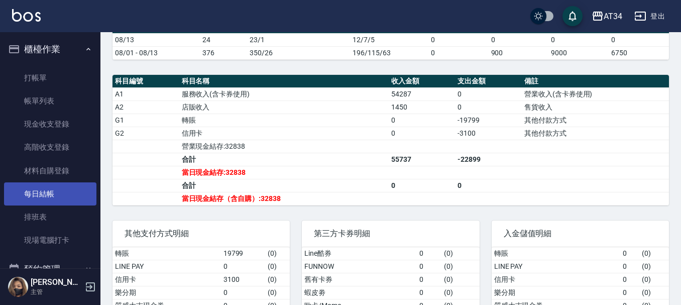
click at [56, 190] on link "每日結帳" at bounding box center [50, 193] width 92 height 23
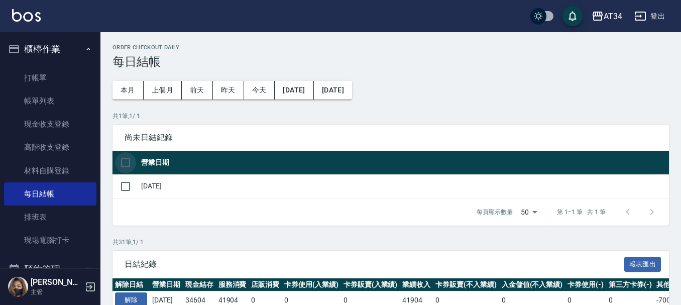
click at [124, 167] on input "checkbox" at bounding box center [125, 162] width 21 height 21
checkbox input "true"
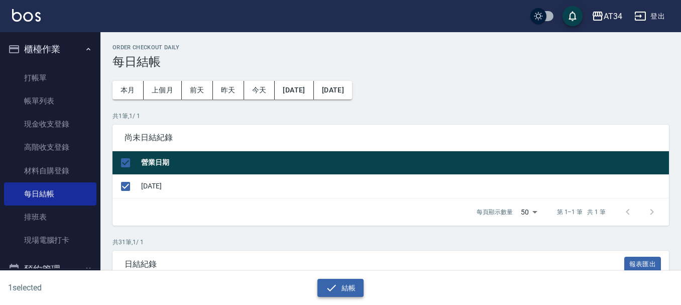
click at [344, 286] on button "結帳" at bounding box center [341, 288] width 47 height 19
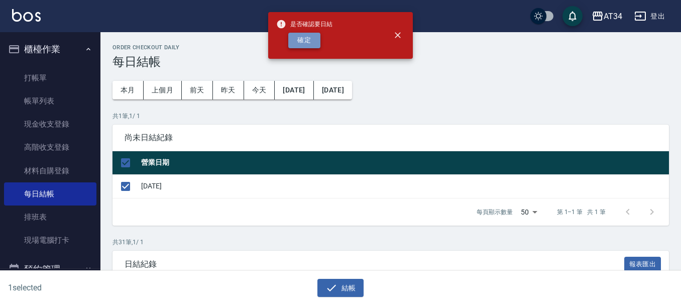
click at [302, 47] on button "確定" at bounding box center [304, 41] width 32 height 16
checkbox input "false"
